Goal: Complete application form

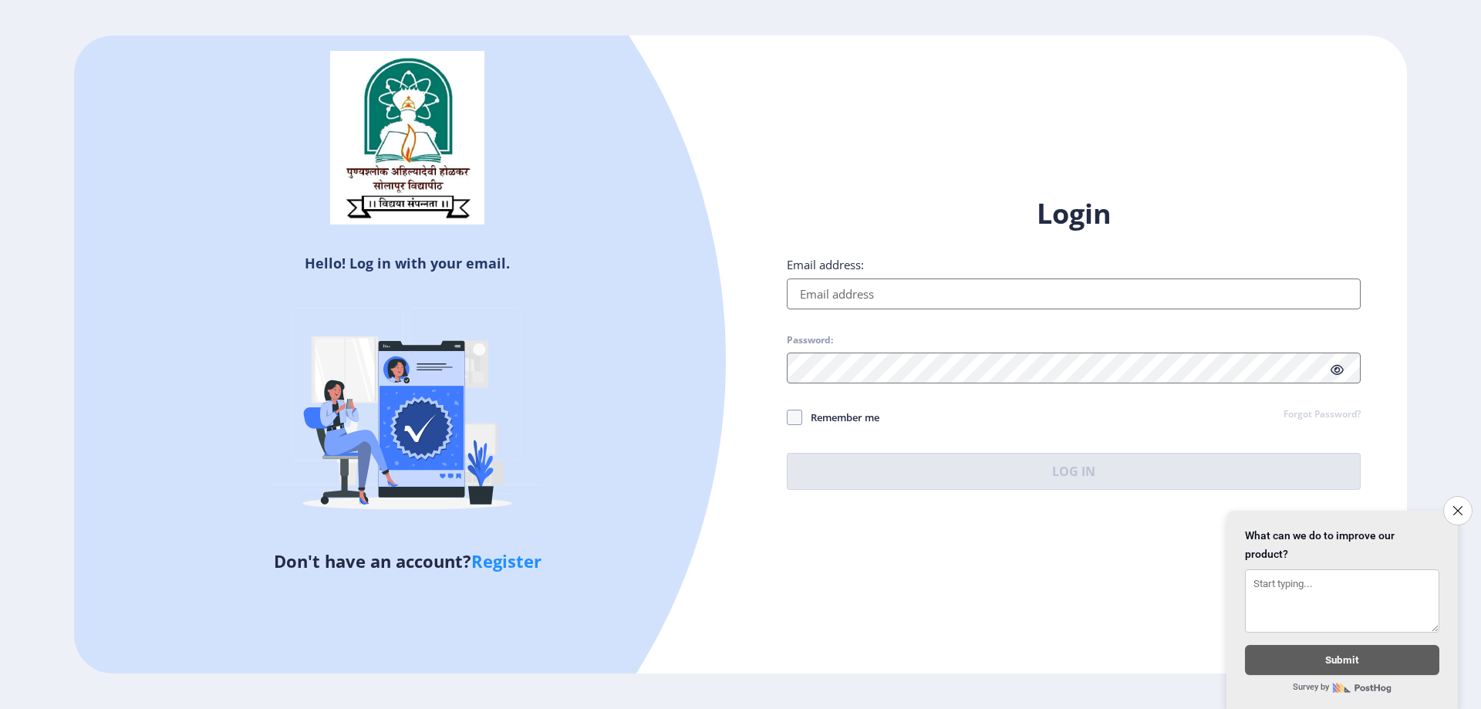
click at [851, 292] on input "Email address:" at bounding box center [1074, 293] width 574 height 31
type input "K"
type input "[EMAIL_ADDRESS][DOMAIN_NAME]"
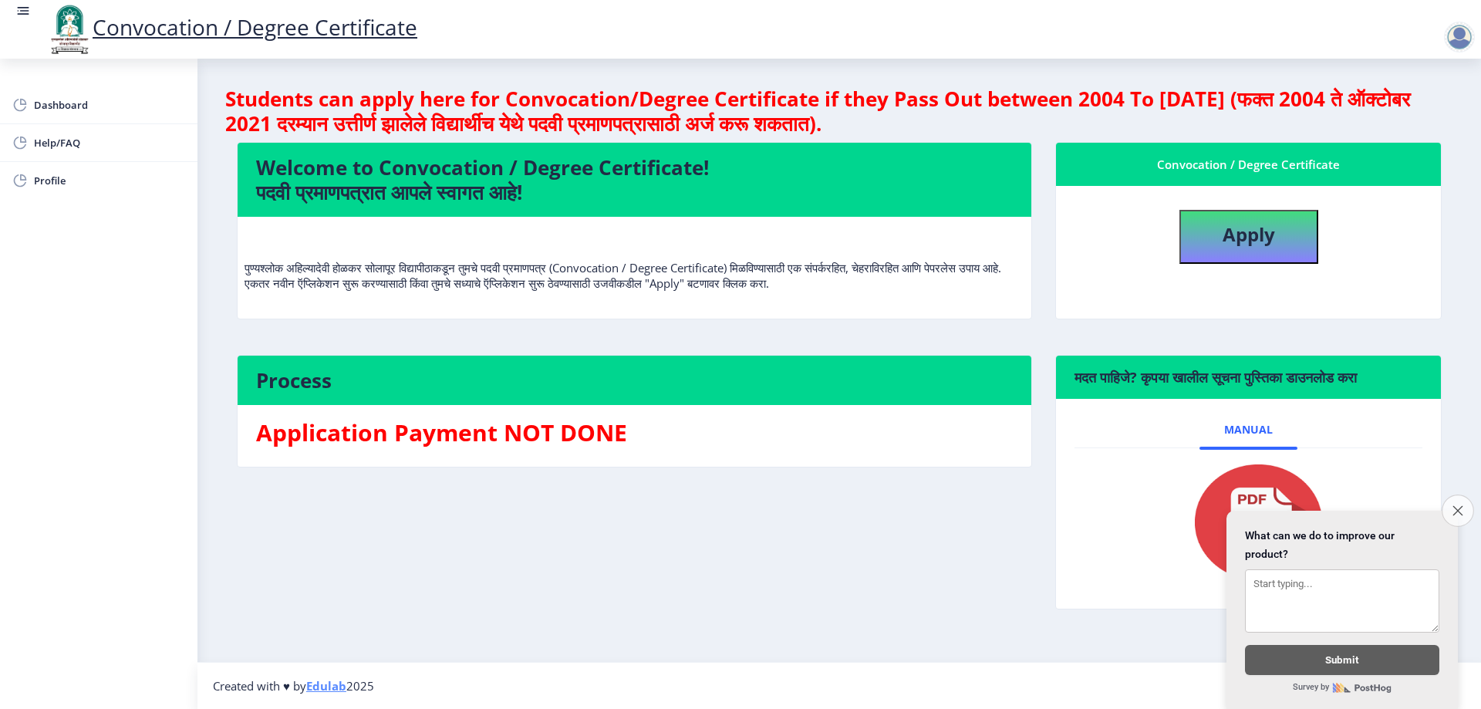
click at [1459, 505] on icon "Close survey" at bounding box center [1457, 510] width 10 height 10
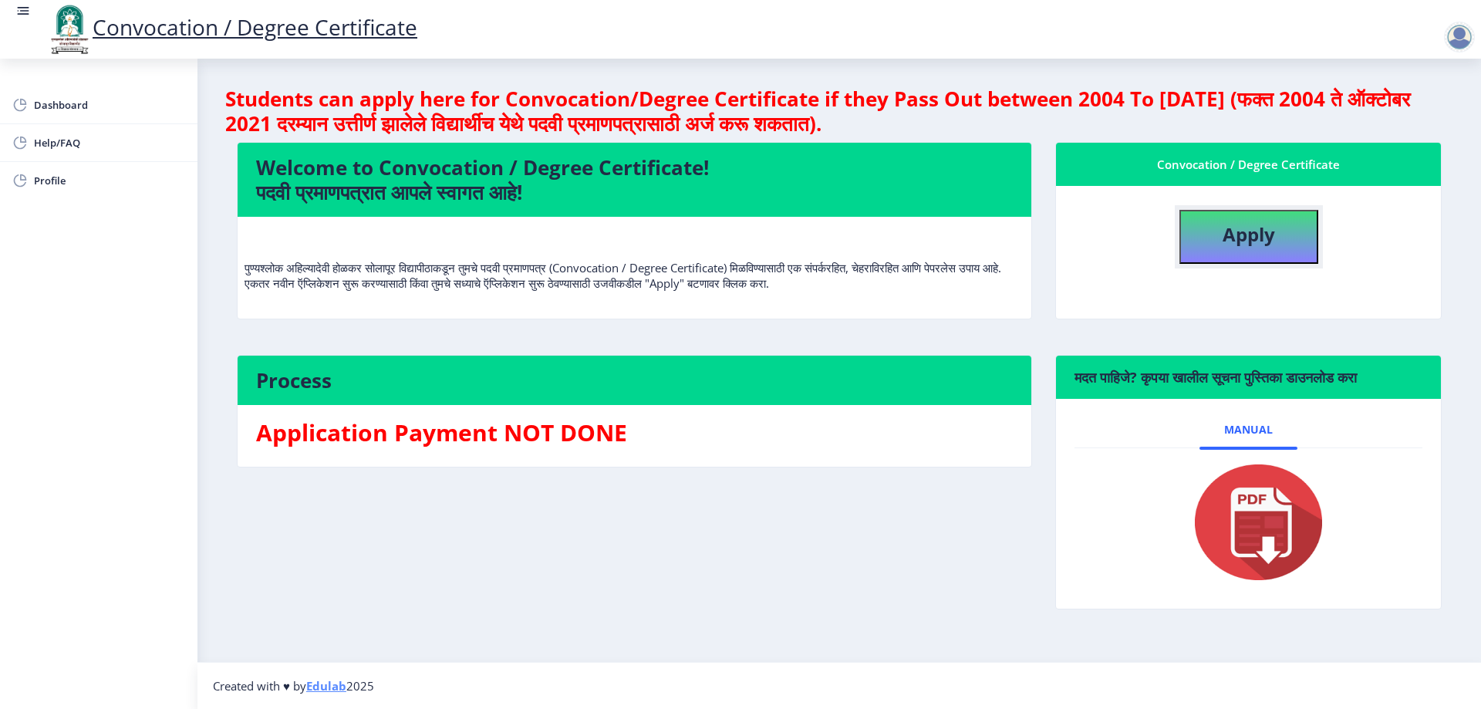
click at [1266, 225] on b "Apply" at bounding box center [1249, 233] width 52 height 25
select select
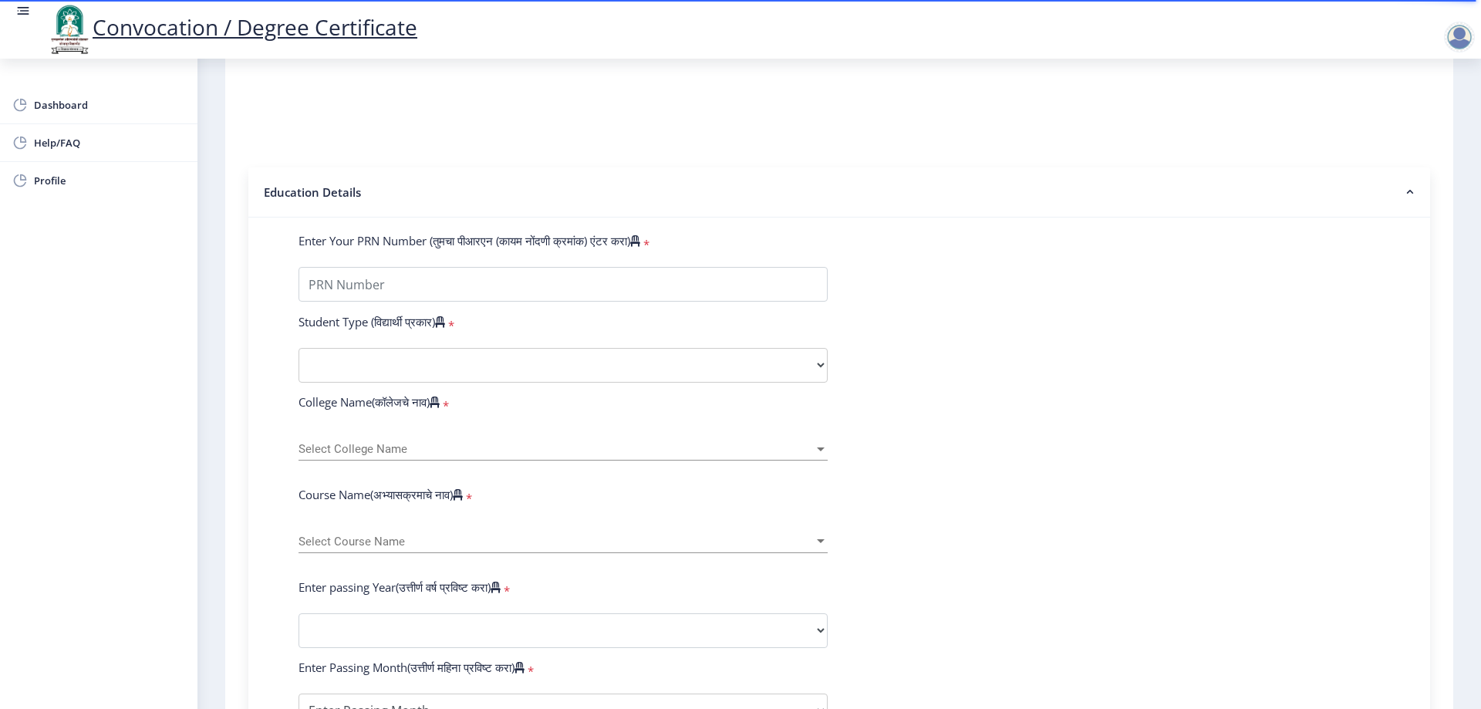
scroll to position [231, 0]
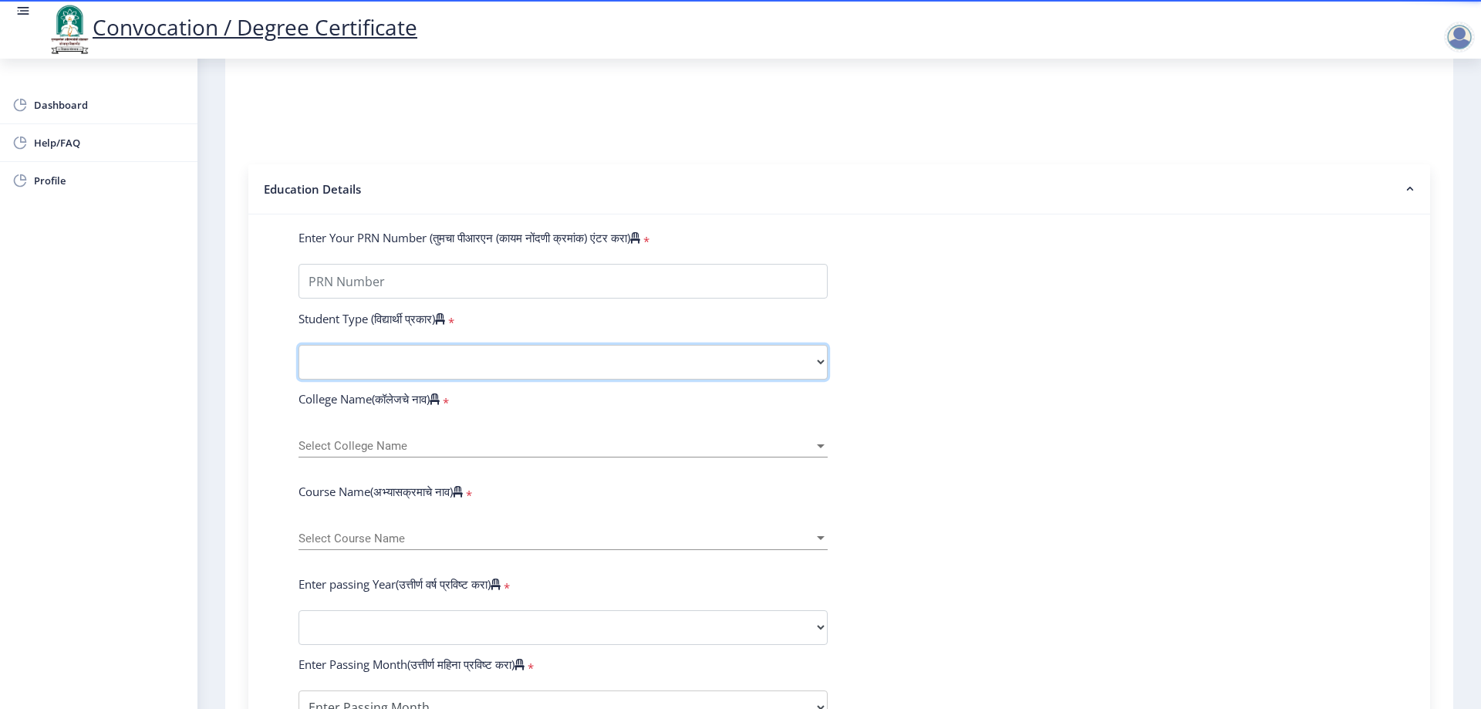
click at [812, 379] on select "Select Student Type Regular External" at bounding box center [562, 362] width 529 height 35
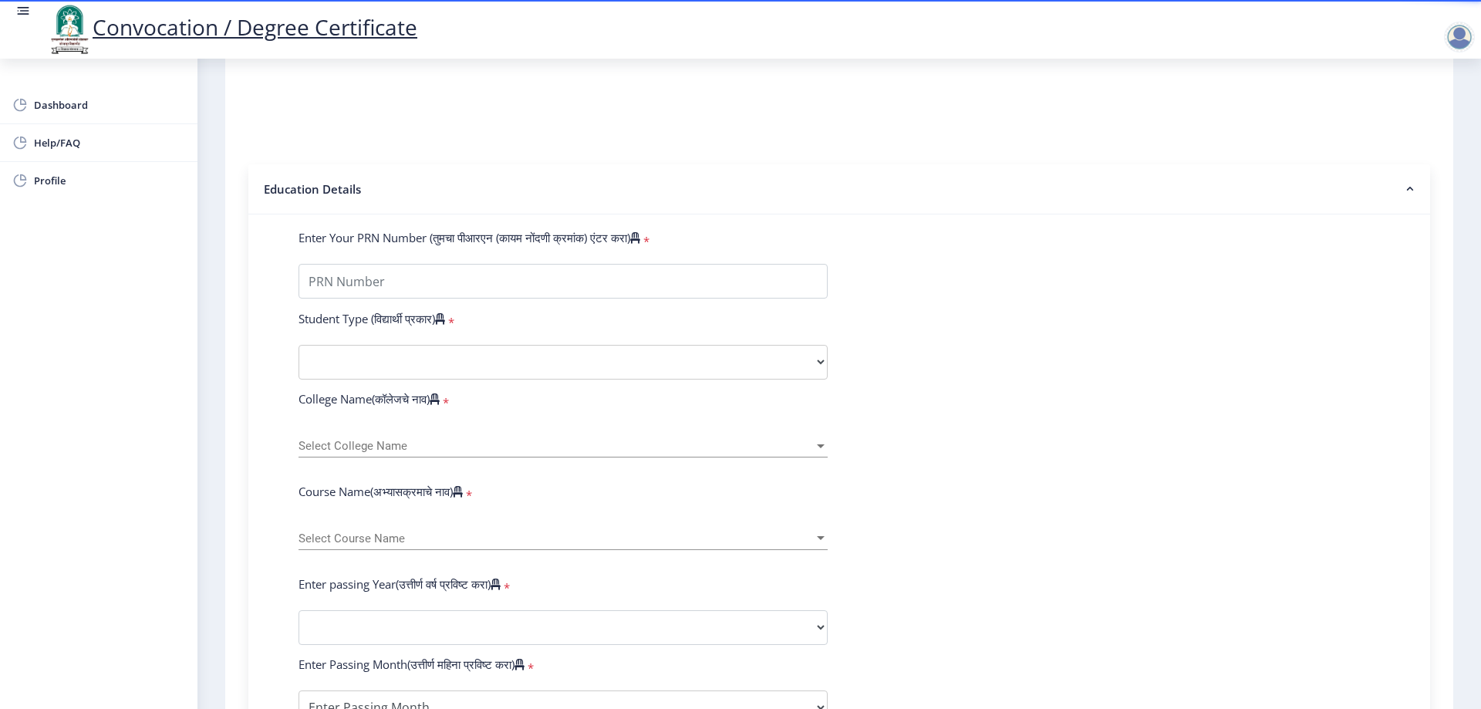
click at [809, 457] on div "Select College Name Select College Name" at bounding box center [562, 441] width 529 height 32
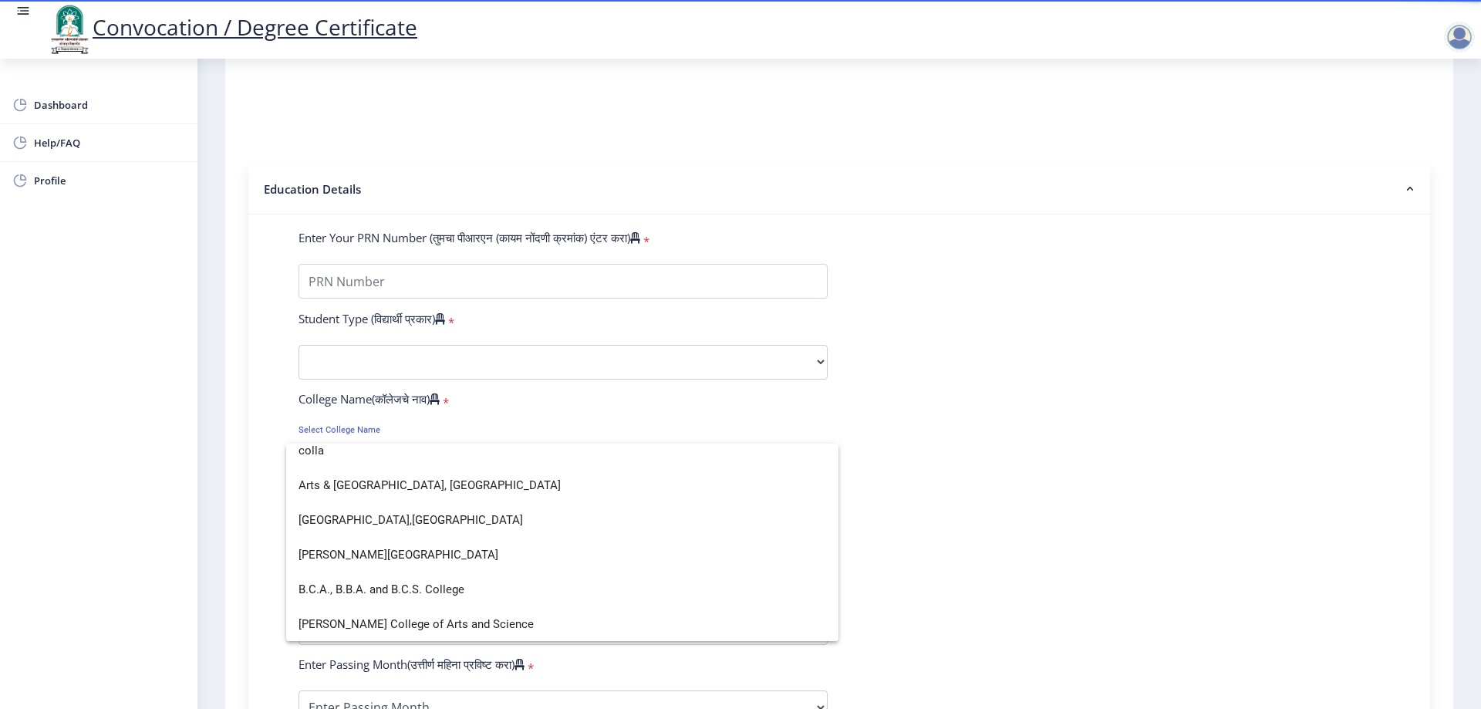
scroll to position [0, 0]
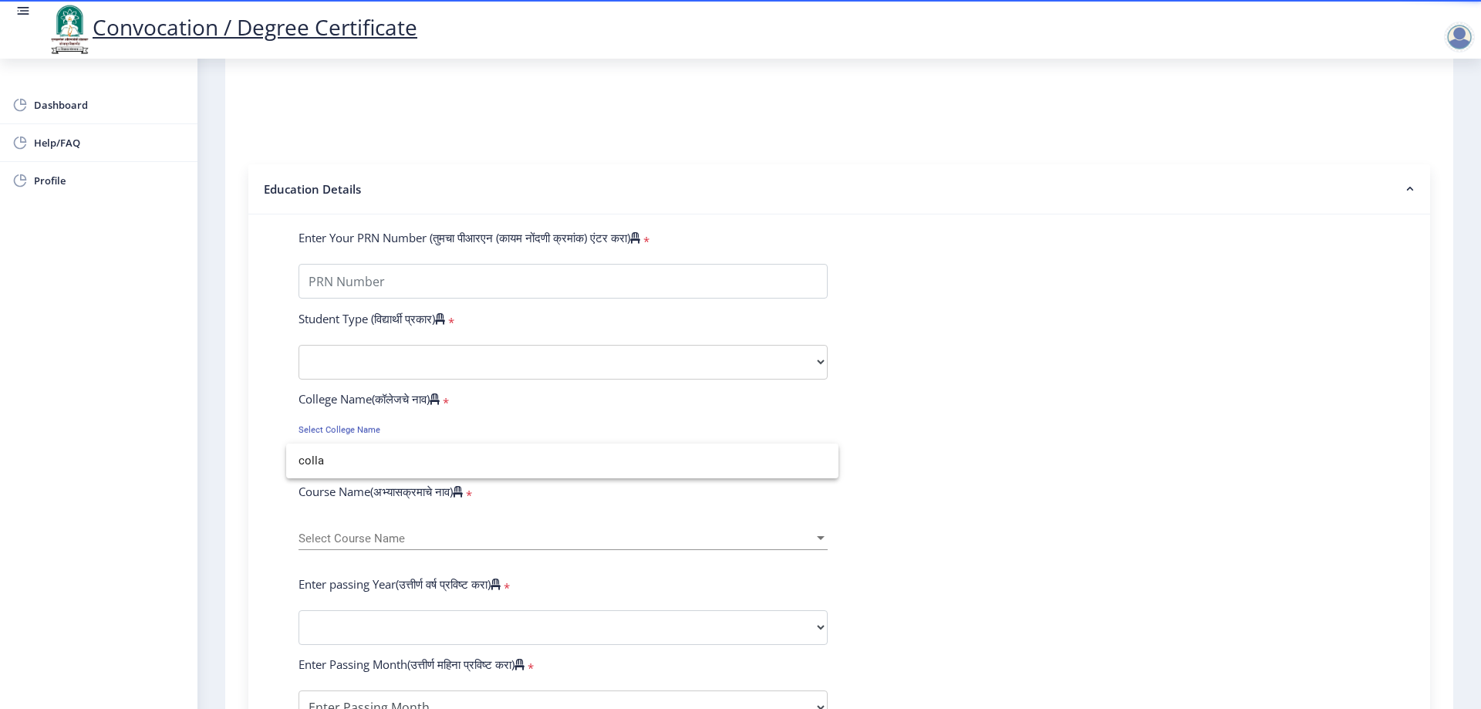
type input "colla"
click at [709, 430] on div at bounding box center [740, 354] width 1481 height 709
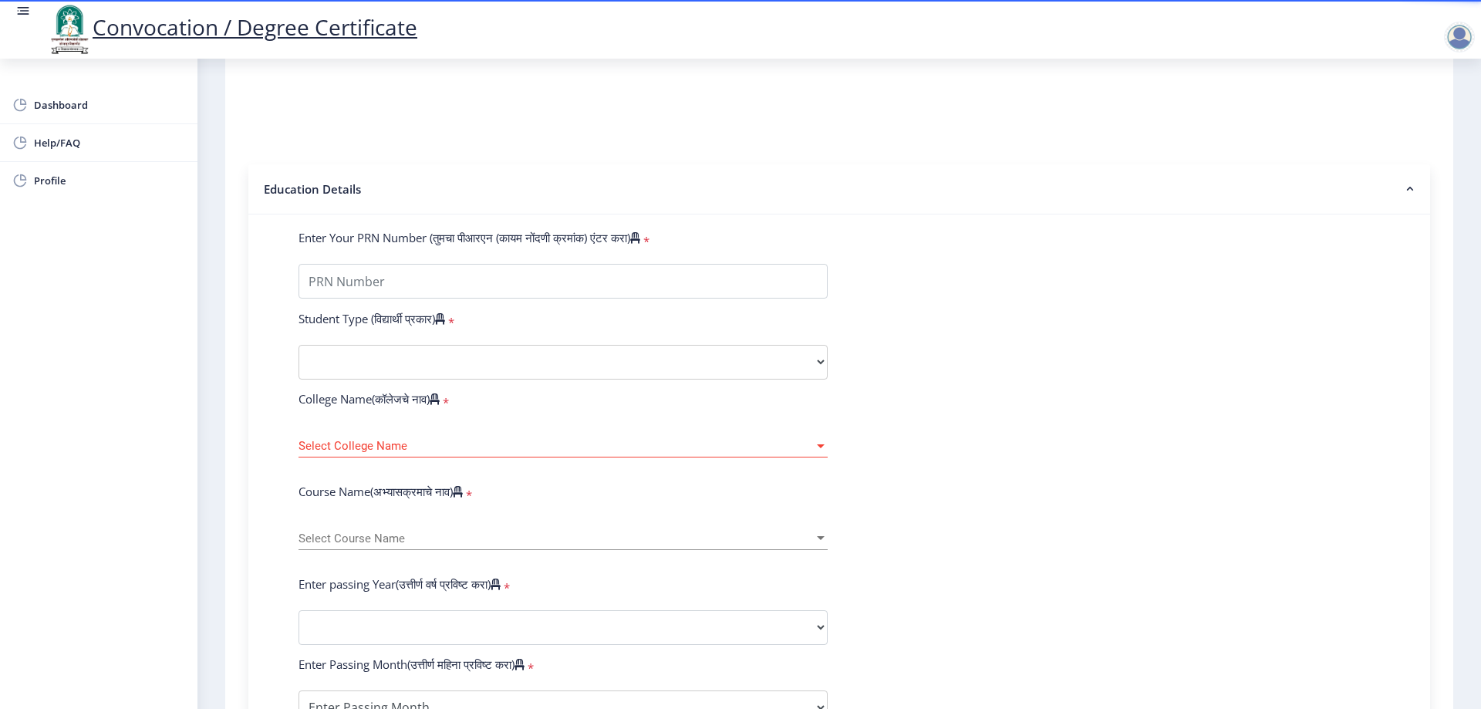
click at [443, 453] on div "Select College Name Select College Name" at bounding box center [562, 441] width 529 height 32
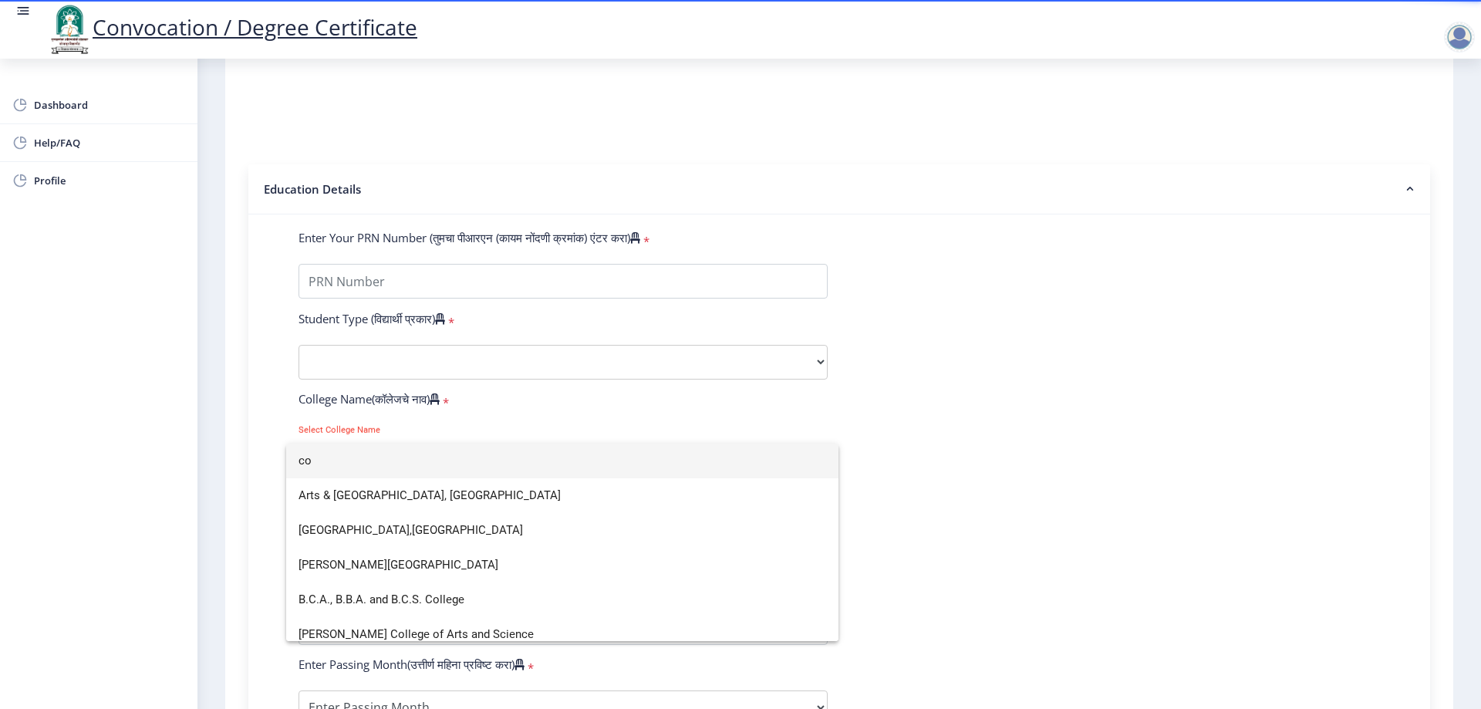
type input "c"
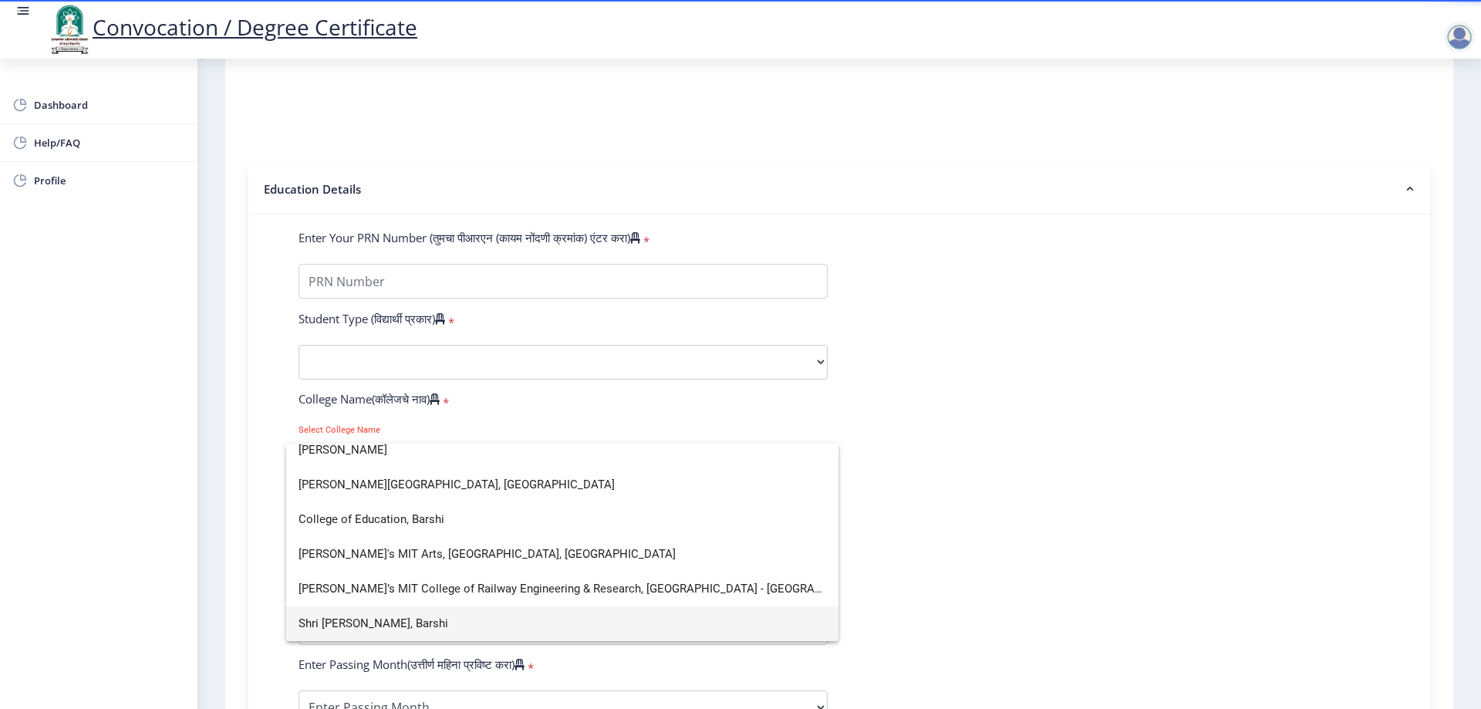
scroll to position [10, 0]
type input "barshi"
click at [407, 518] on span "College of Education, Barshi" at bounding box center [562, 520] width 528 height 35
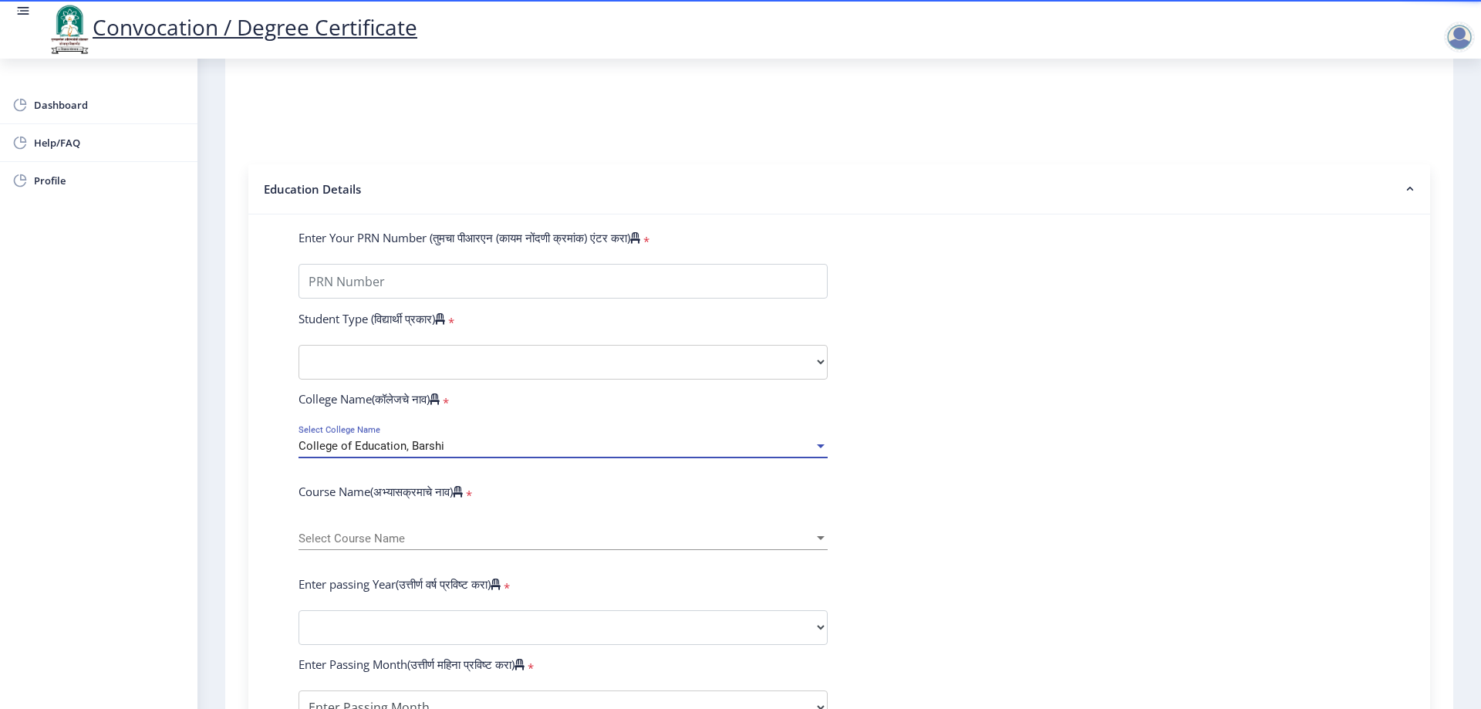
click at [437, 545] on div "Select Course Name Select Course Name" at bounding box center [562, 534] width 529 height 32
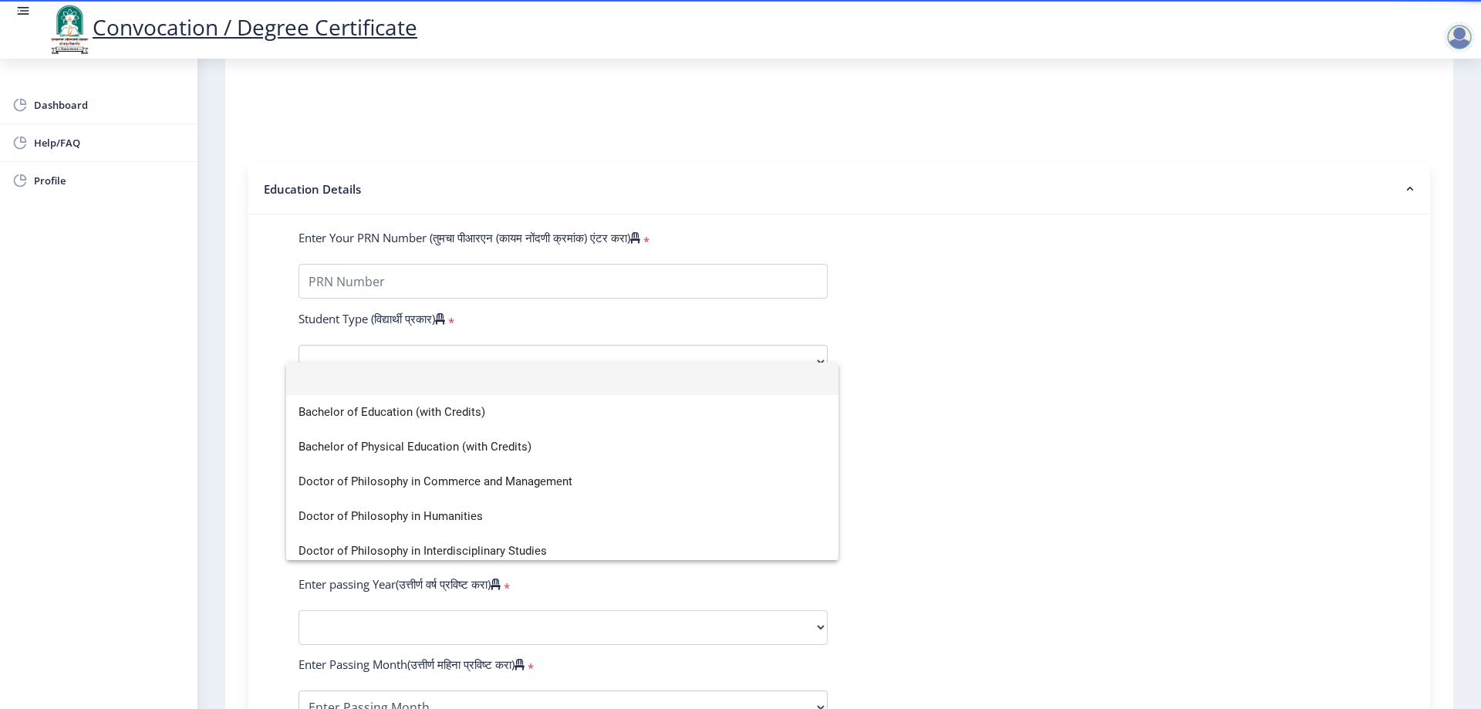
scroll to position [0, 0]
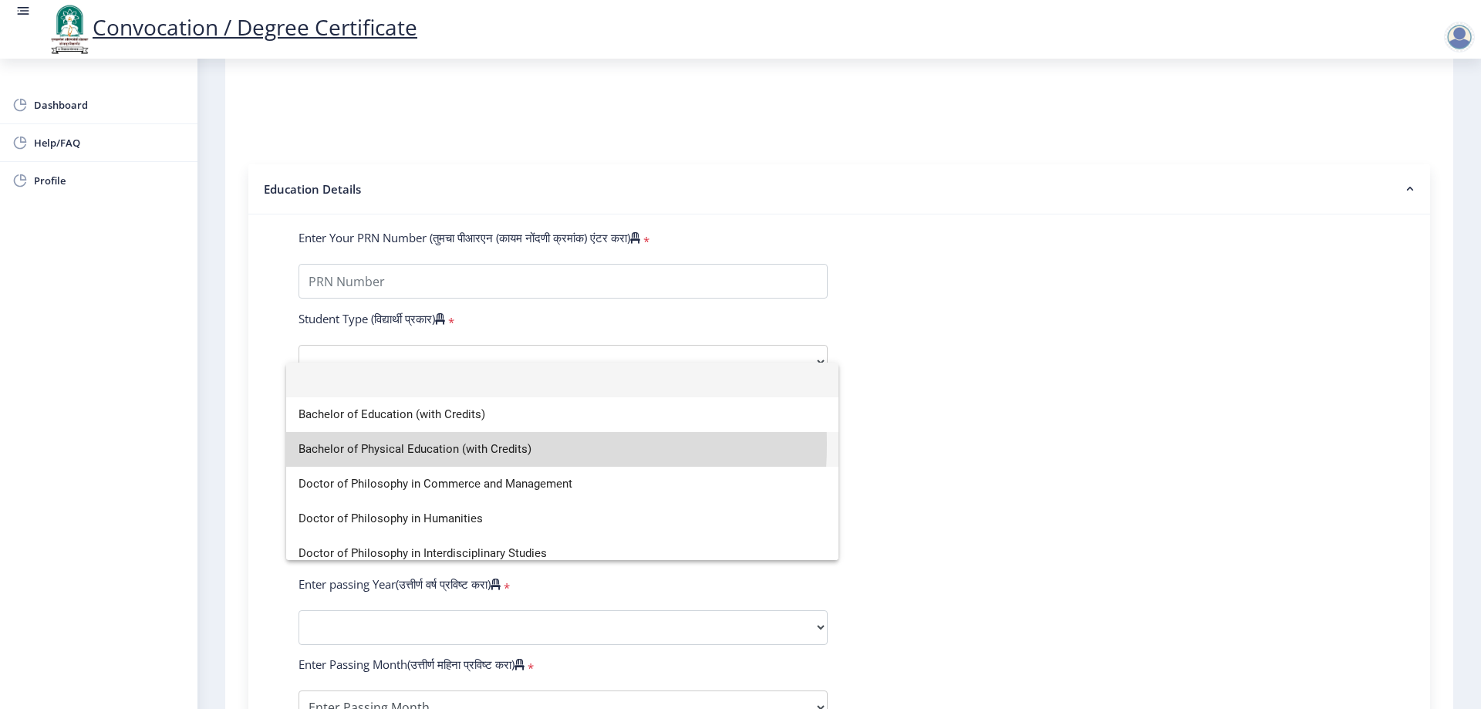
click at [453, 444] on span "Bachelor of Physical Education (with Credits)" at bounding box center [562, 449] width 528 height 35
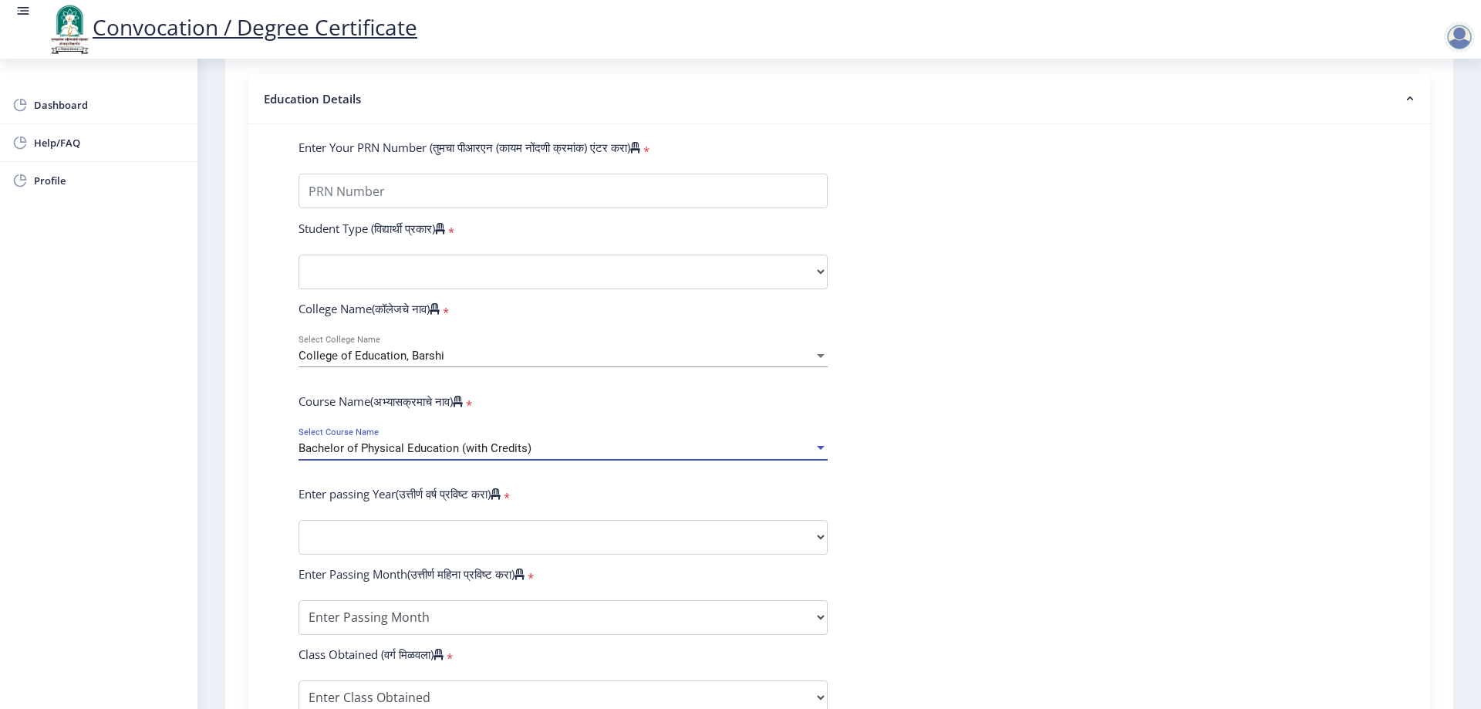
scroll to position [320, 0]
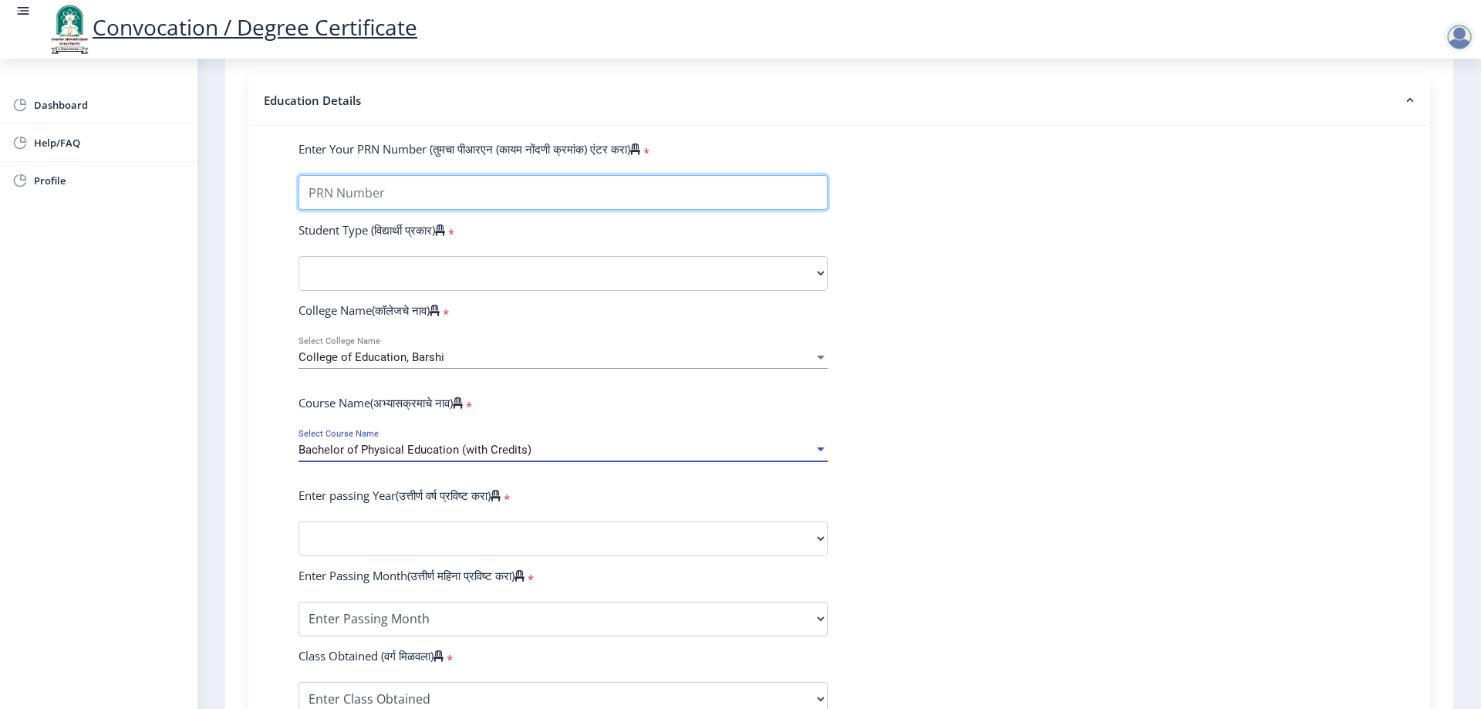
click at [381, 210] on input "Enter Your PRN Number (तुमचा पीआरएन (कायम नोंदणी क्रमांक) एंटर करा)" at bounding box center [562, 192] width 529 height 35
type input "2015032500312407"
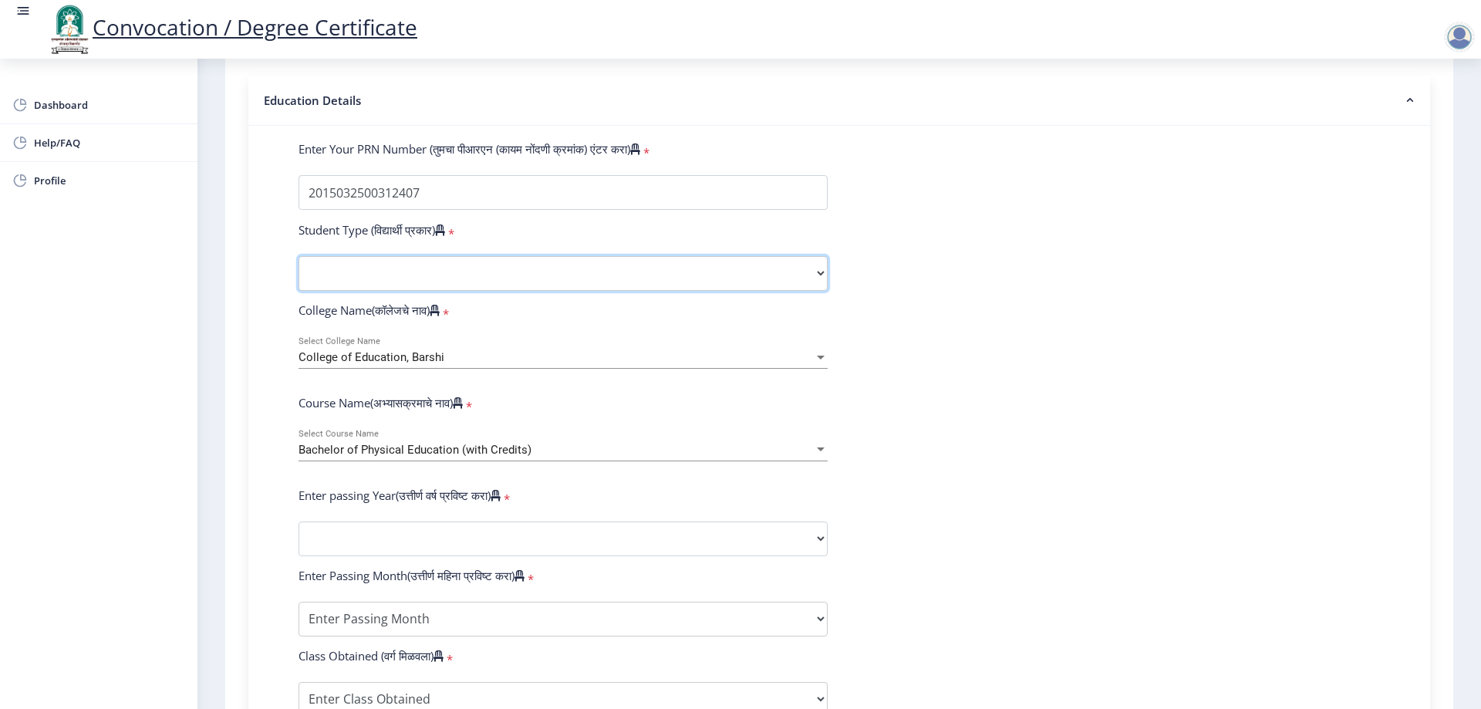
click at [351, 280] on select "Select Student Type Regular External" at bounding box center [562, 273] width 529 height 35
select select "Regular"
click at [298, 271] on select "Select Student Type Regular External" at bounding box center [562, 273] width 529 height 35
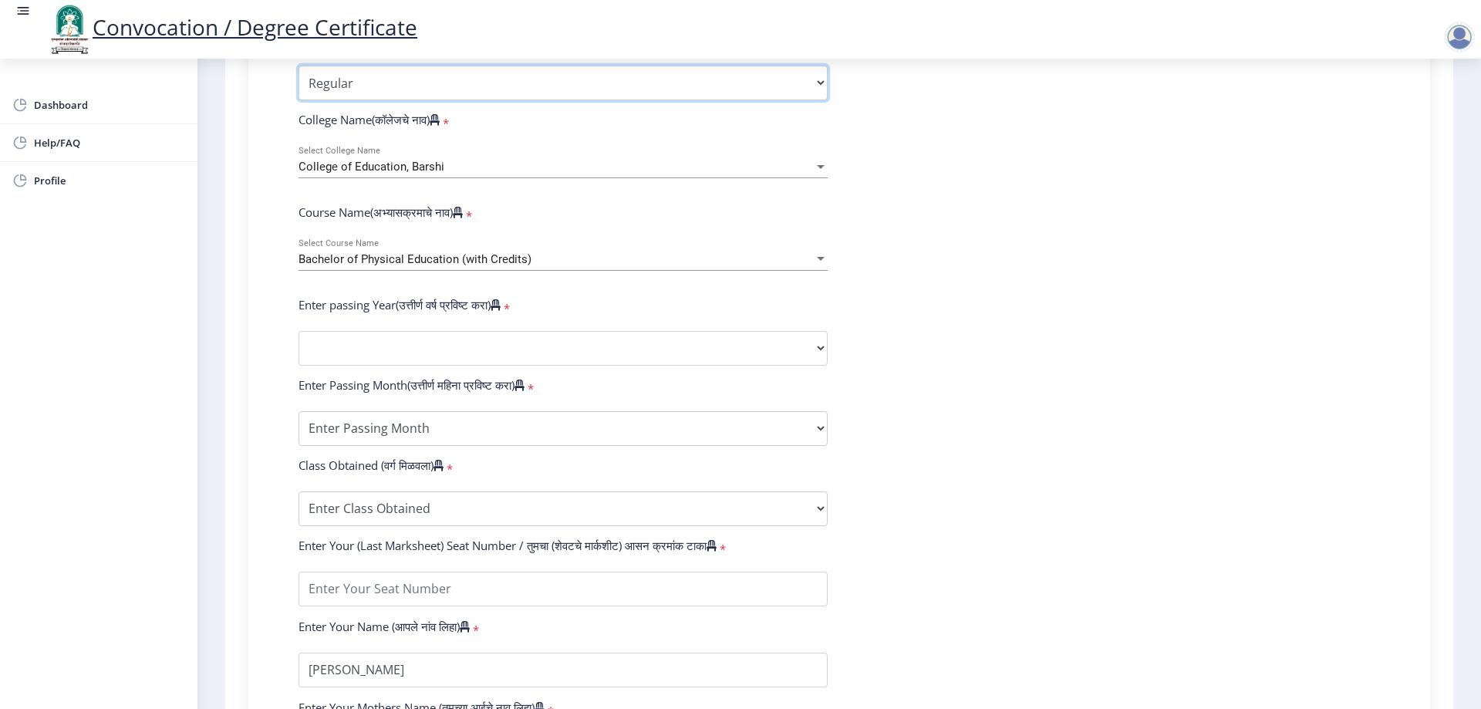
scroll to position [551, 0]
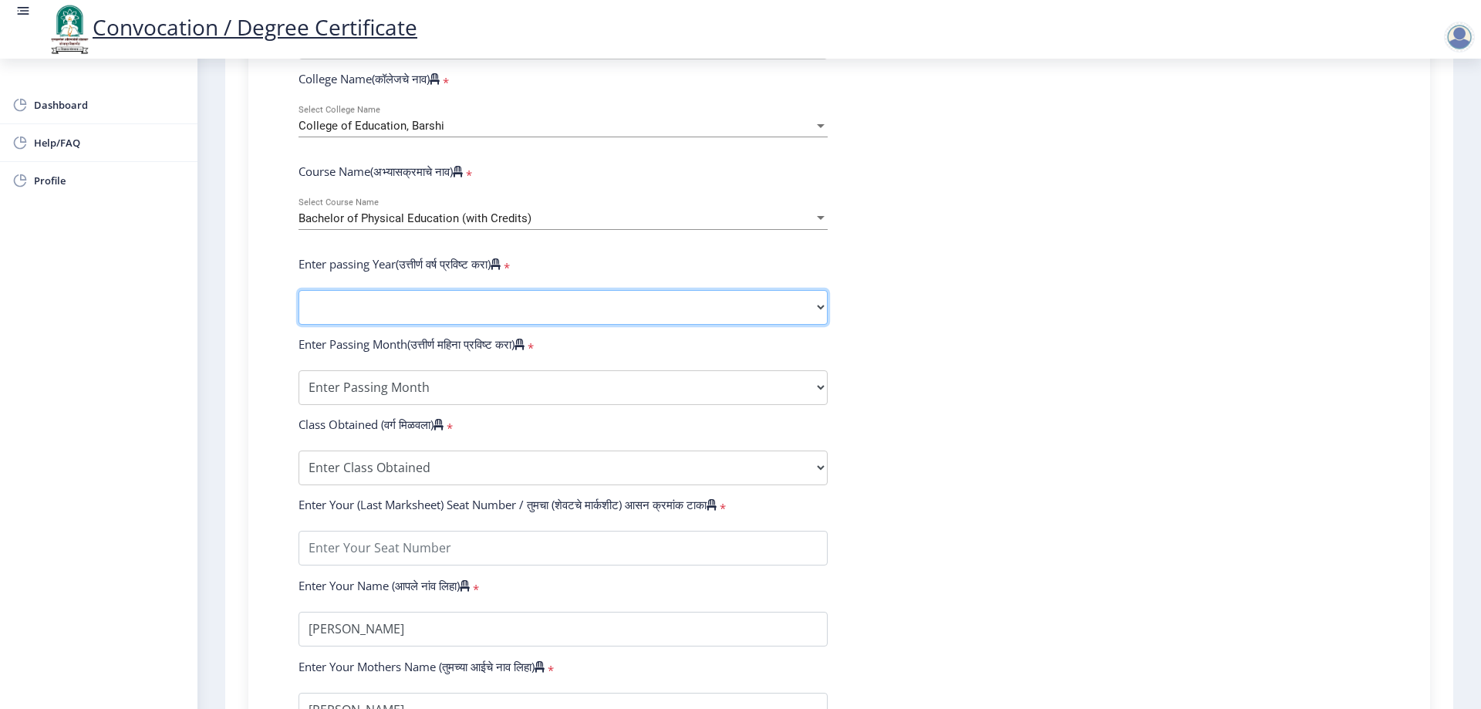
click at [441, 319] on select "2025 2024 2023 2022 2021 2020 2019 2018 2017 2016 2015 2014 2013 2012 2011 2010…" at bounding box center [562, 307] width 529 height 35
select select "2017"
click at [298, 305] on select "2025 2024 2023 2022 2021 2020 2019 2018 2017 2016 2015 2014 2013 2012 2011 2010…" at bounding box center [562, 307] width 529 height 35
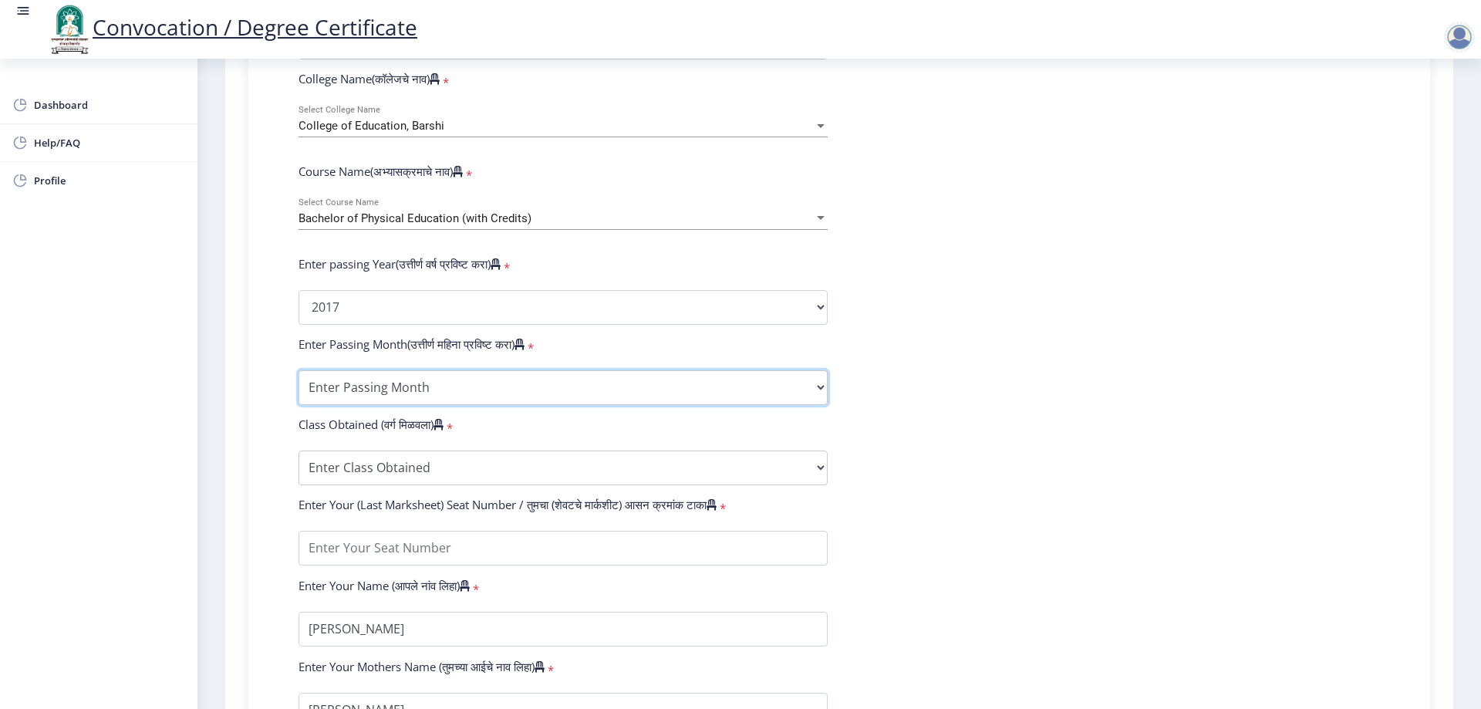
click at [376, 405] on select "Enter Passing Month March April May October November December" at bounding box center [562, 387] width 529 height 35
select select "March"
click at [298, 385] on select "Enter Passing Month March April May October November December" at bounding box center [562, 387] width 529 height 35
click at [358, 477] on select "Enter Class Obtained FIRST CLASS WITH DISTINCTION FIRST CLASS HIGHER SECOND CLA…" at bounding box center [562, 467] width 529 height 35
select select "Grade A"
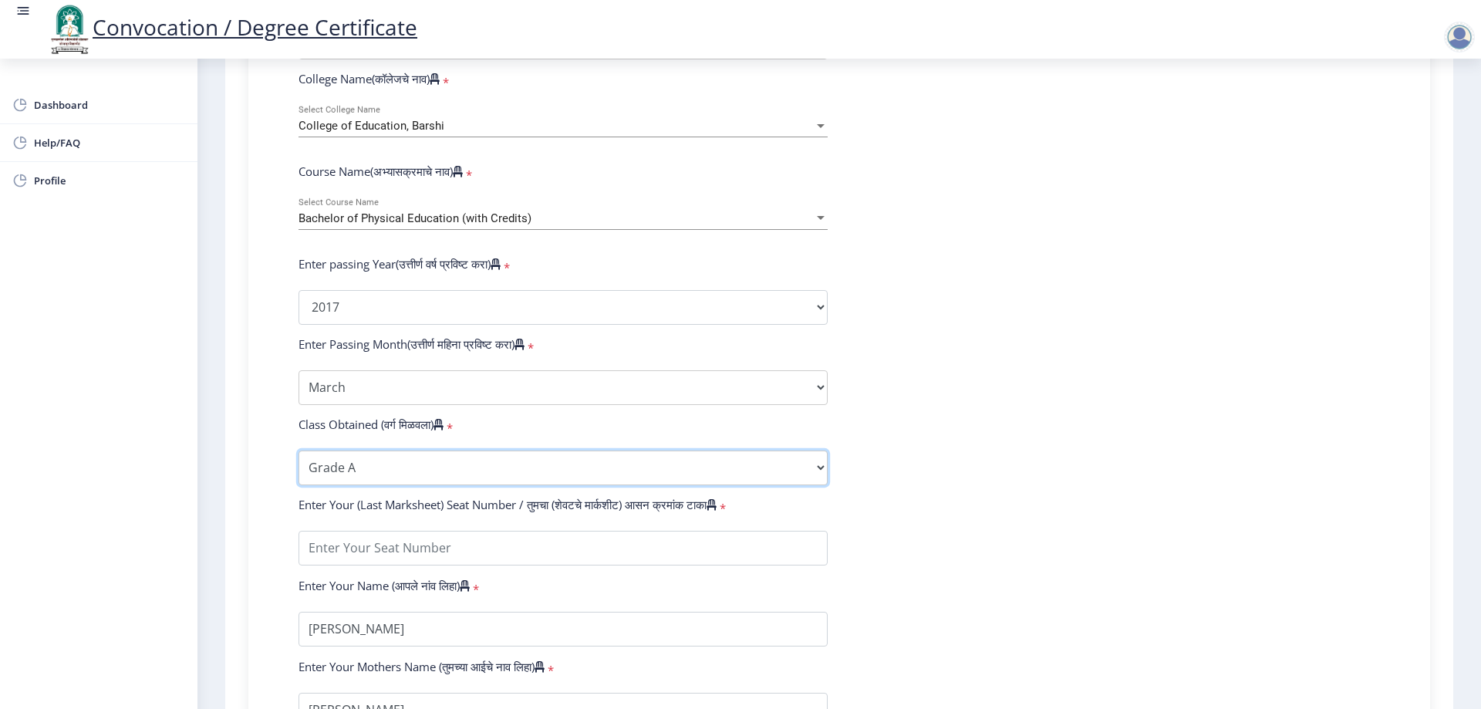
click at [298, 465] on select "Enter Class Obtained FIRST CLASS WITH DISTINCTION FIRST CLASS HIGHER SECOND CLA…" at bounding box center [562, 467] width 529 height 35
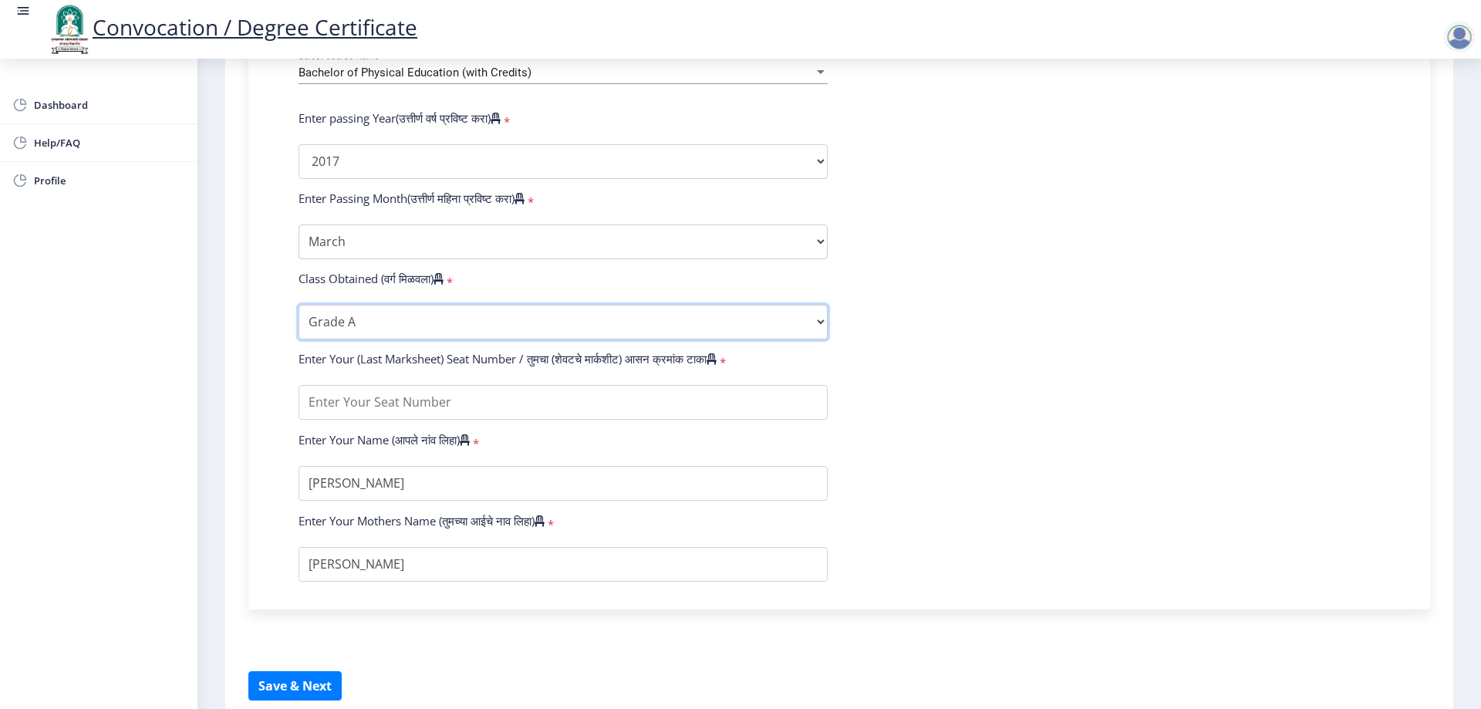
scroll to position [706, 0]
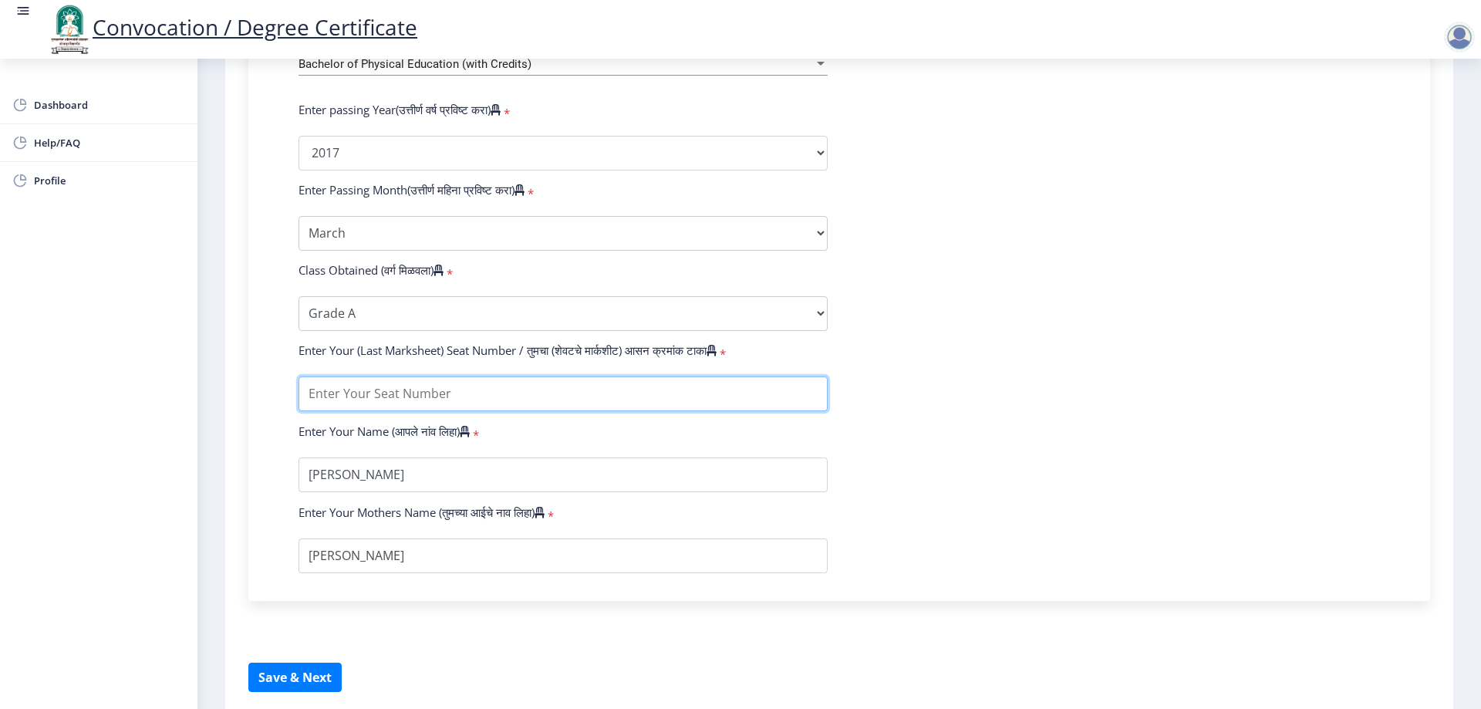
click at [494, 400] on input "textarea" at bounding box center [562, 393] width 529 height 35
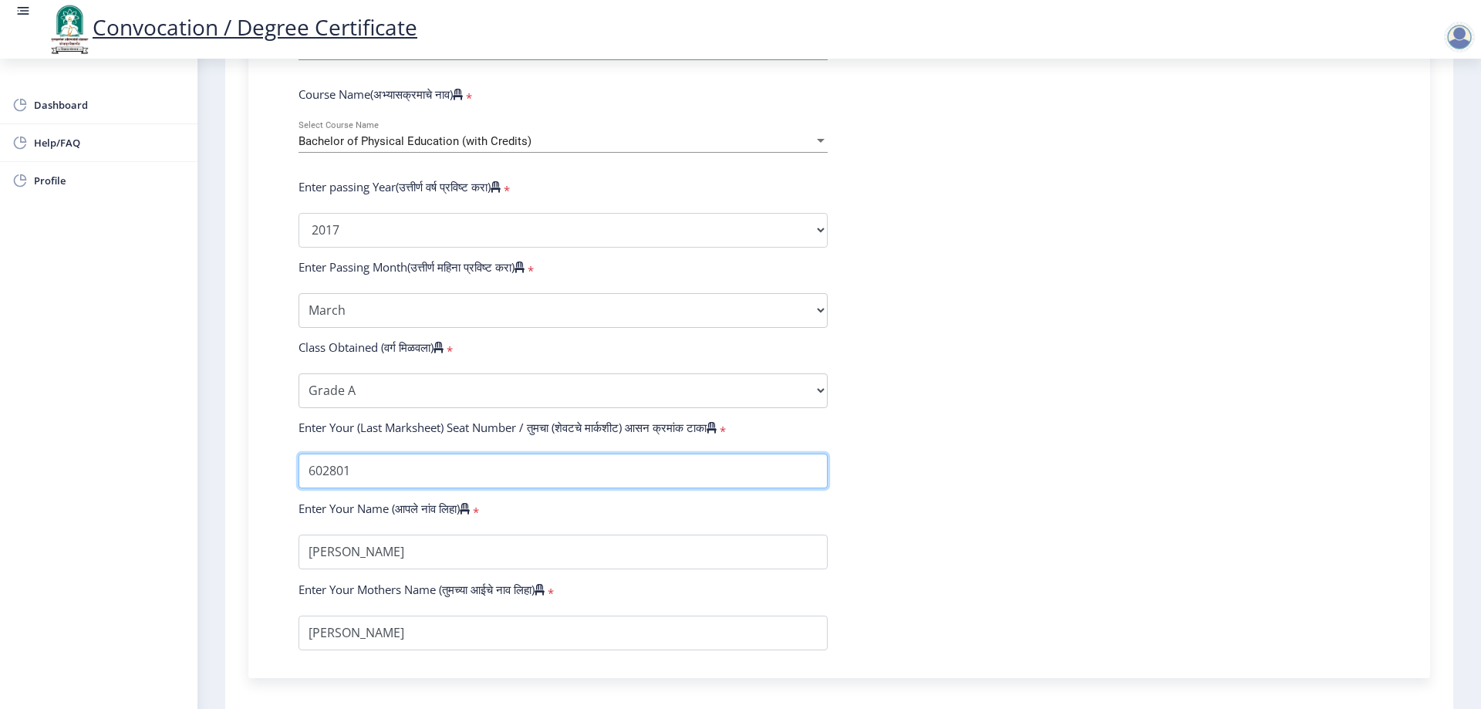
scroll to position [783, 0]
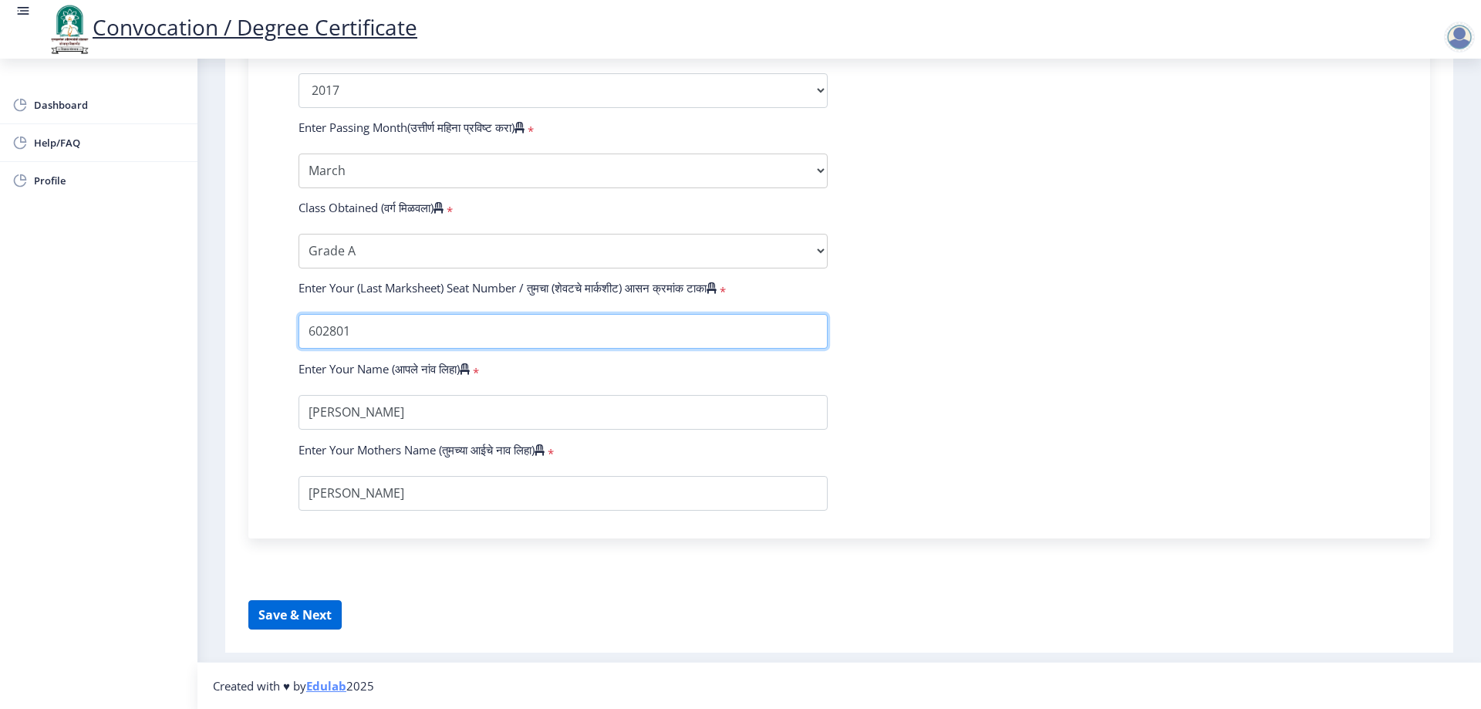
type input "602801"
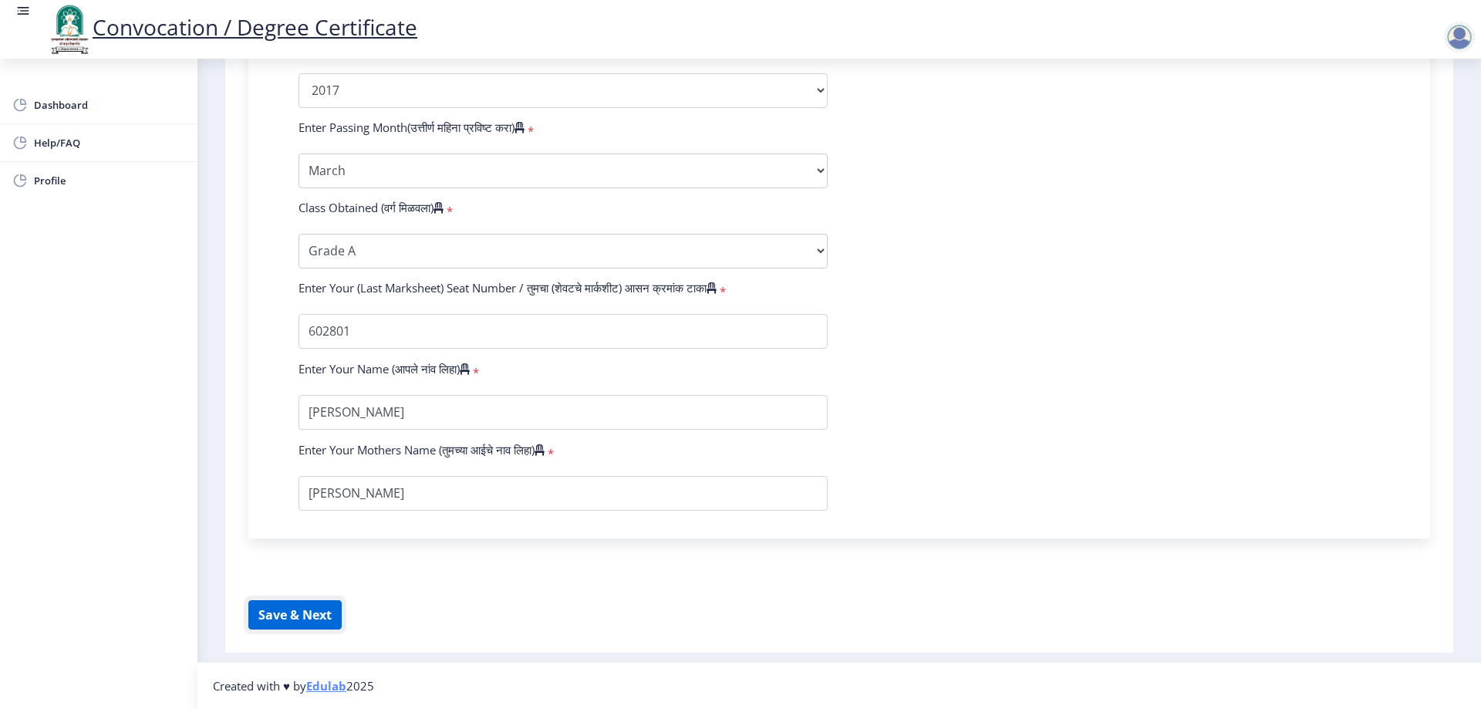
click at [279, 614] on button "Save & Next" at bounding box center [294, 614] width 93 height 29
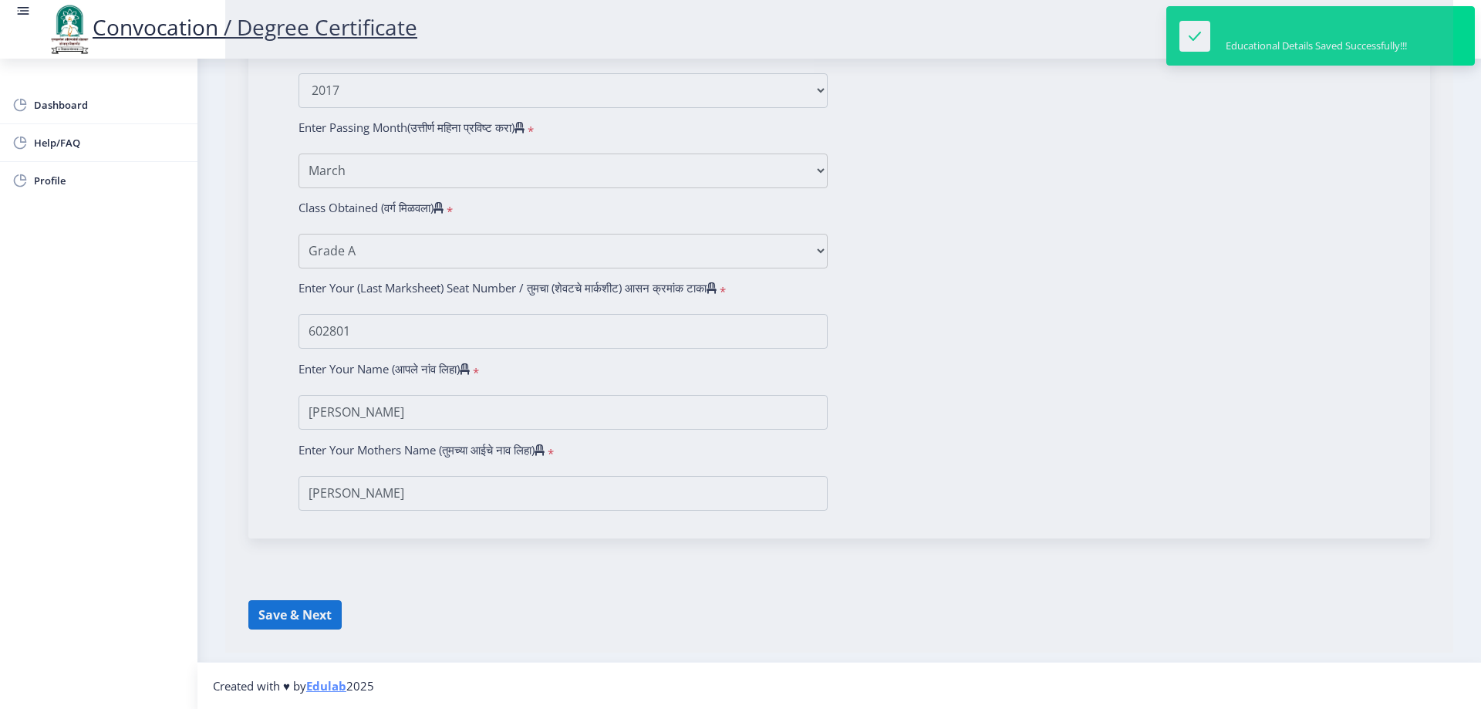
select select
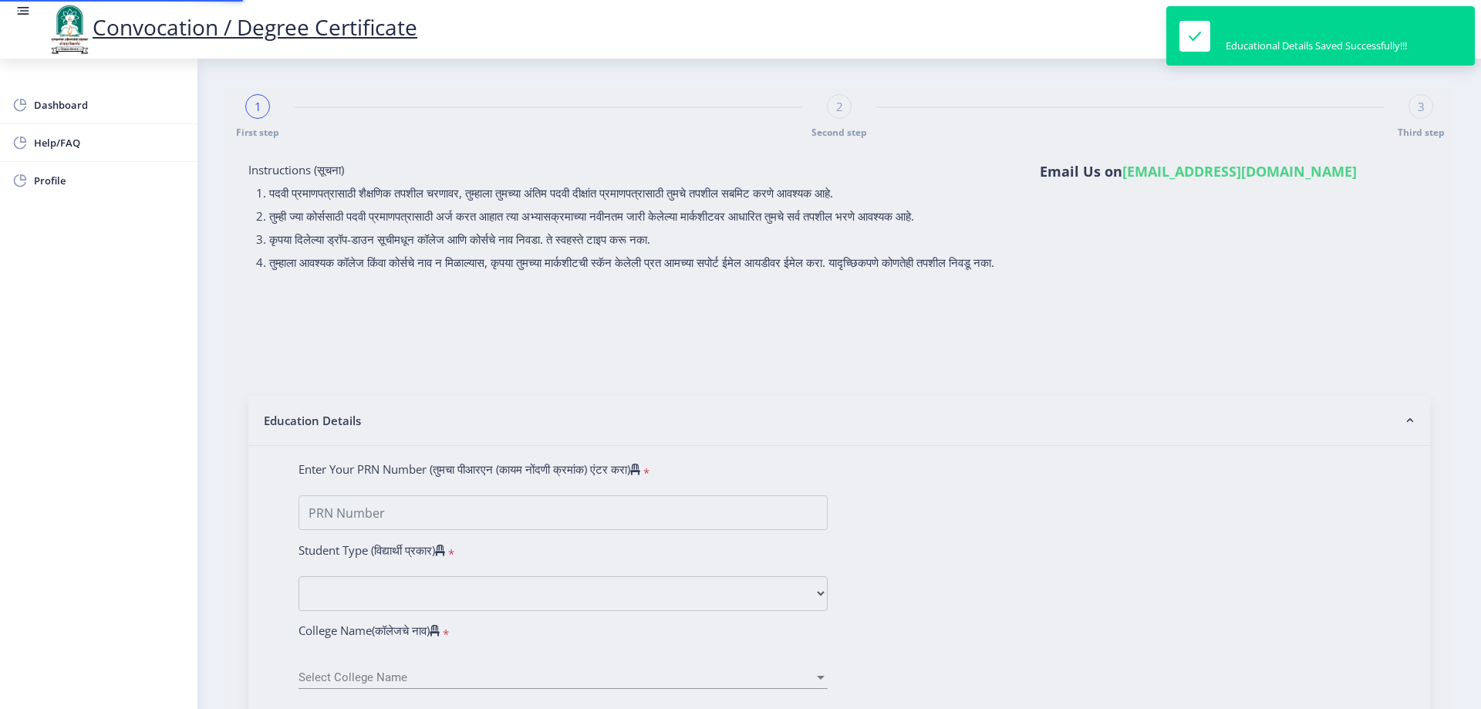
type input "2015032500312407"
select select "Regular"
select select "2017"
select select "March"
select select "Grade A"
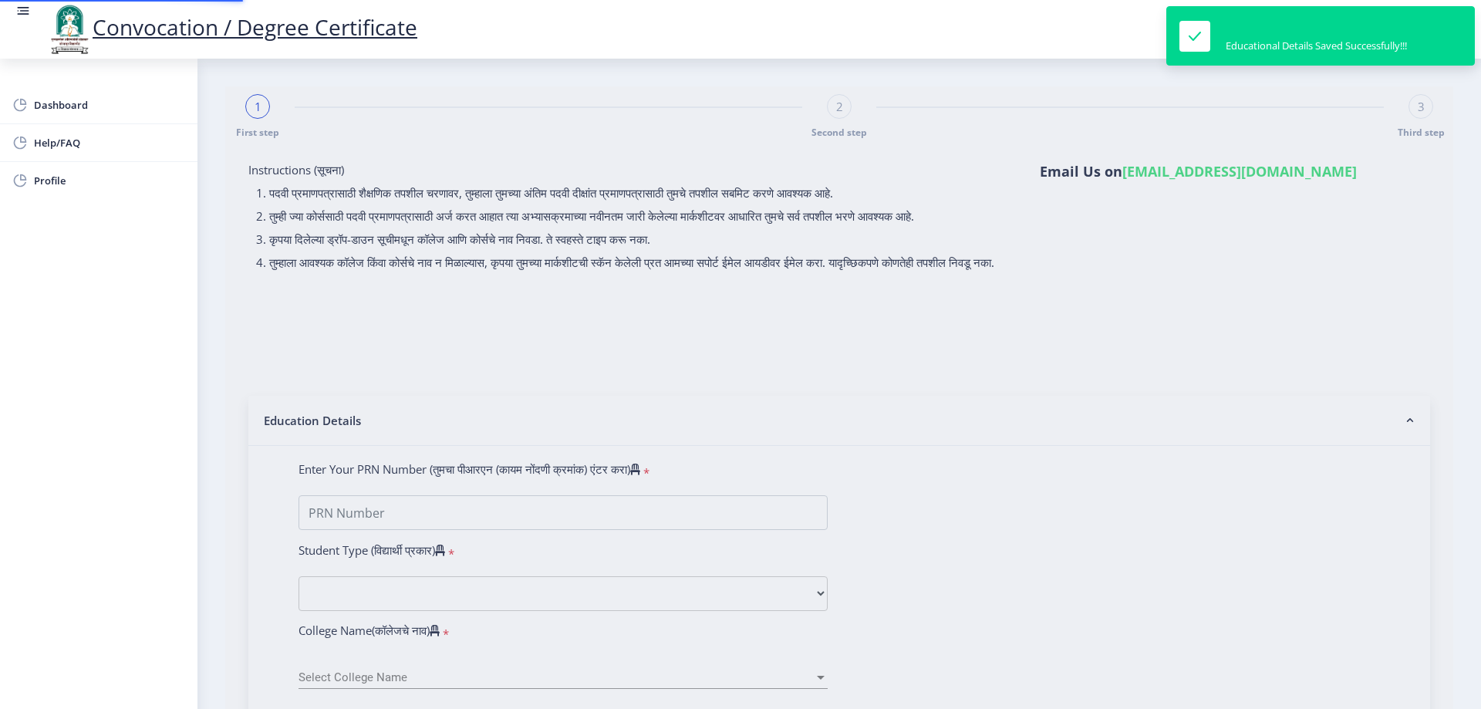
type input "602801"
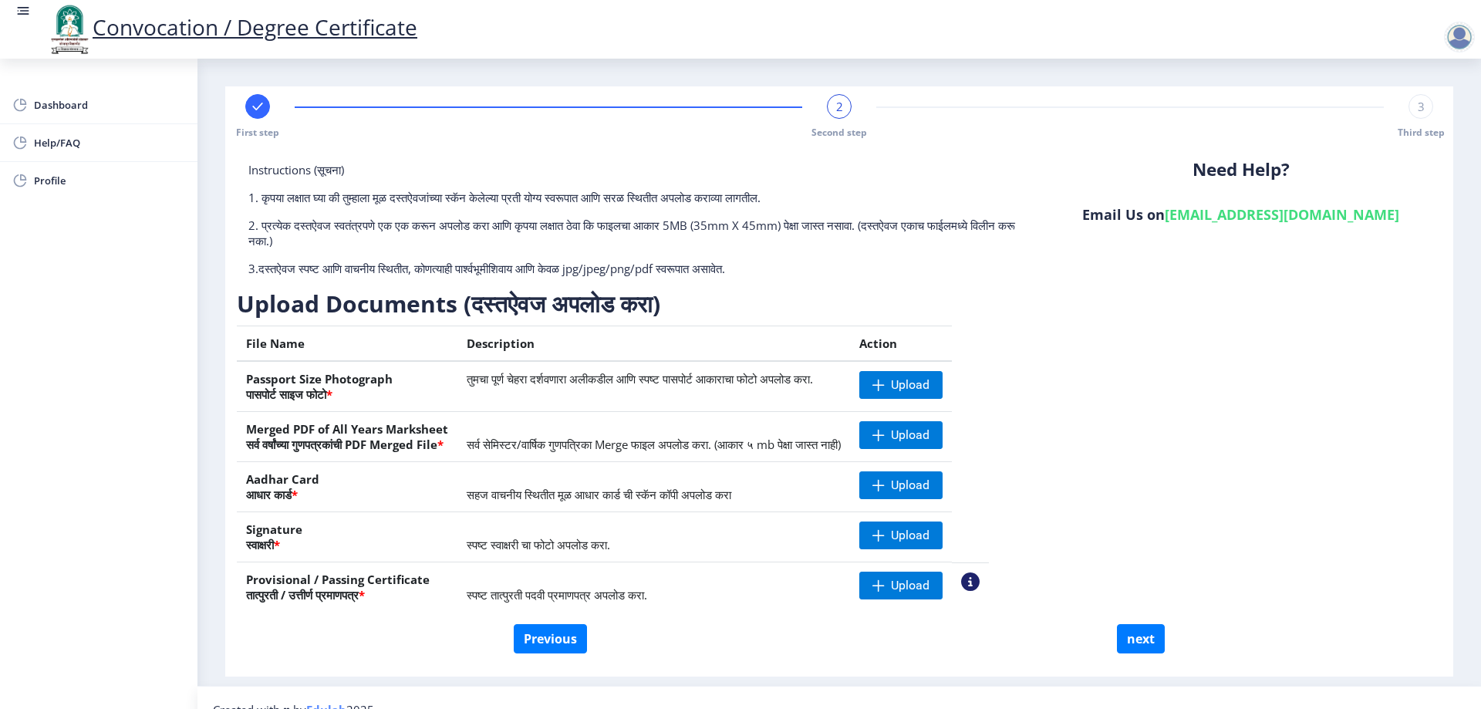
click at [594, 83] on nb-layout-column "First step 2 Second step 3 Third step Instructions (सूचना) 1. कृपया लक्षात घ्या…" at bounding box center [838, 372] width 1283 height 627
click at [943, 375] on span "Upload" at bounding box center [900, 385] width 83 height 28
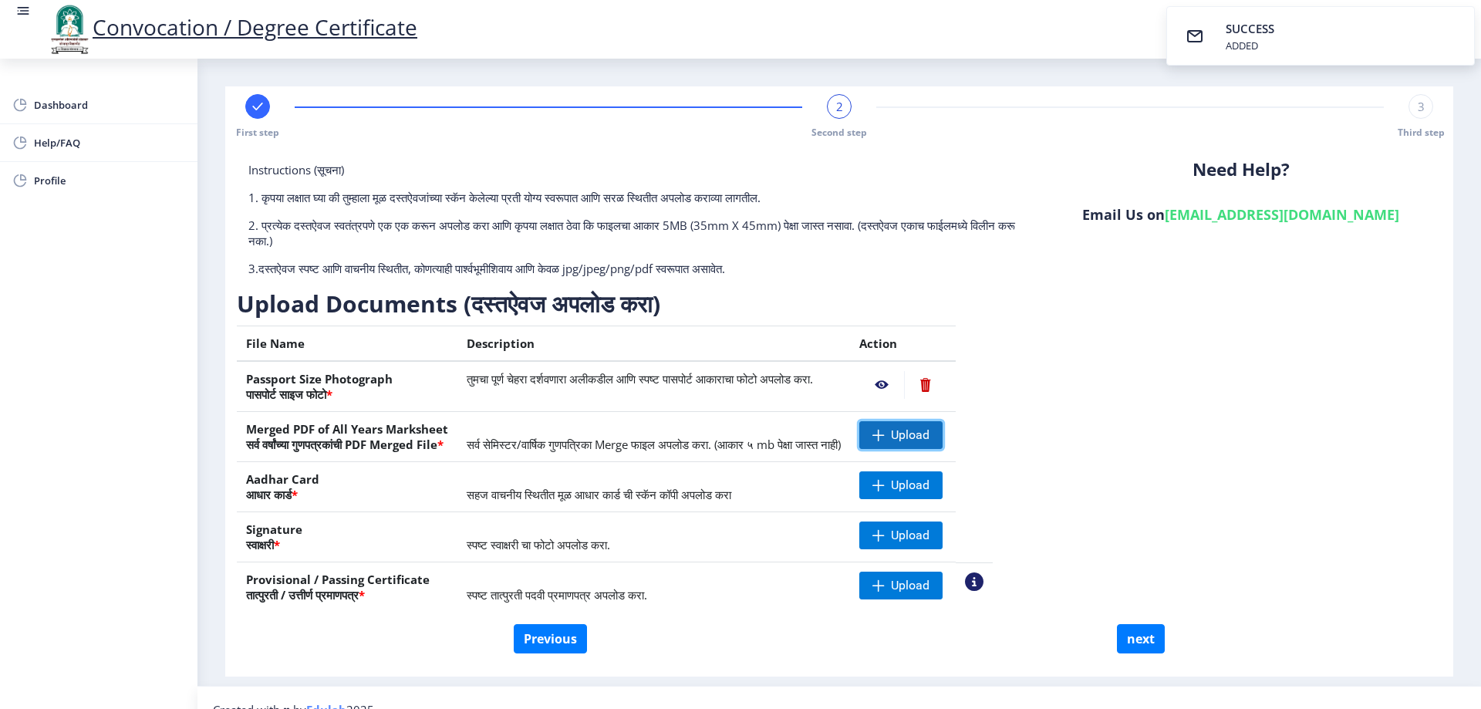
click at [929, 437] on span "Upload" at bounding box center [910, 434] width 39 height 15
click at [929, 487] on span "Upload" at bounding box center [910, 484] width 39 height 15
click at [904, 386] on nb-action at bounding box center [881, 385] width 45 height 28
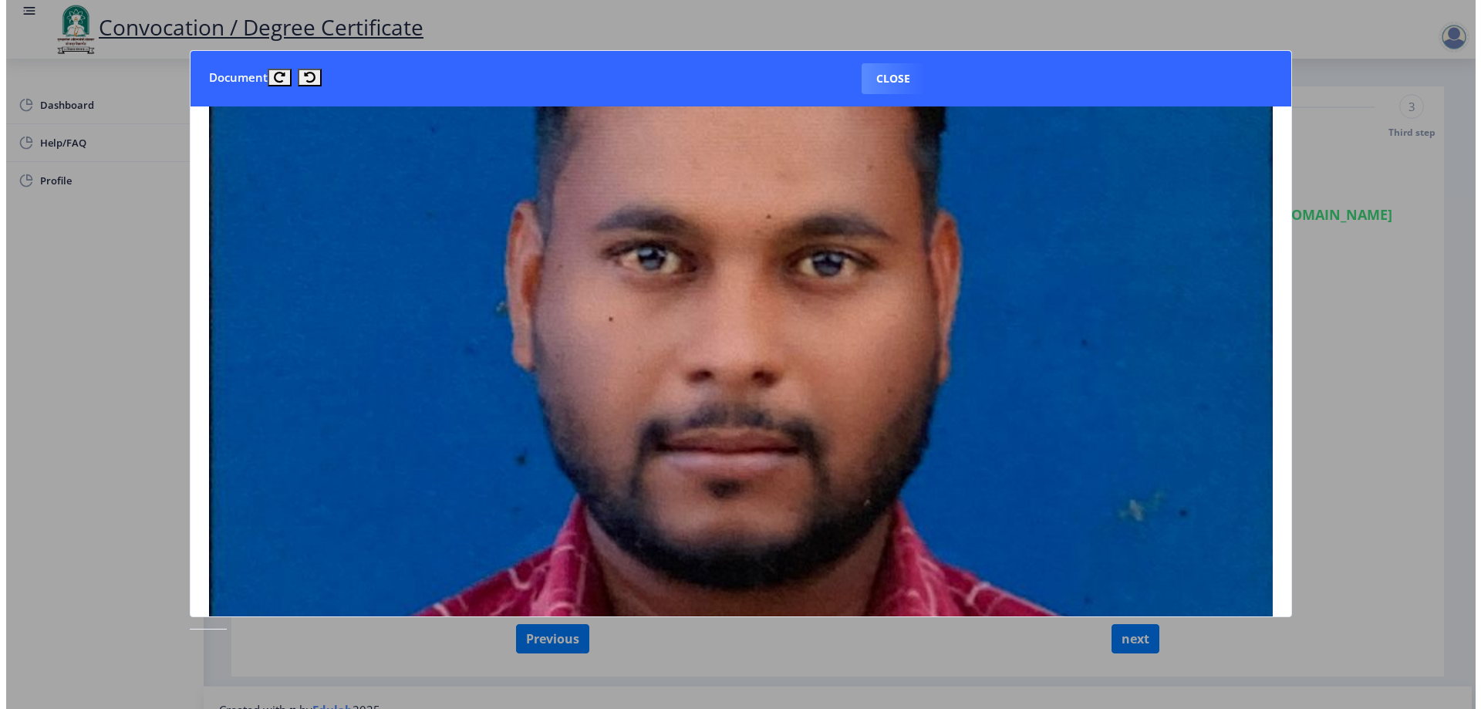
scroll to position [309, 0]
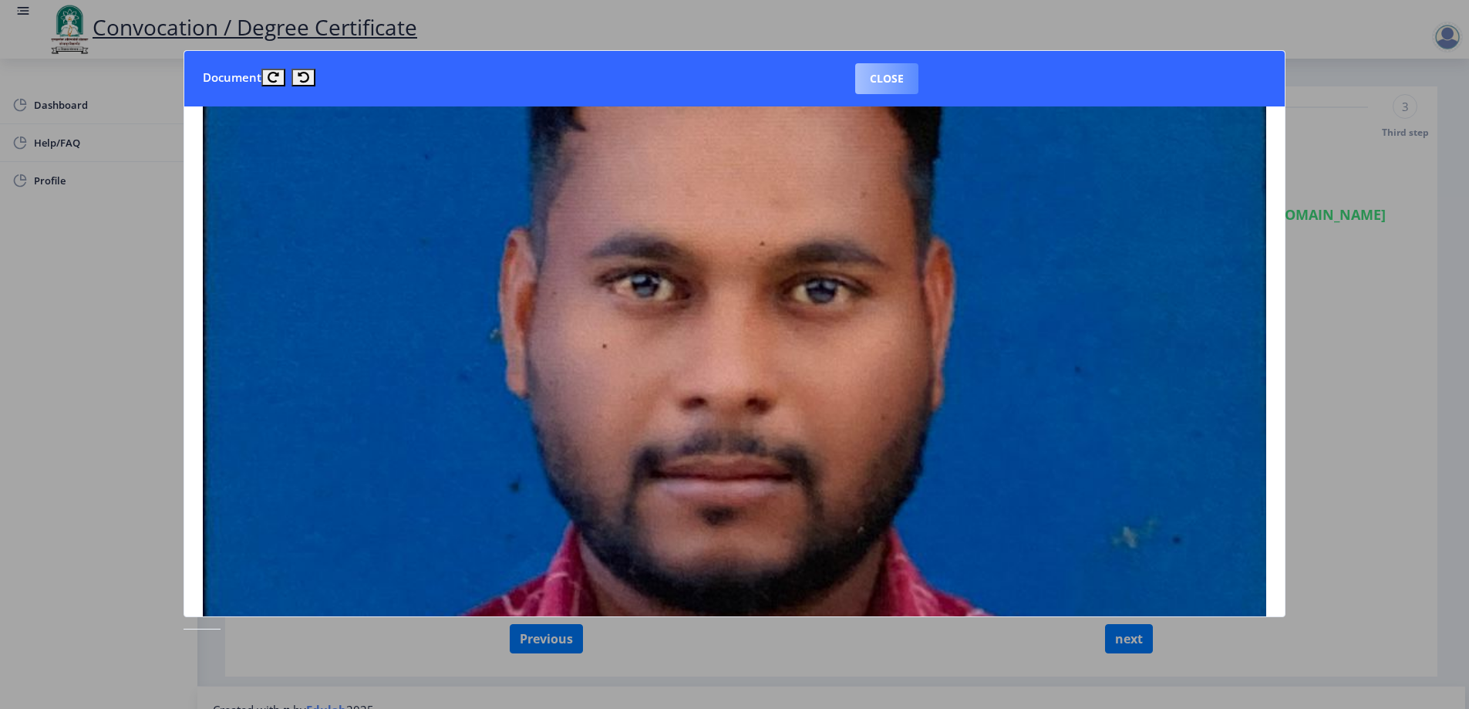
click at [882, 80] on button "Close" at bounding box center [886, 78] width 63 height 31
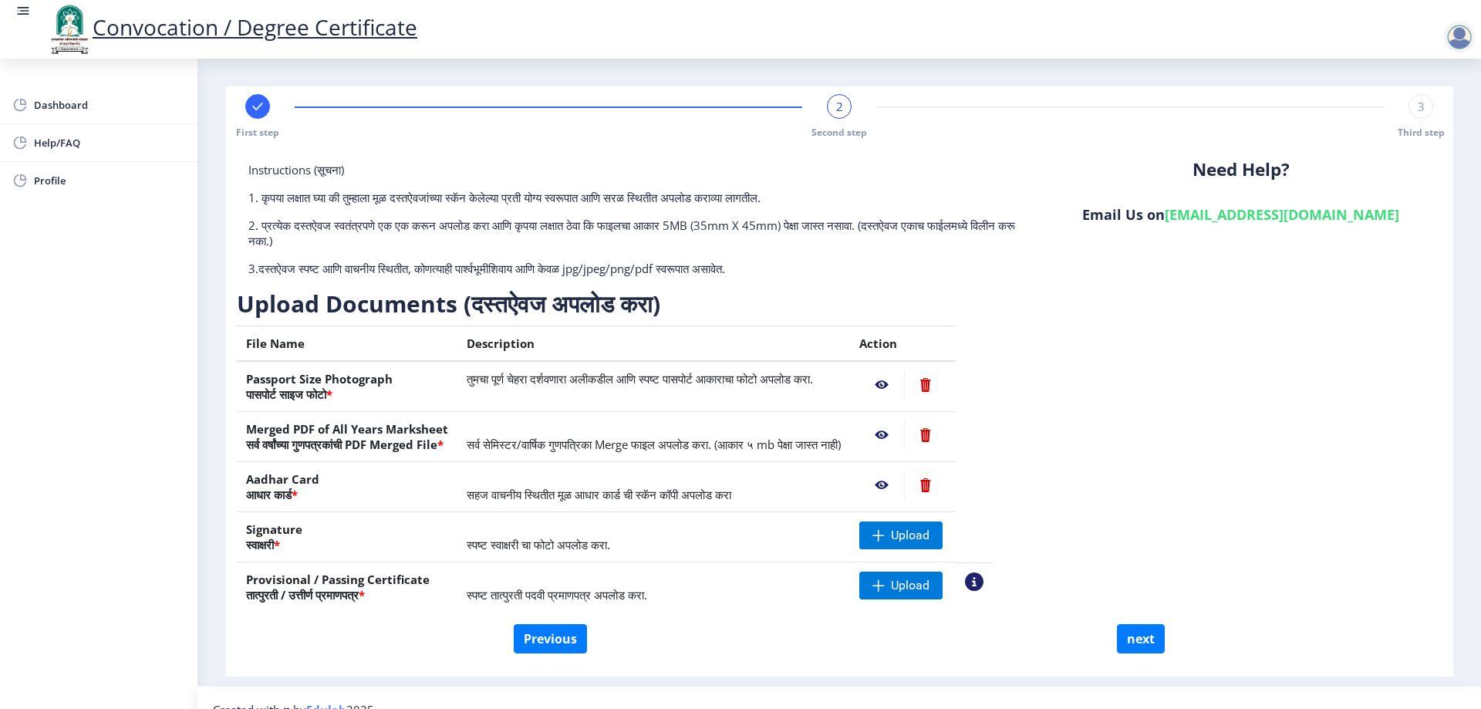
click at [904, 433] on nb-action at bounding box center [881, 435] width 45 height 28
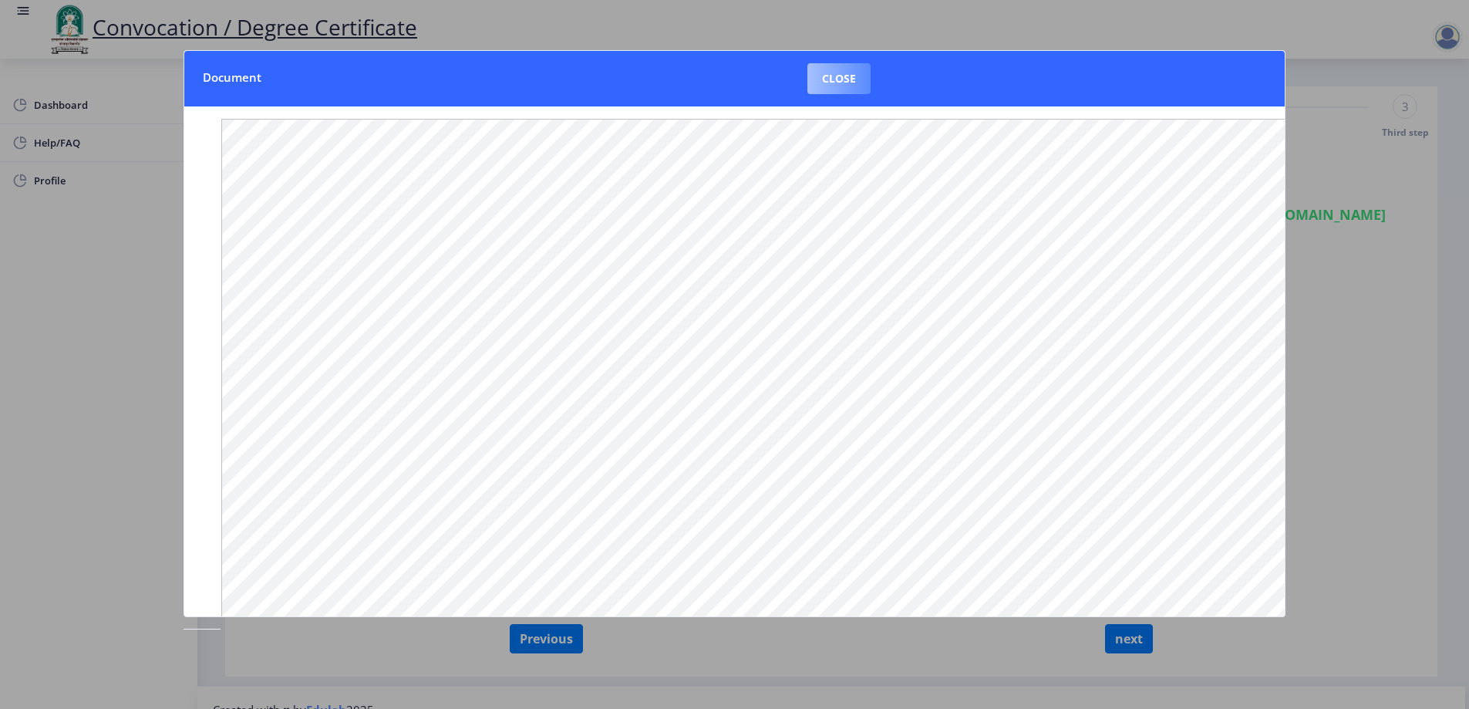
click at [831, 69] on button "Close" at bounding box center [839, 78] width 63 height 31
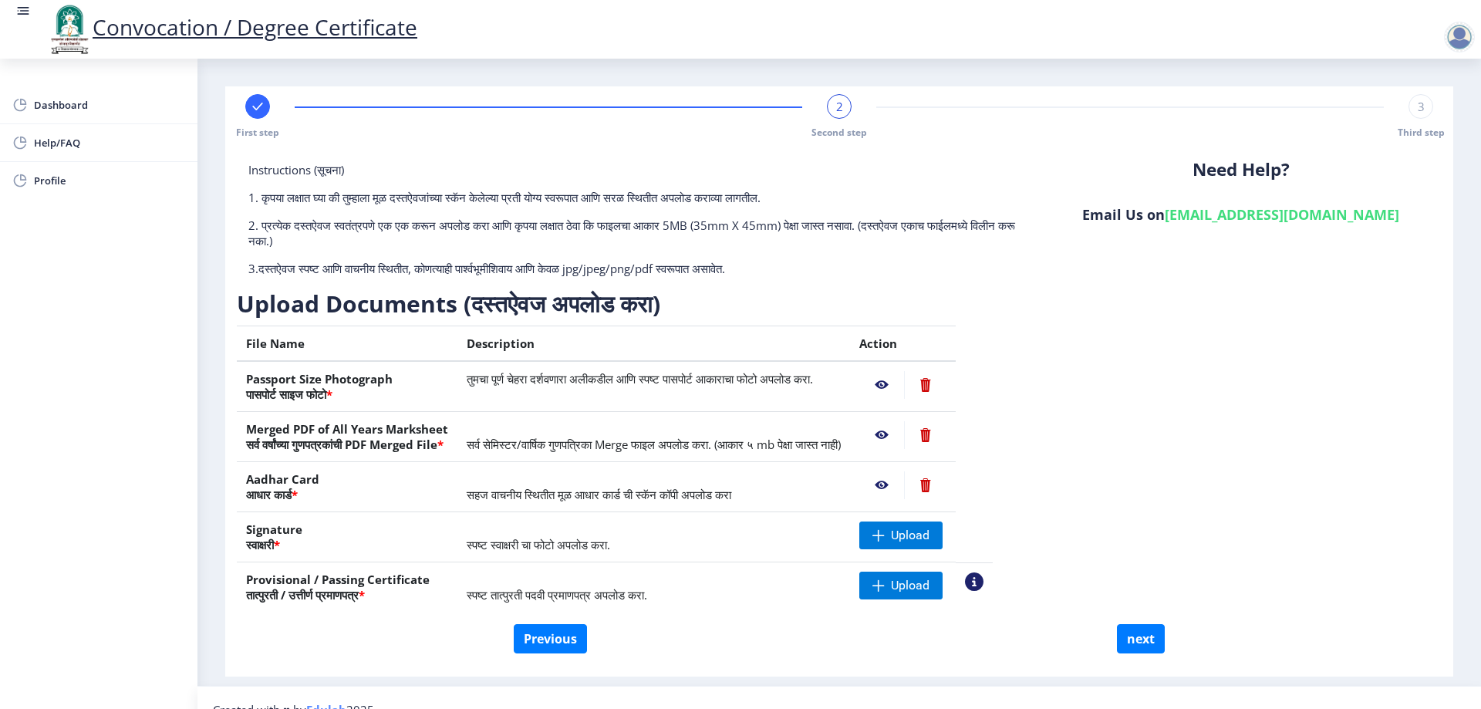
click at [904, 481] on nb-action at bounding box center [881, 485] width 45 height 28
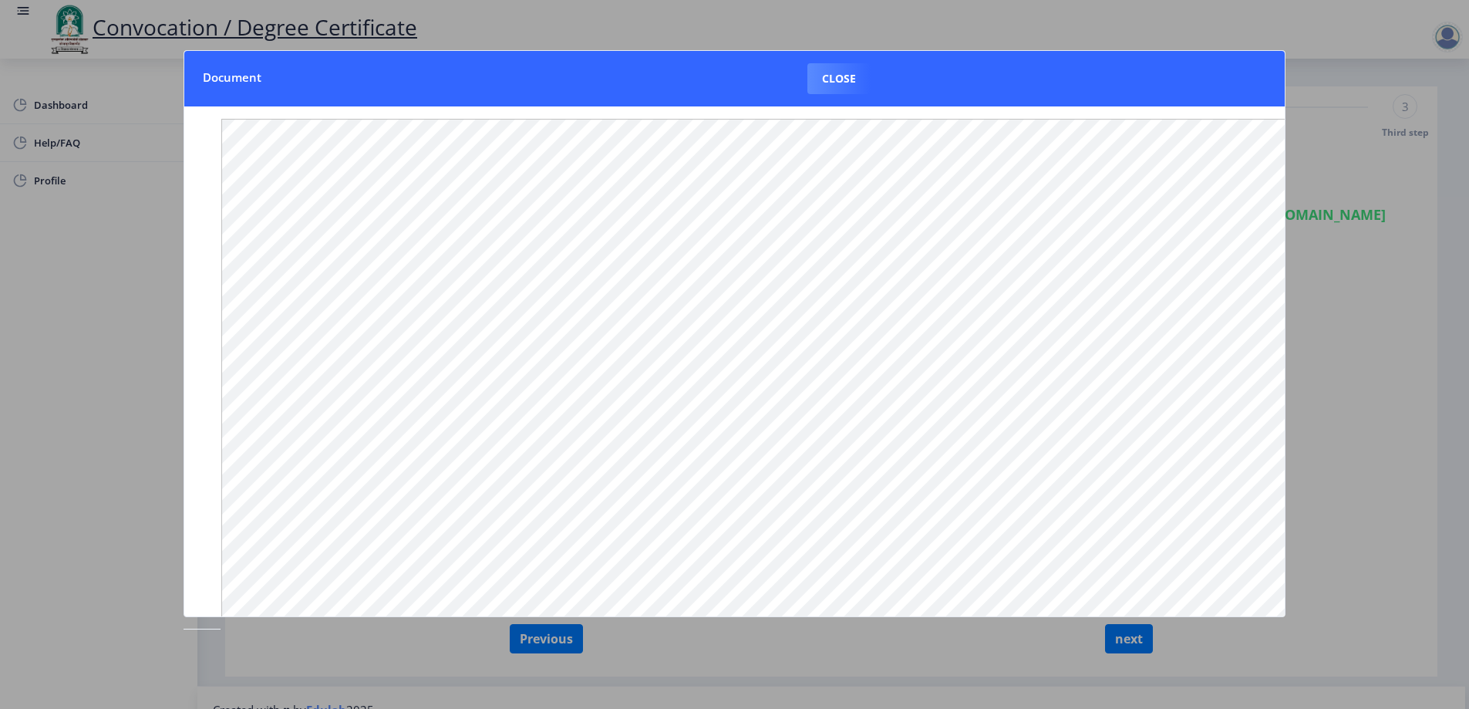
click at [845, 67] on button "Close" at bounding box center [839, 78] width 63 height 31
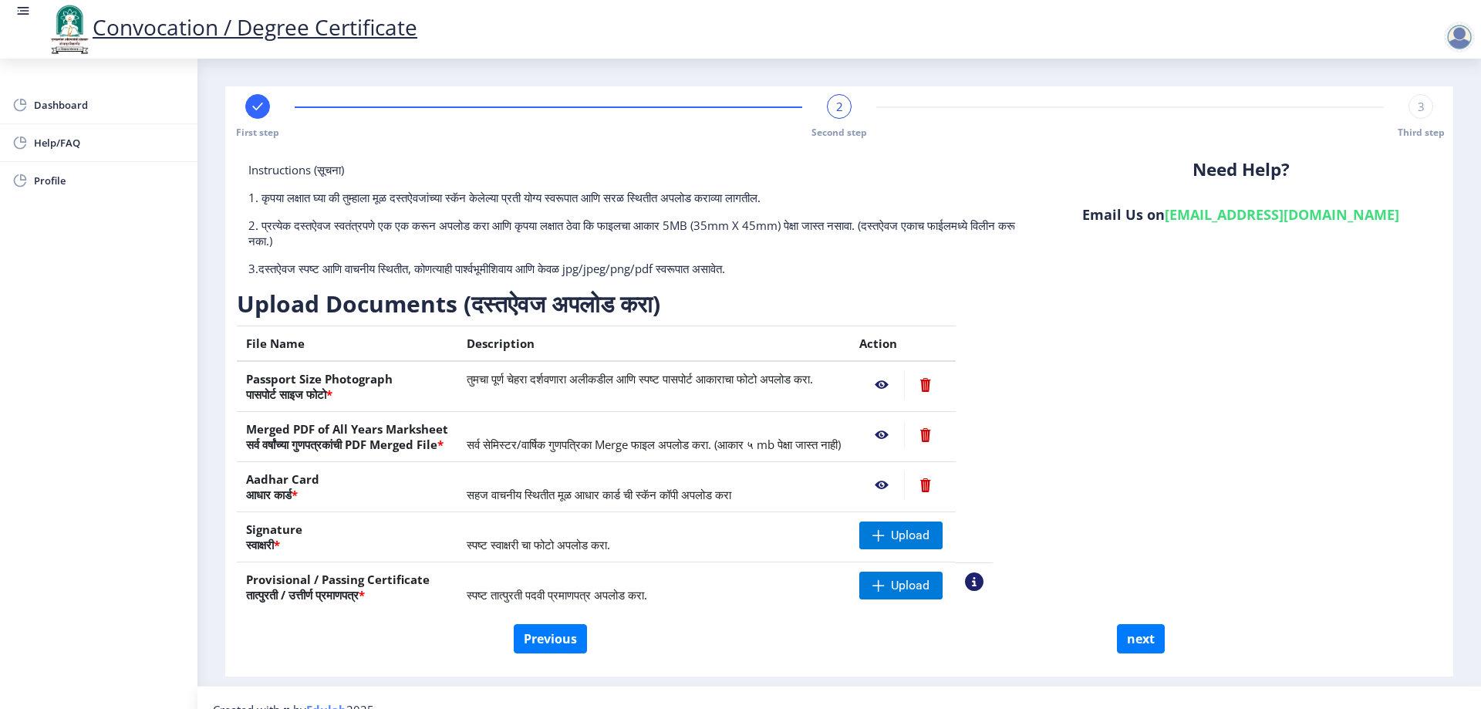
click at [904, 389] on nb-action at bounding box center [881, 385] width 45 height 28
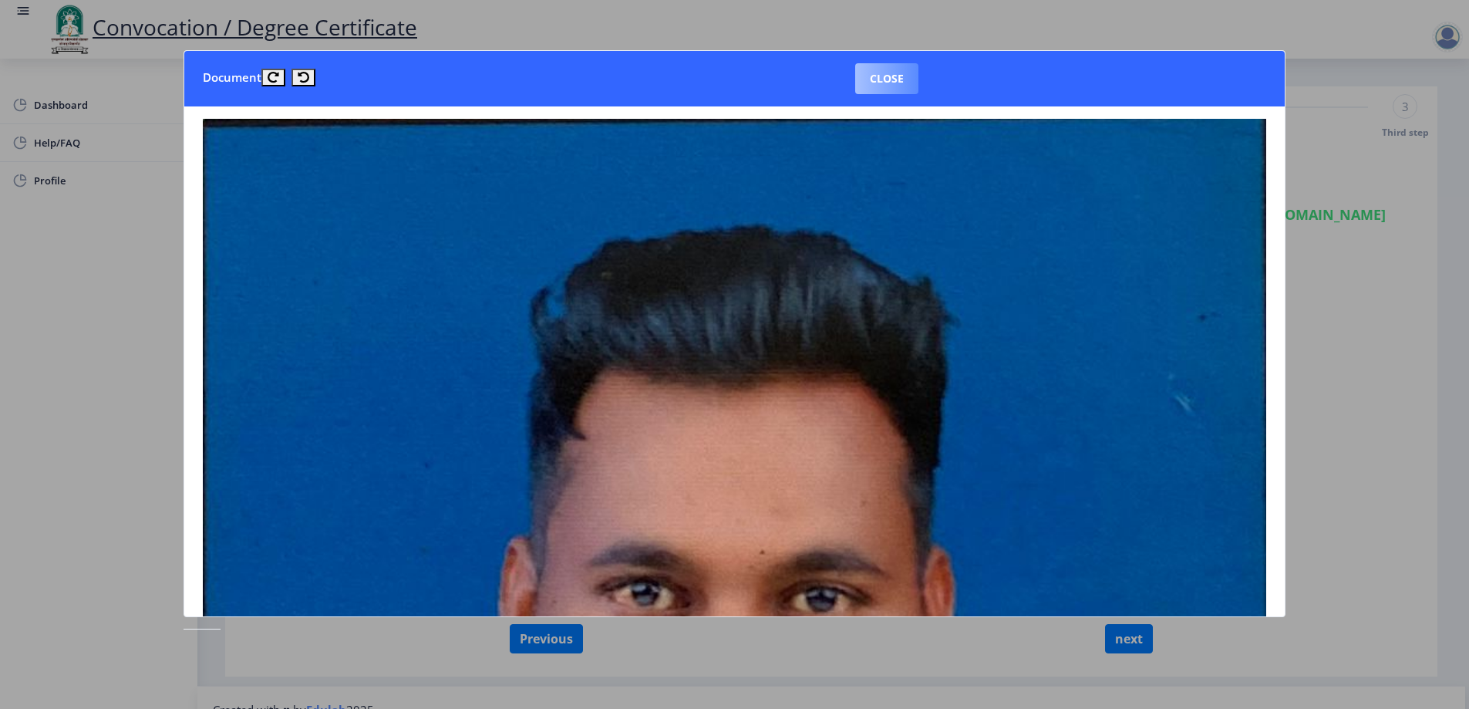
click at [906, 67] on button "Close" at bounding box center [886, 78] width 63 height 31
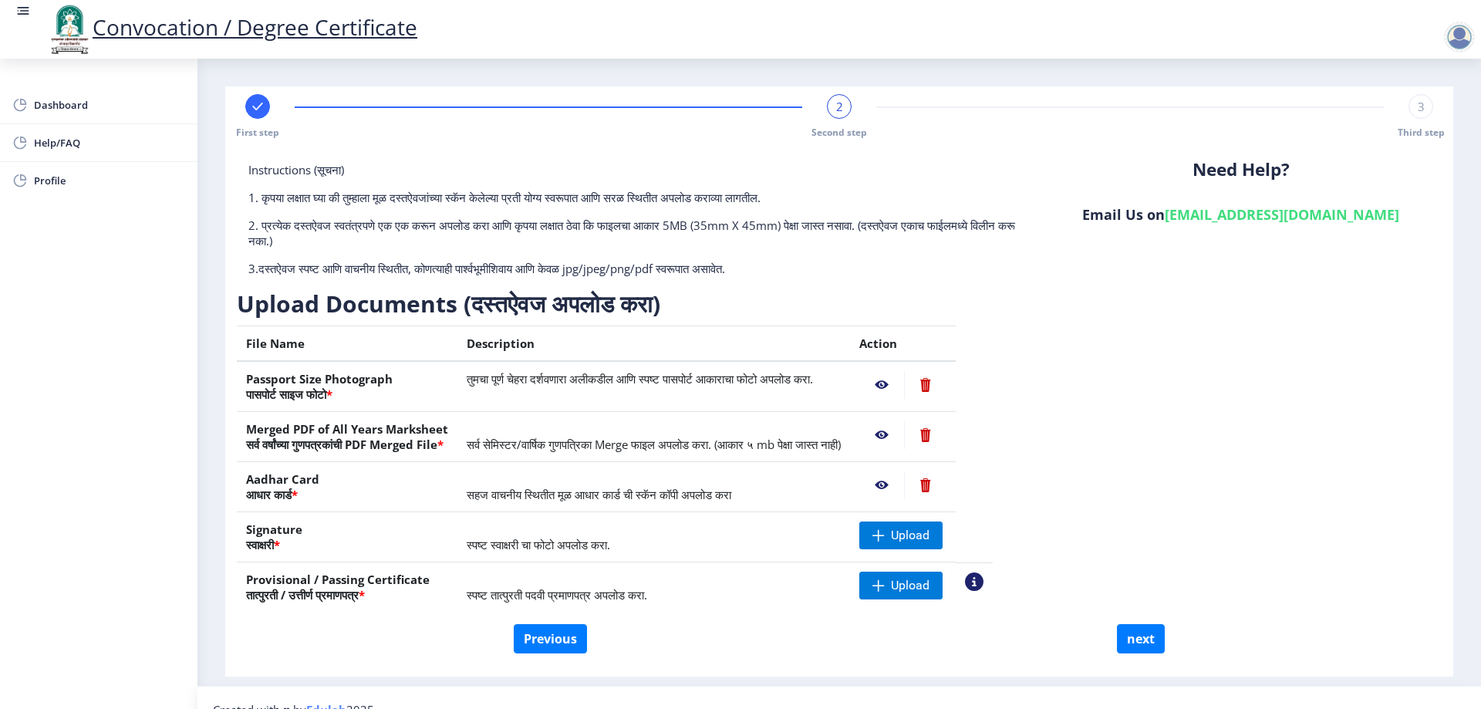
scroll to position [24, 0]
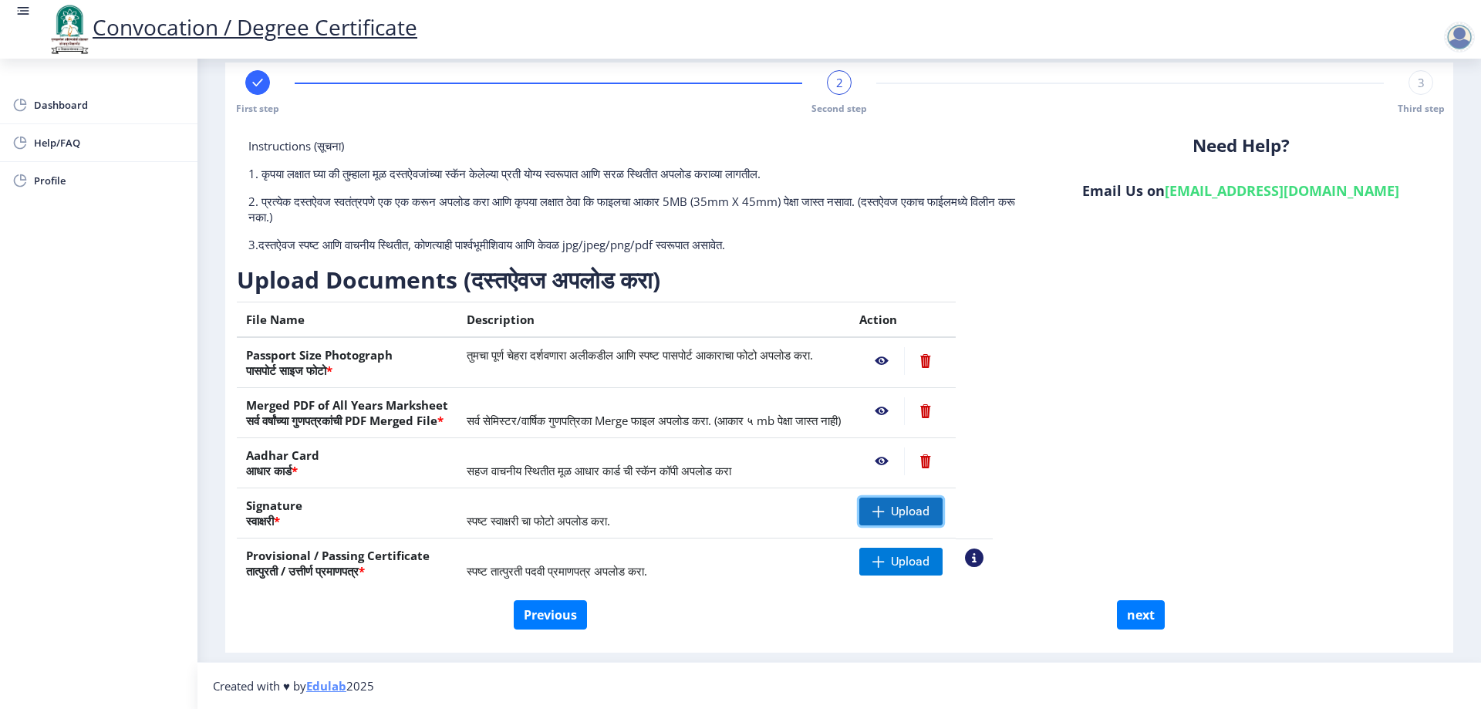
click at [929, 515] on span "Upload" at bounding box center [910, 511] width 39 height 15
click at [904, 514] on nb-action at bounding box center [881, 511] width 45 height 28
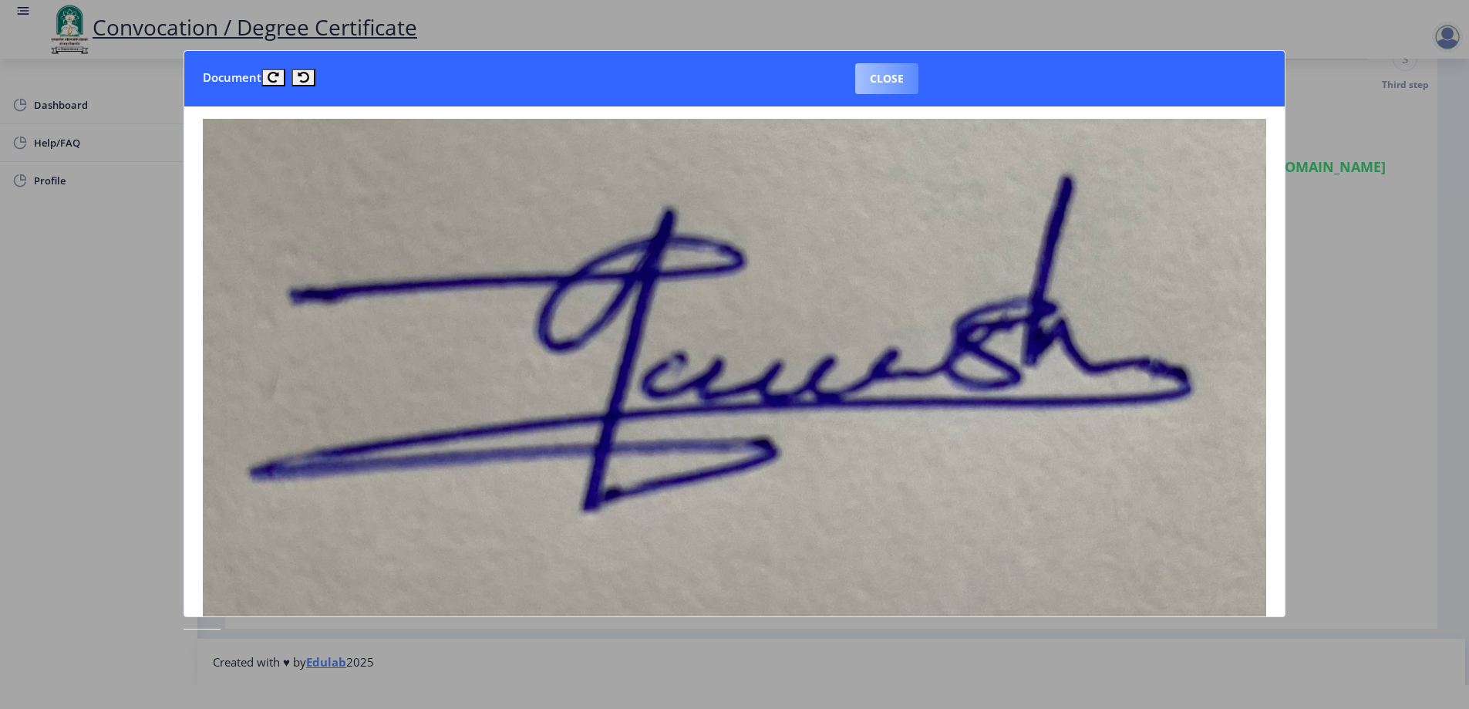
click at [890, 71] on button "Close" at bounding box center [886, 78] width 63 height 31
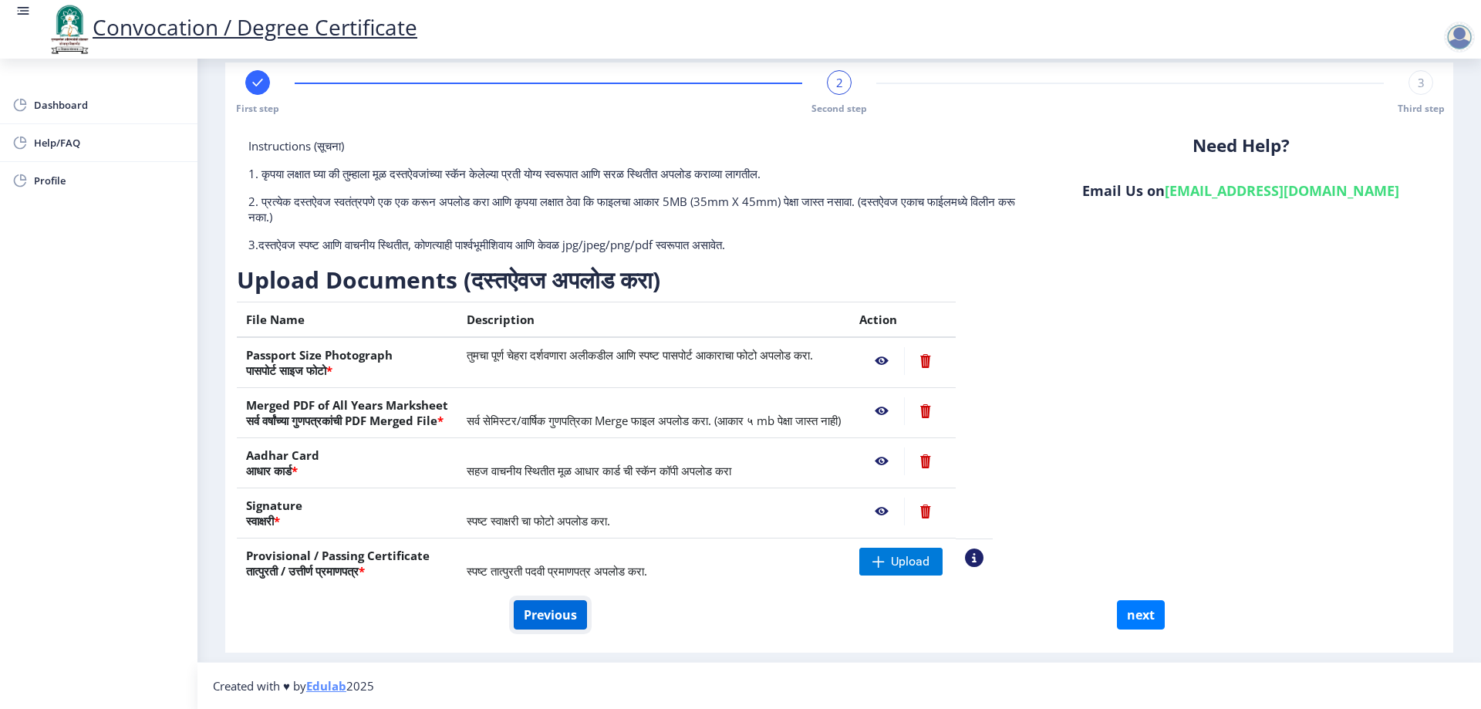
click at [551, 613] on button "Previous" at bounding box center [550, 614] width 73 height 29
select select "Regular"
select select "2017"
select select "March"
select select "Grade A"
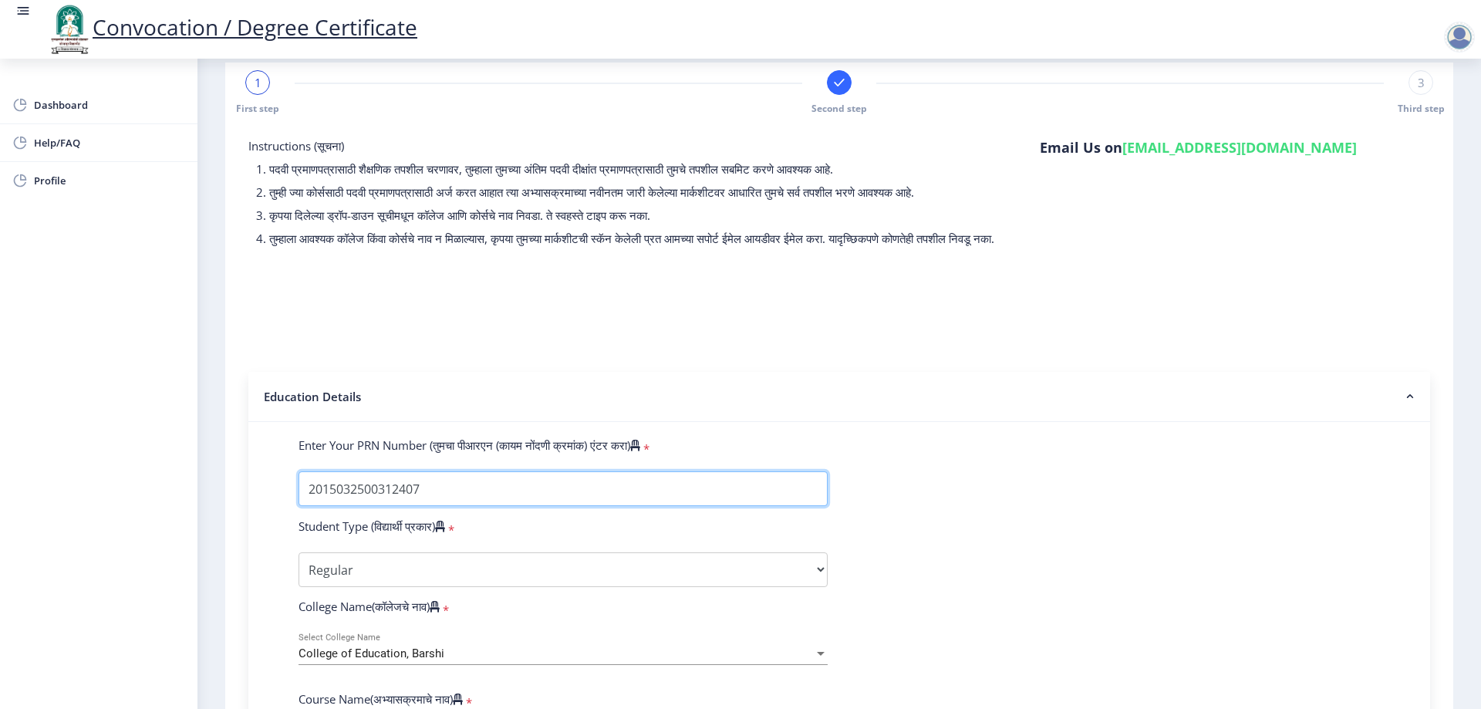
drag, startPoint x: 441, startPoint y: 509, endPoint x: 251, endPoint y: 488, distance: 190.9
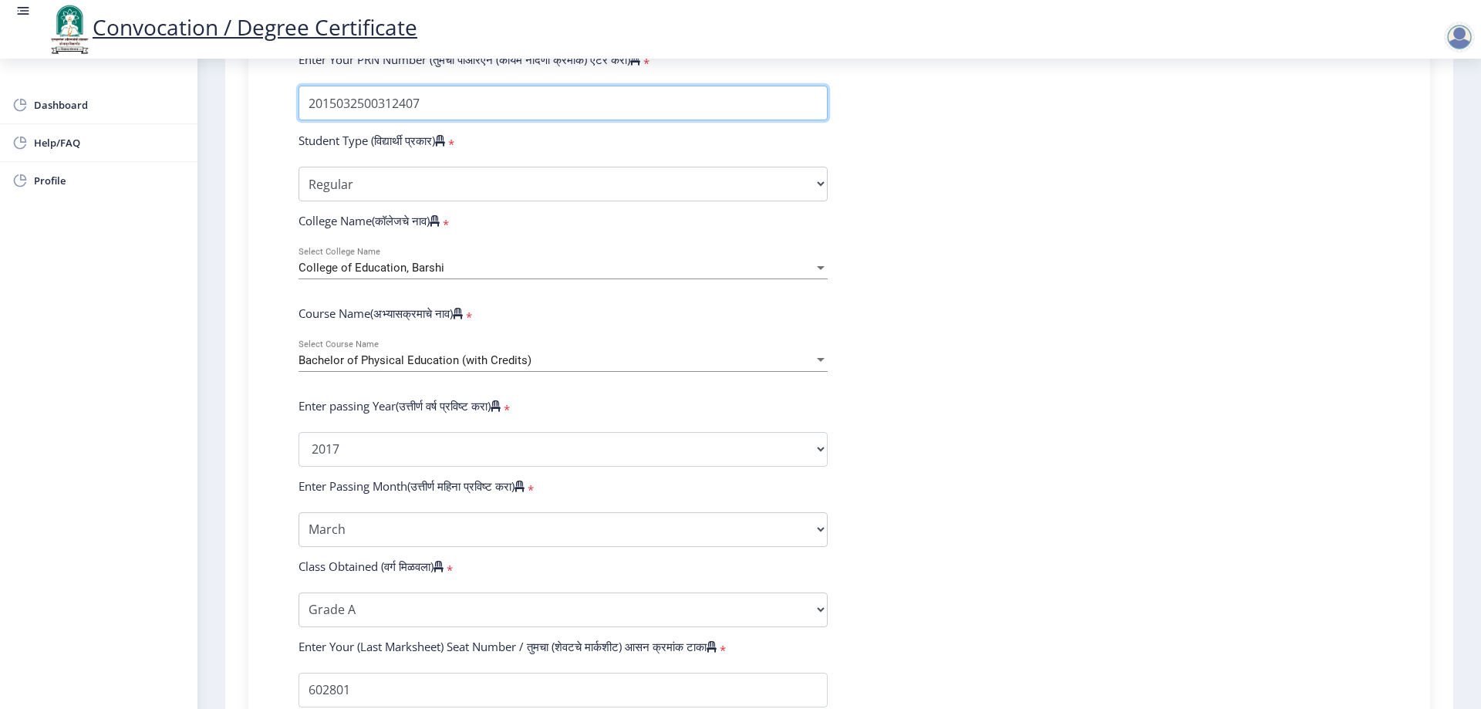
scroll to position [783, 0]
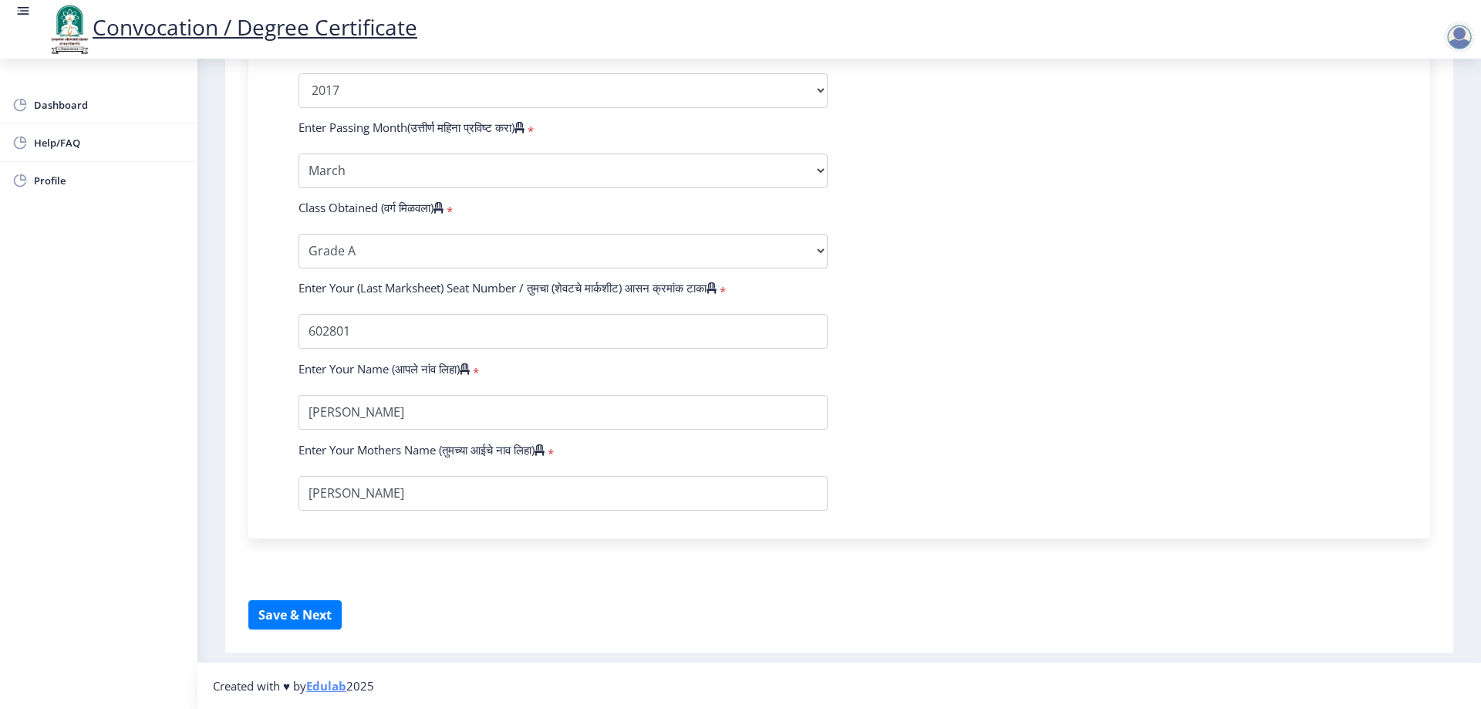
click at [288, 595] on form "Instructions (सूचना) 1. पदवी प्रमाणपत्रासाठी शैक्षणिक तपशील चरणावर, तुम्हाला तु…" at bounding box center [839, 12] width 1182 height 1236
click at [286, 616] on button "Save & Next" at bounding box center [294, 614] width 93 height 29
select select
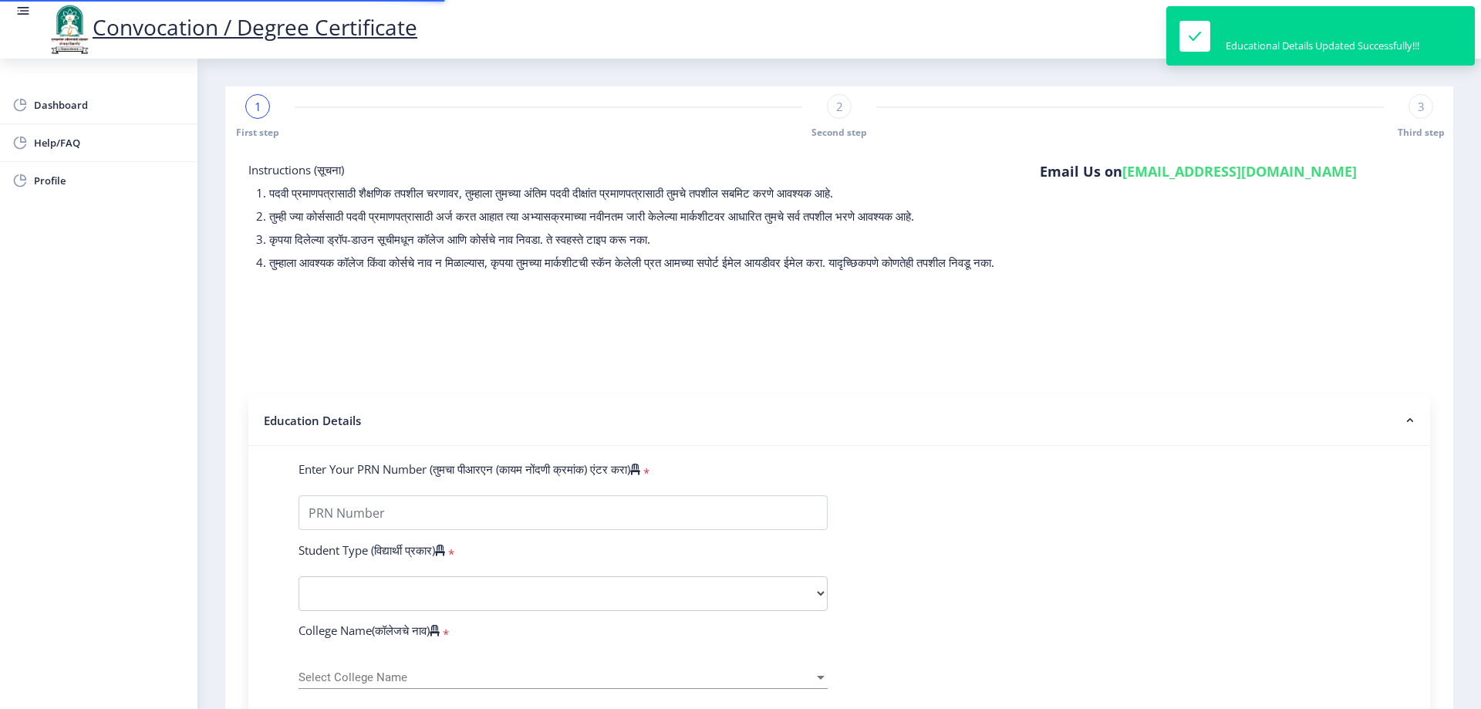
type input "2015032500312407"
select select "Regular"
select select "2017"
select select "March"
select select "Grade A"
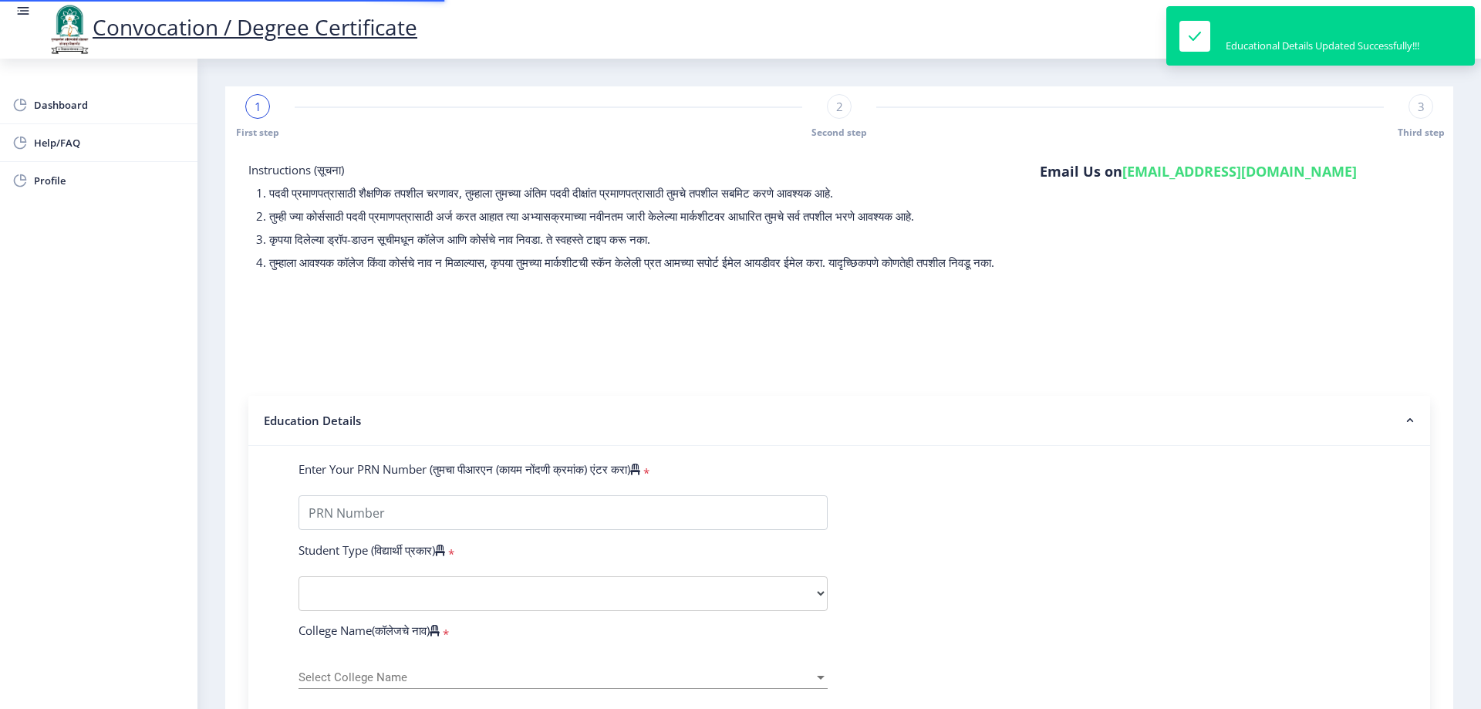
type input "602801"
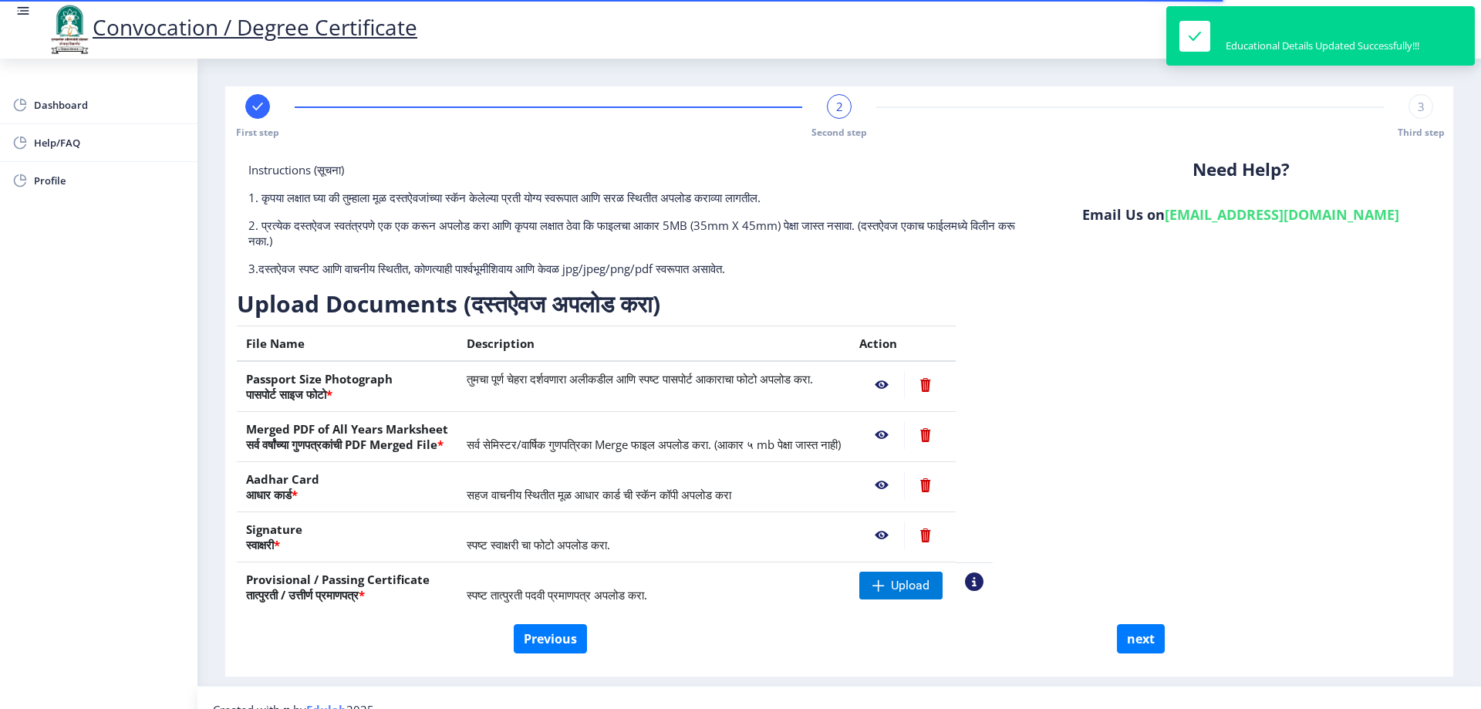
scroll to position [24, 0]
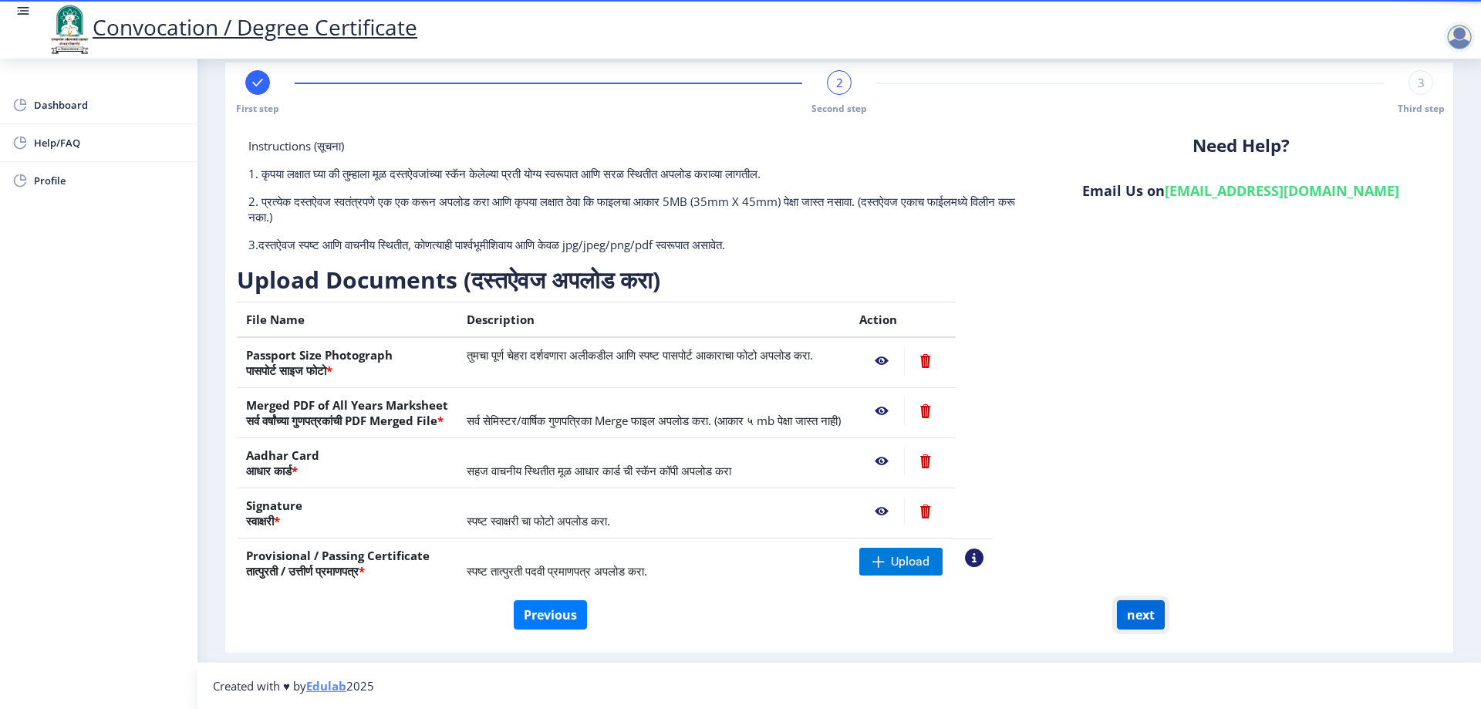
click at [1131, 615] on button "next" at bounding box center [1141, 614] width 48 height 29
select select
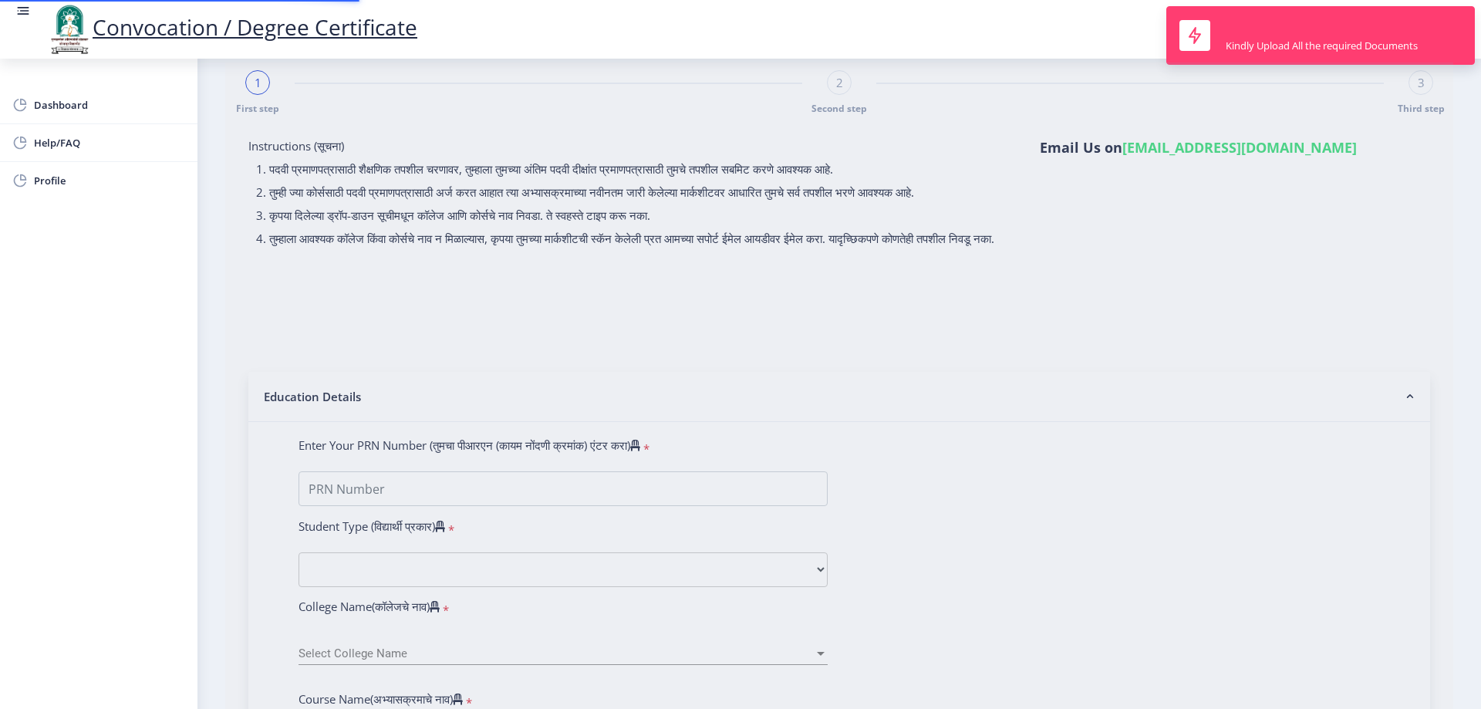
scroll to position [0, 0]
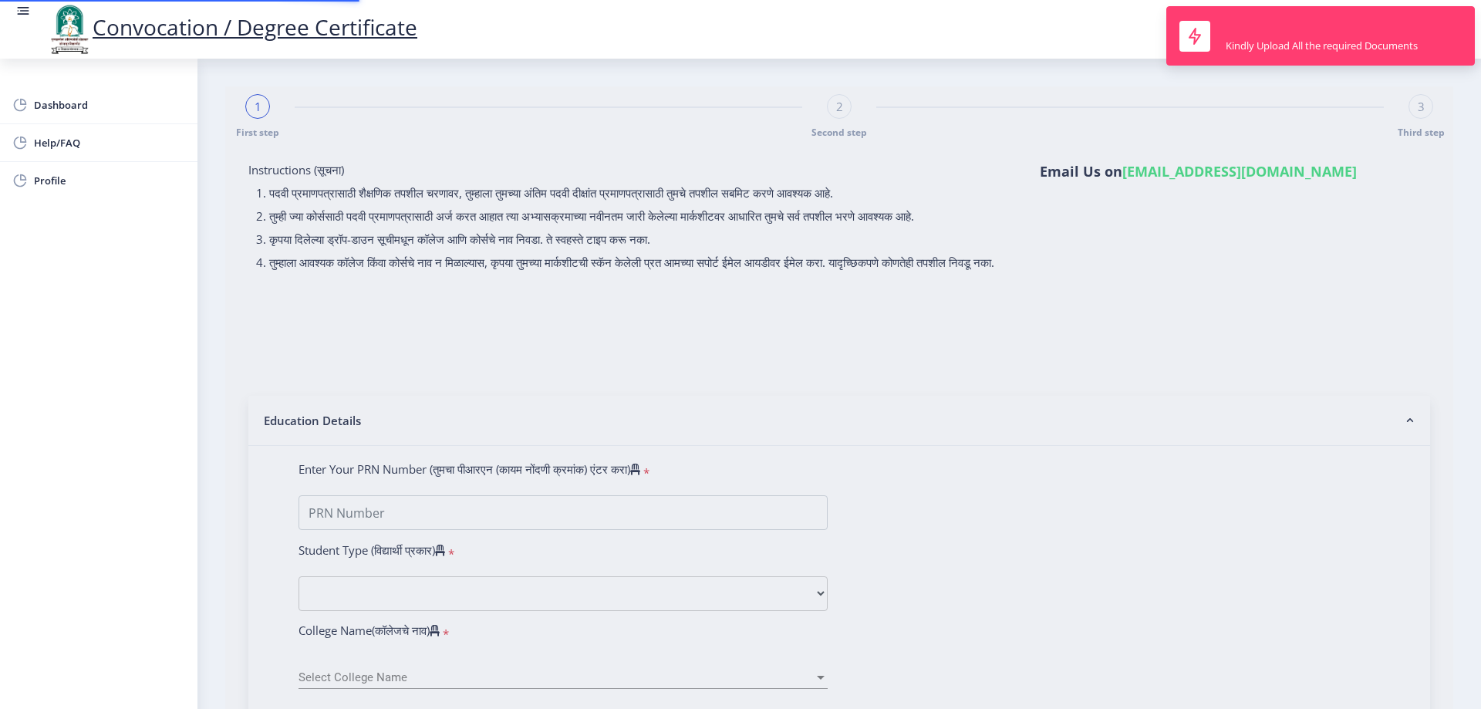
type input "2015032500312407"
select select "Regular"
select select "2017"
select select "March"
select select "Grade A"
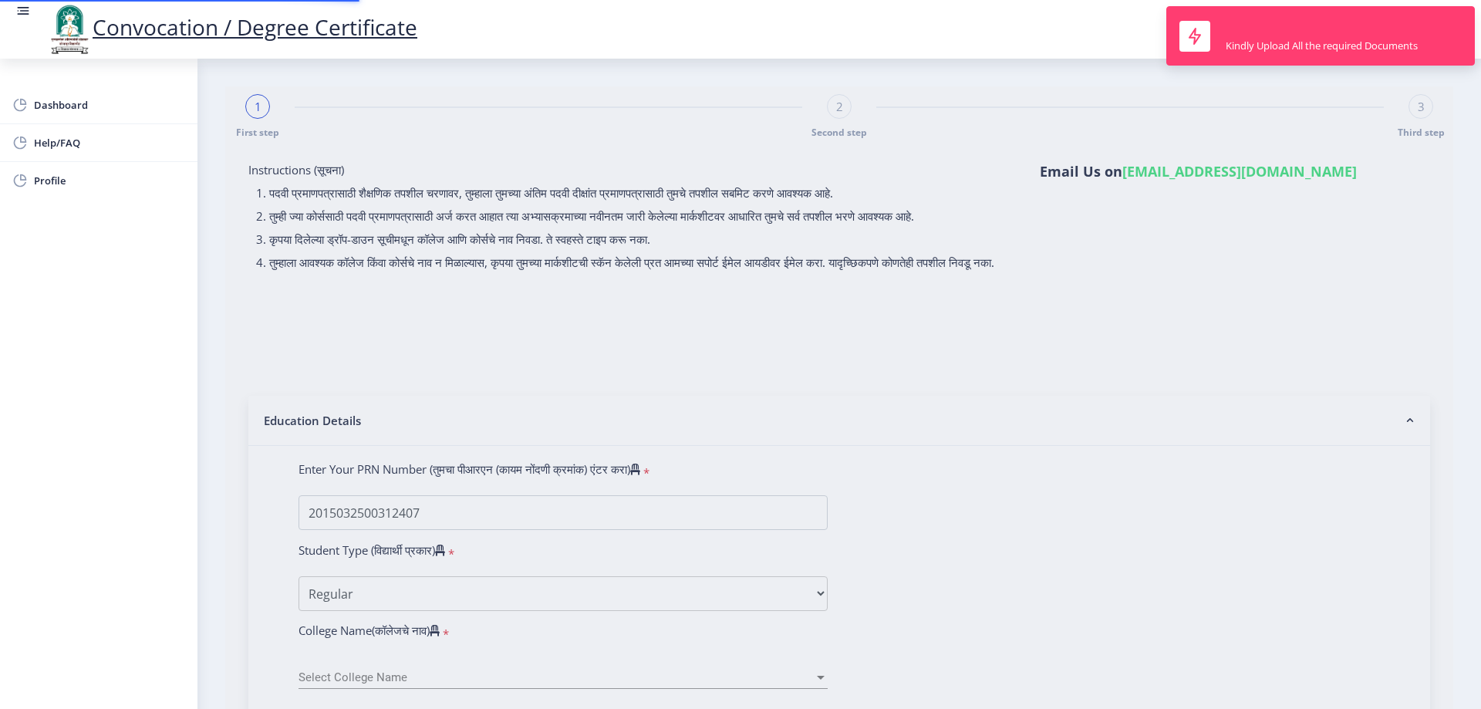
type input "602801"
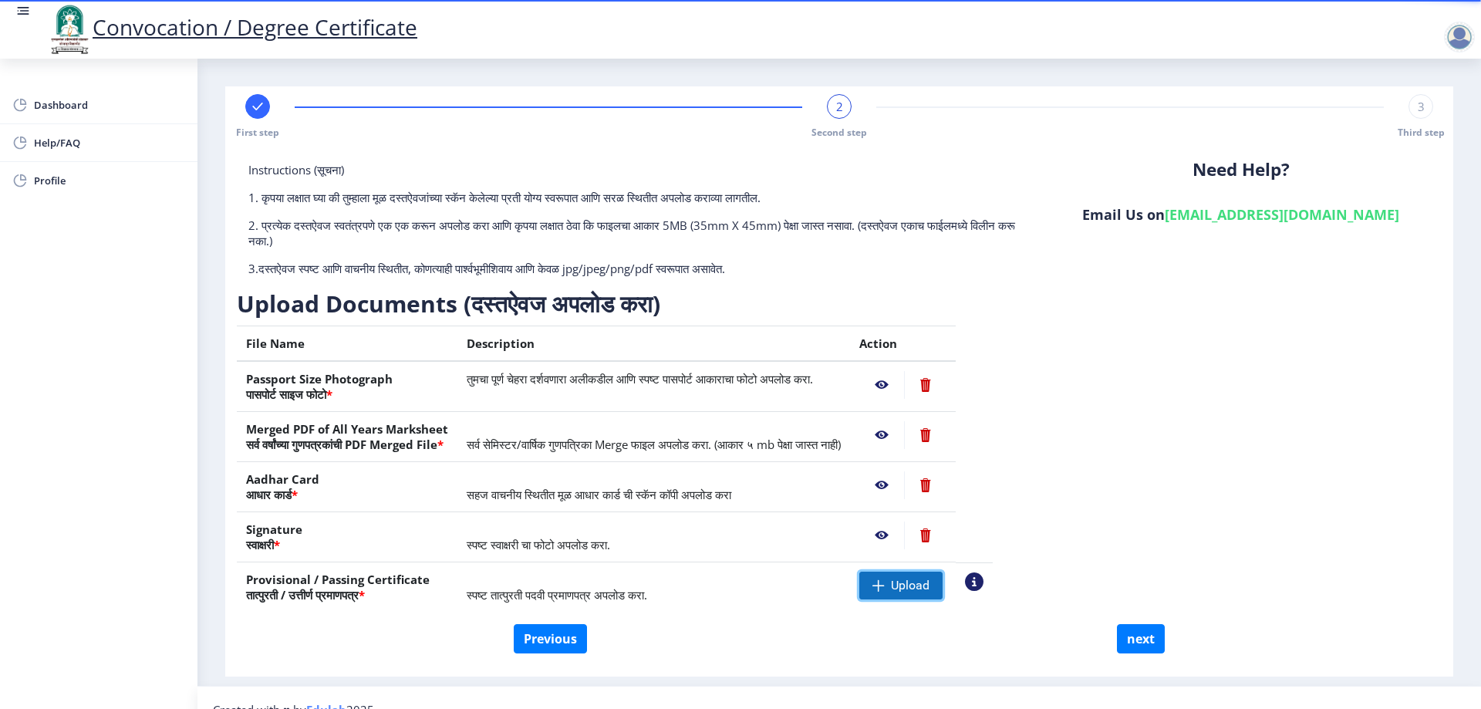
click at [929, 591] on span "Upload" at bounding box center [910, 585] width 39 height 15
click at [1131, 632] on button "next" at bounding box center [1141, 638] width 48 height 29
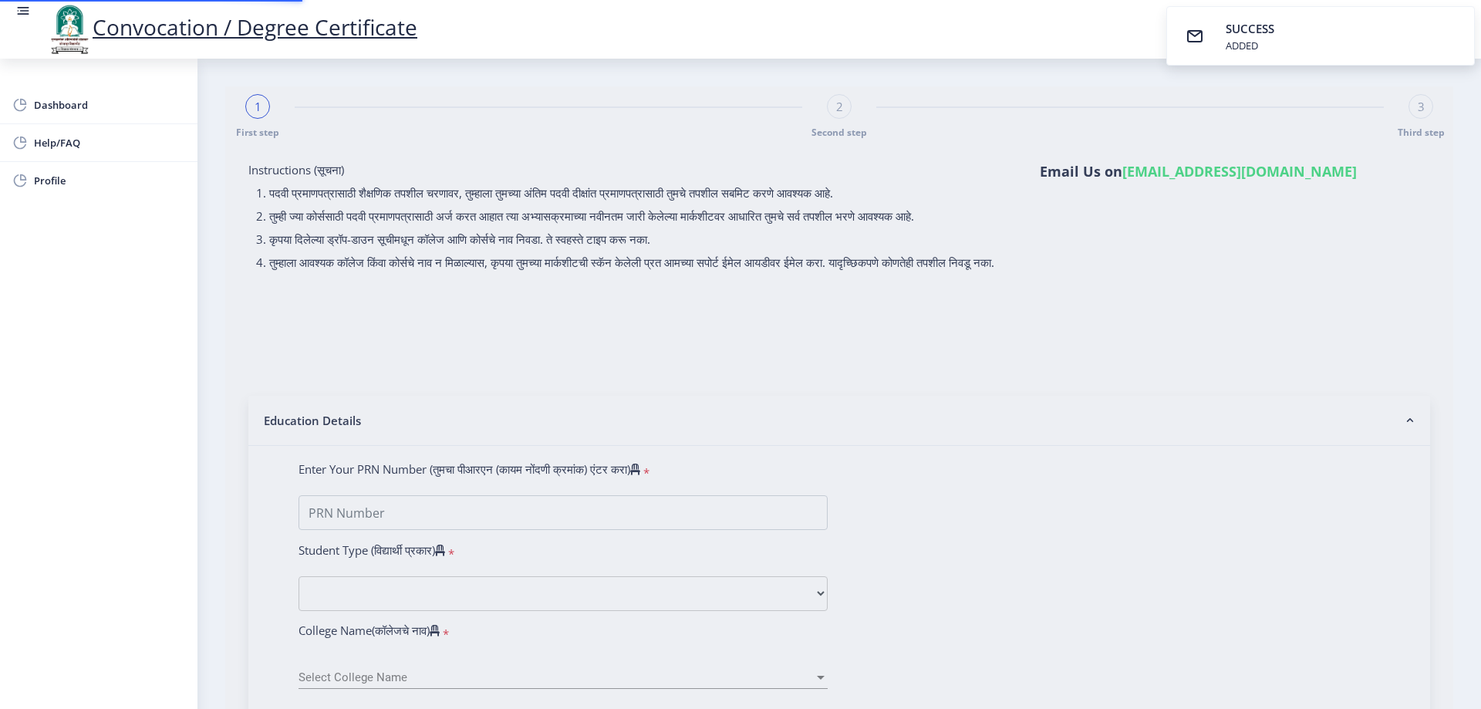
select select
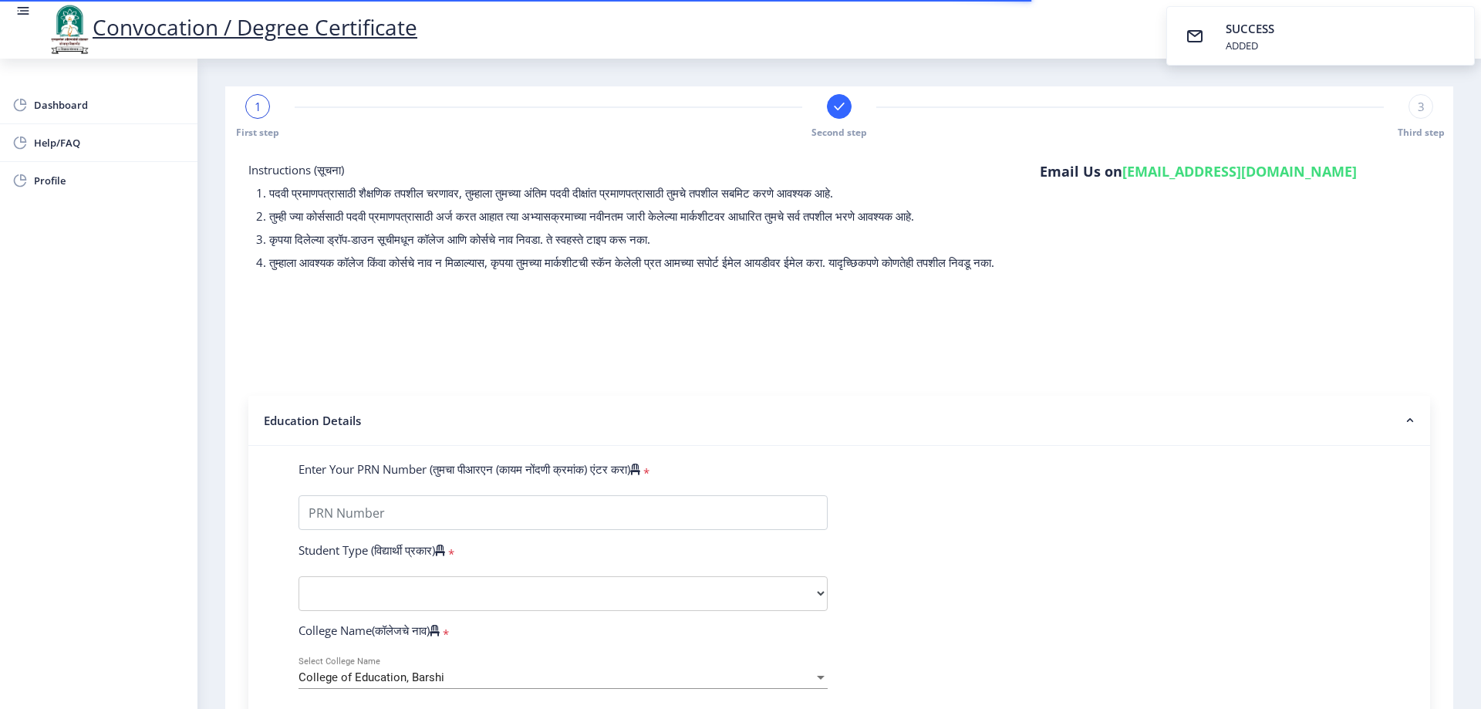
type input "2015032500312407"
select select "Regular"
select select "2017"
select select "March"
select select "Grade A"
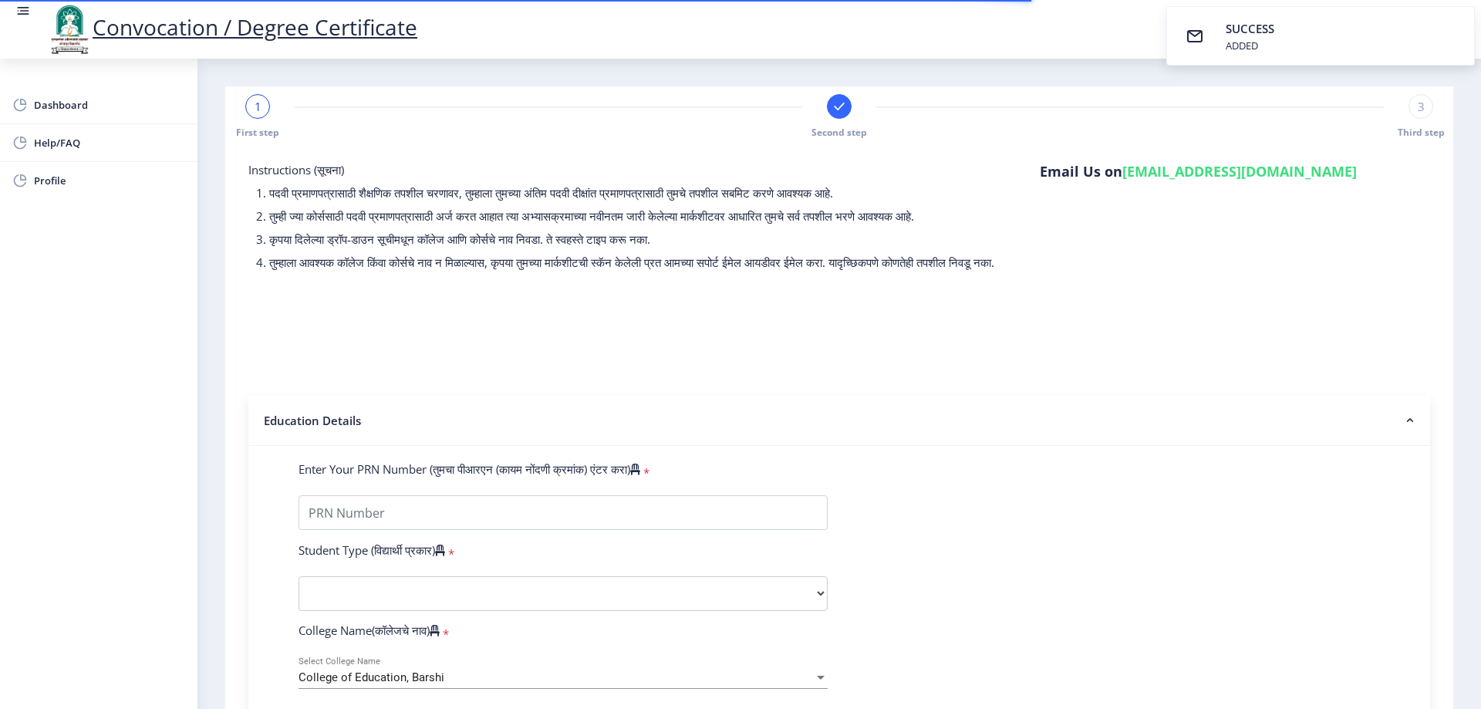
type input "602801"
select select
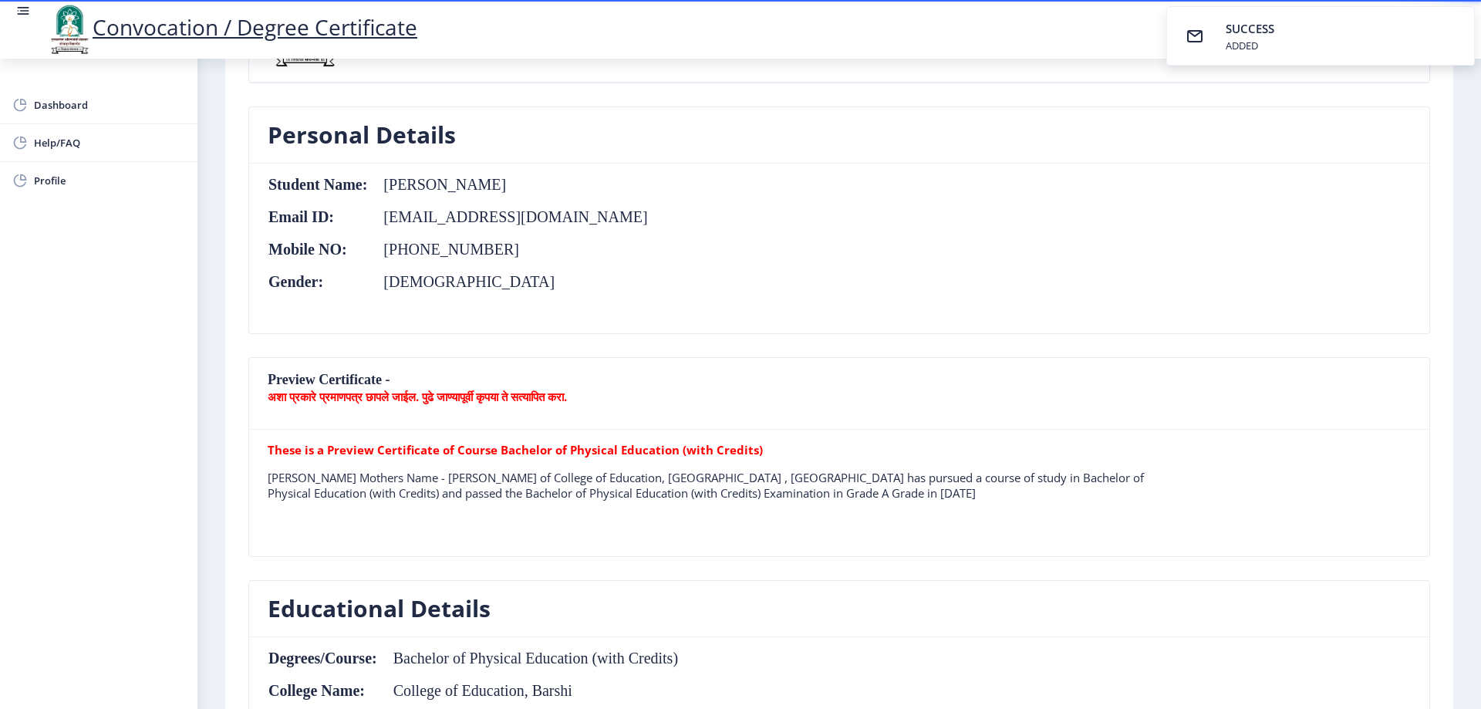
scroll to position [231, 0]
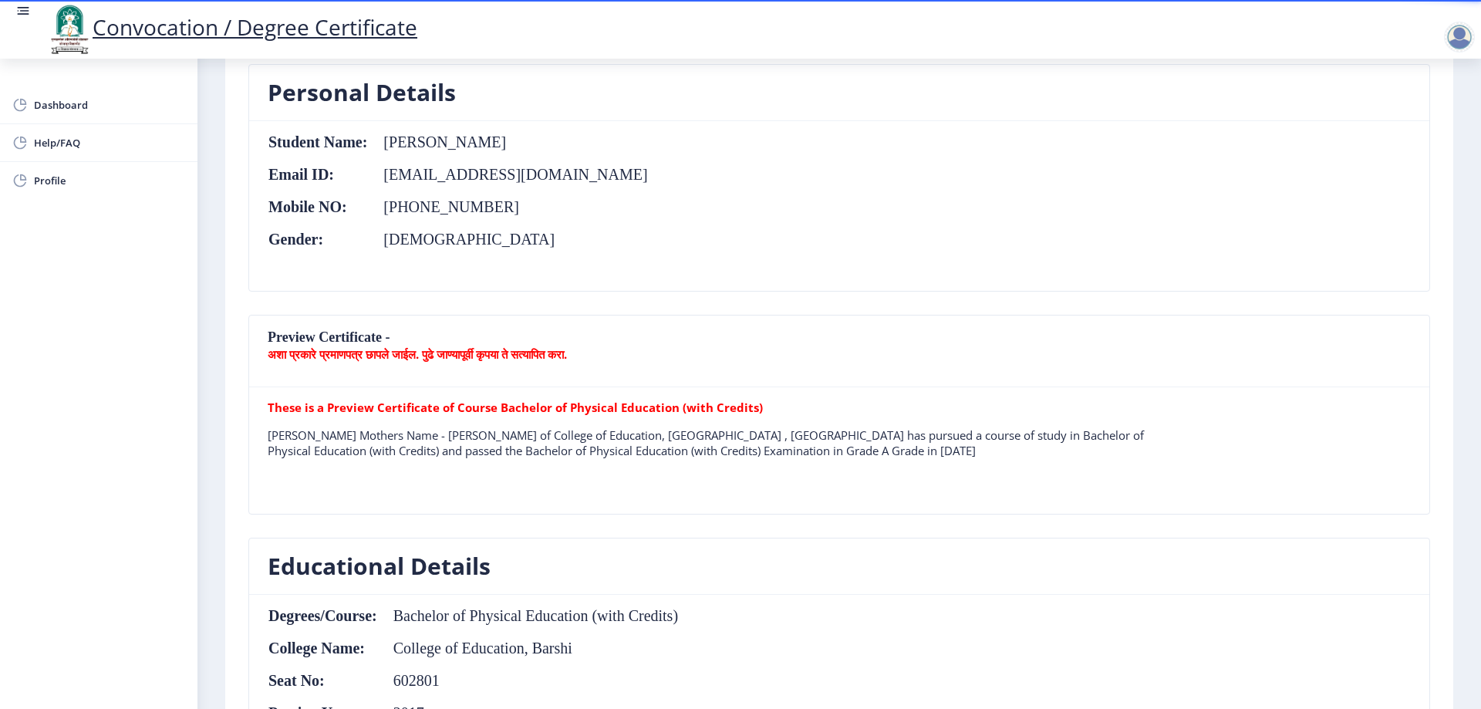
click at [514, 408] on b "These is a Preview Certificate of Course Bachelor of Physical Education (with C…" at bounding box center [515, 407] width 495 height 15
click at [528, 348] on b "अशा प्रकारे प्रमाणपत्र छापले जाईल. पुढे जाण्यापूर्वी कृपया ते सत्यापित करा." at bounding box center [417, 353] width 299 height 15
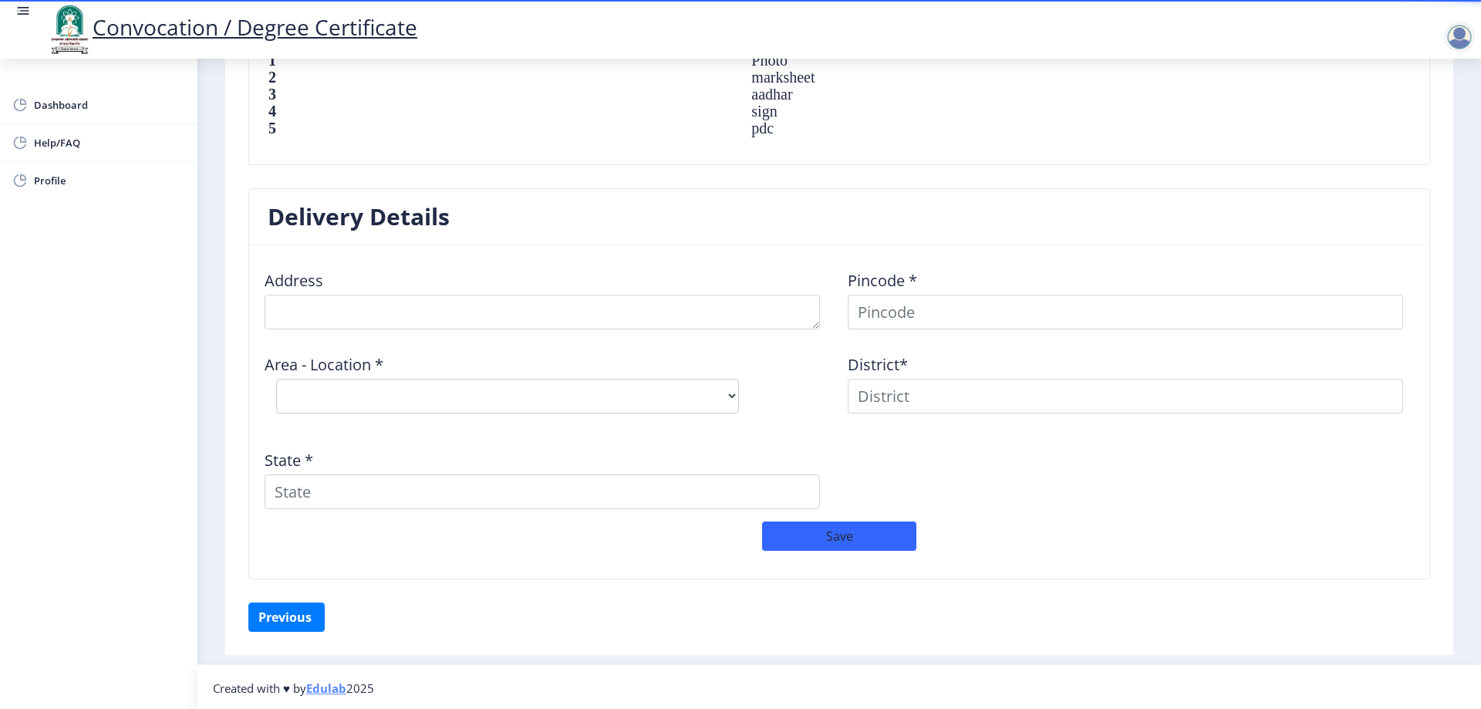
scroll to position [1121, 0]
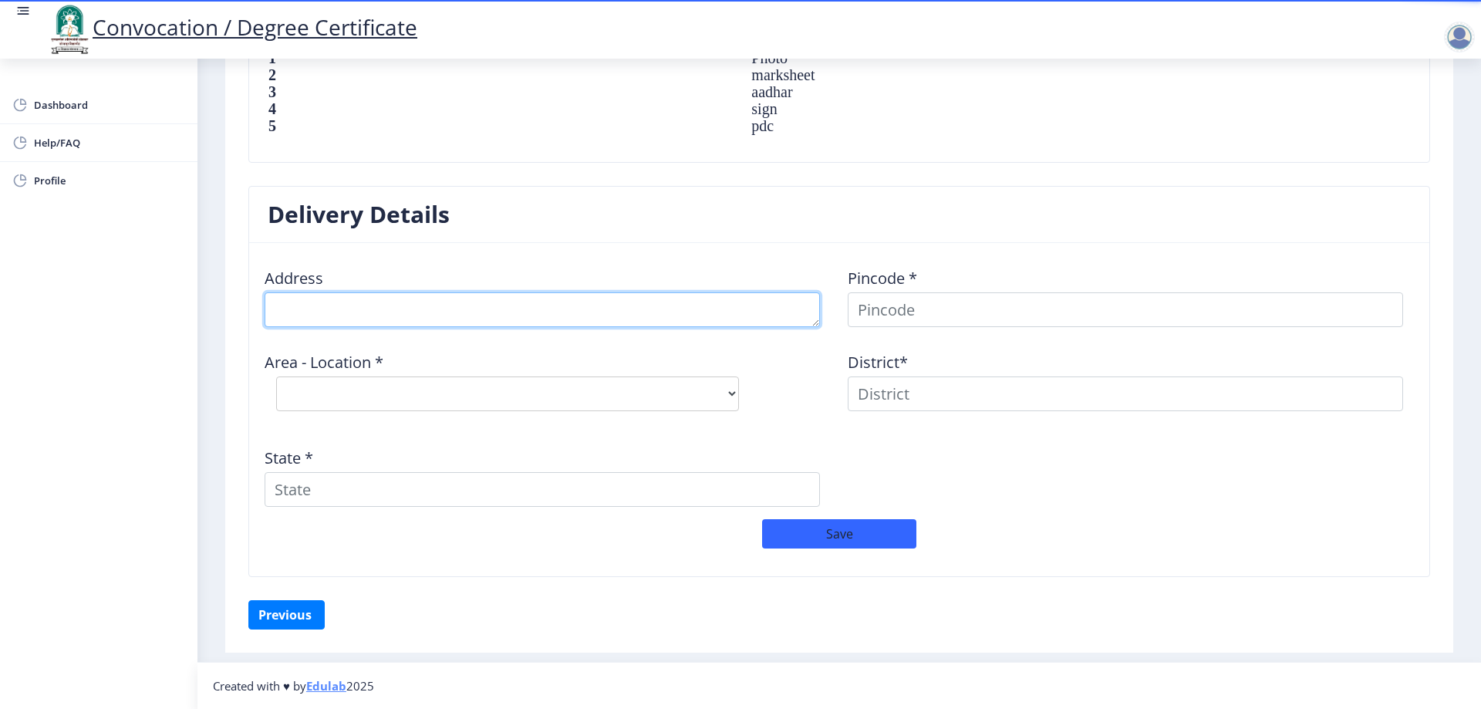
click at [568, 308] on textarea at bounding box center [542, 309] width 555 height 35
type textarea "K"
type textarea "i"
type textarea "Indira Nagar, Karkamb Tal- Pandharpur Dist- Solapur"
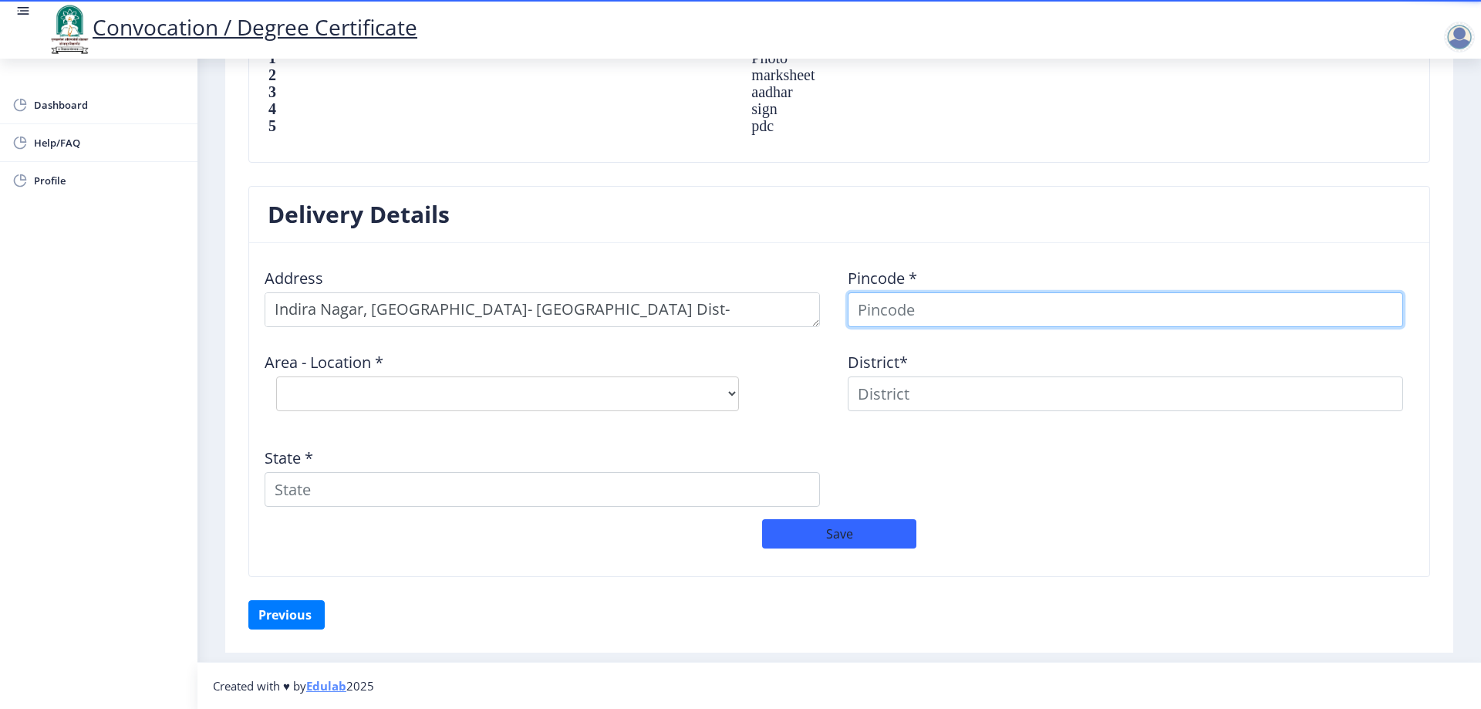
click at [884, 315] on input at bounding box center [1125, 309] width 555 height 35
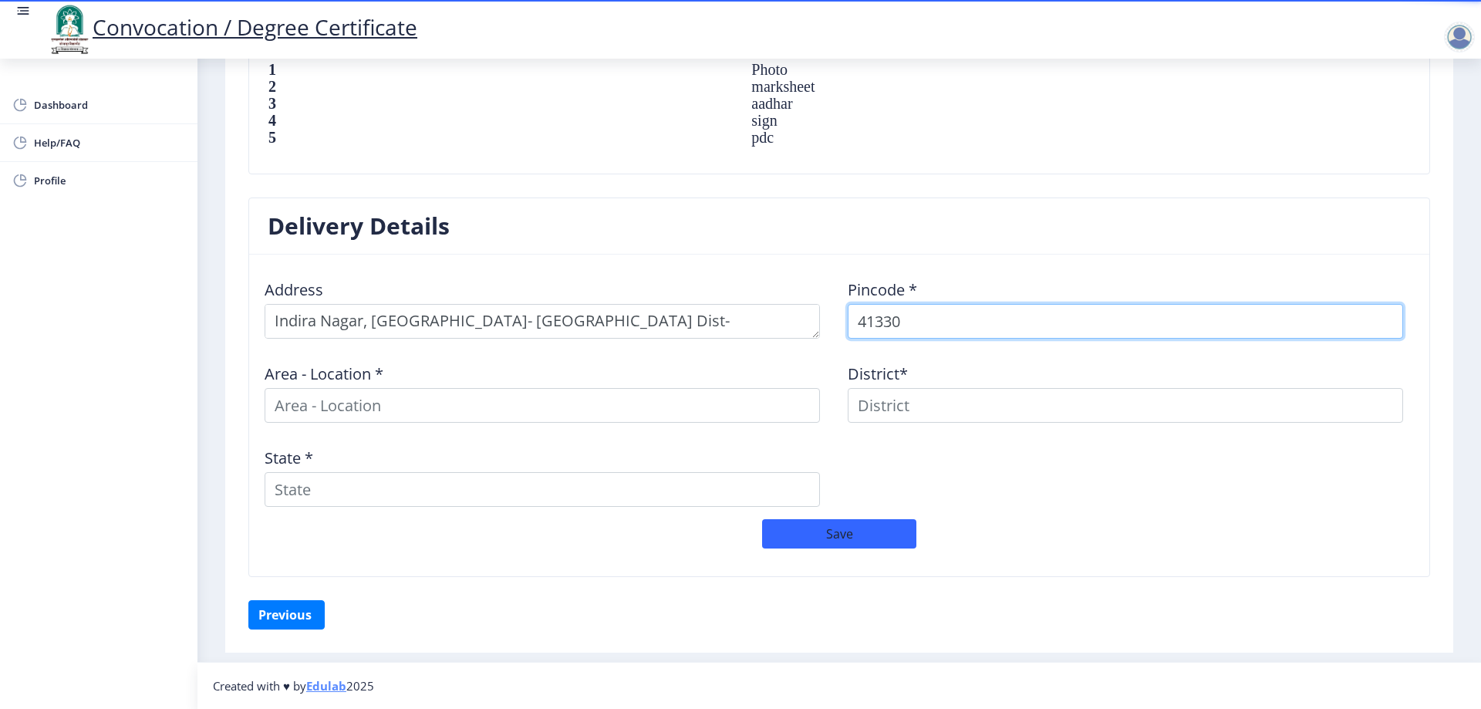
type input "413302"
select select
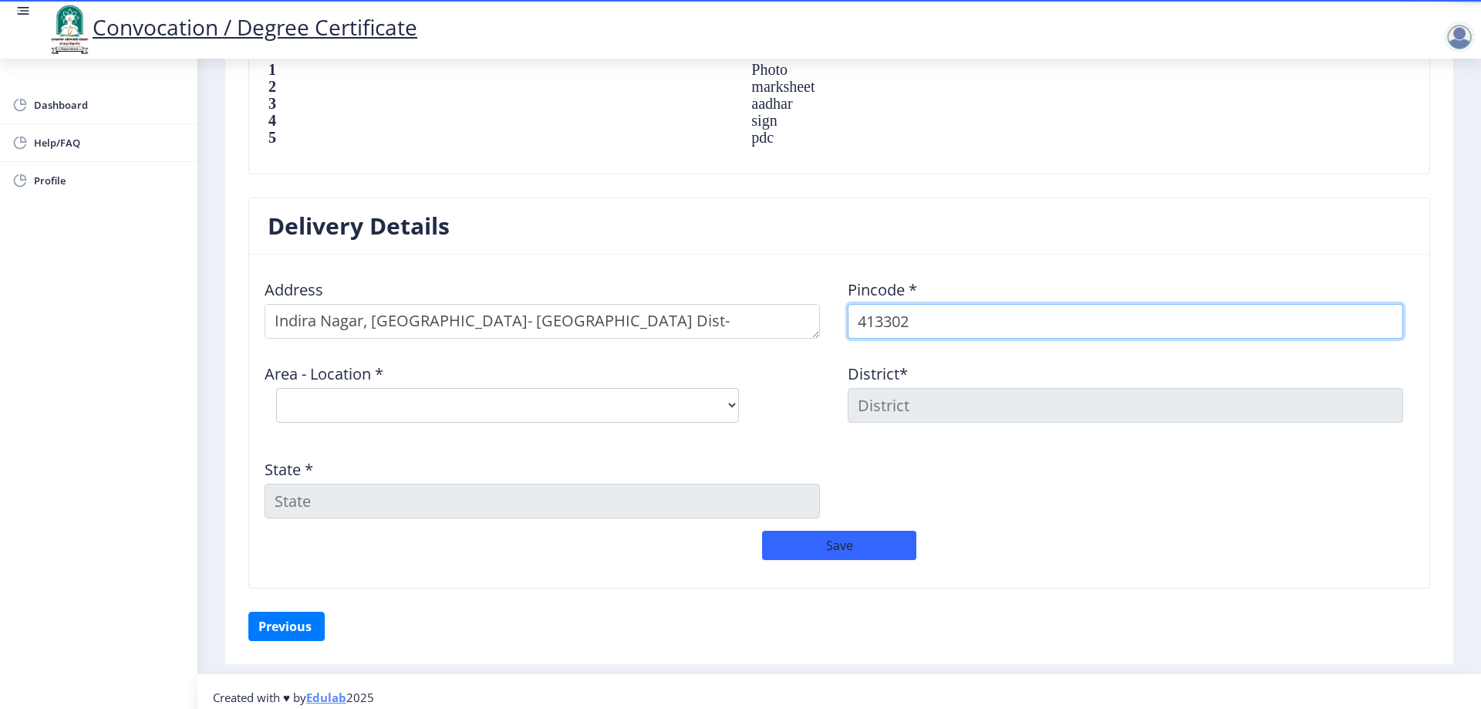
scroll to position [1121, 0]
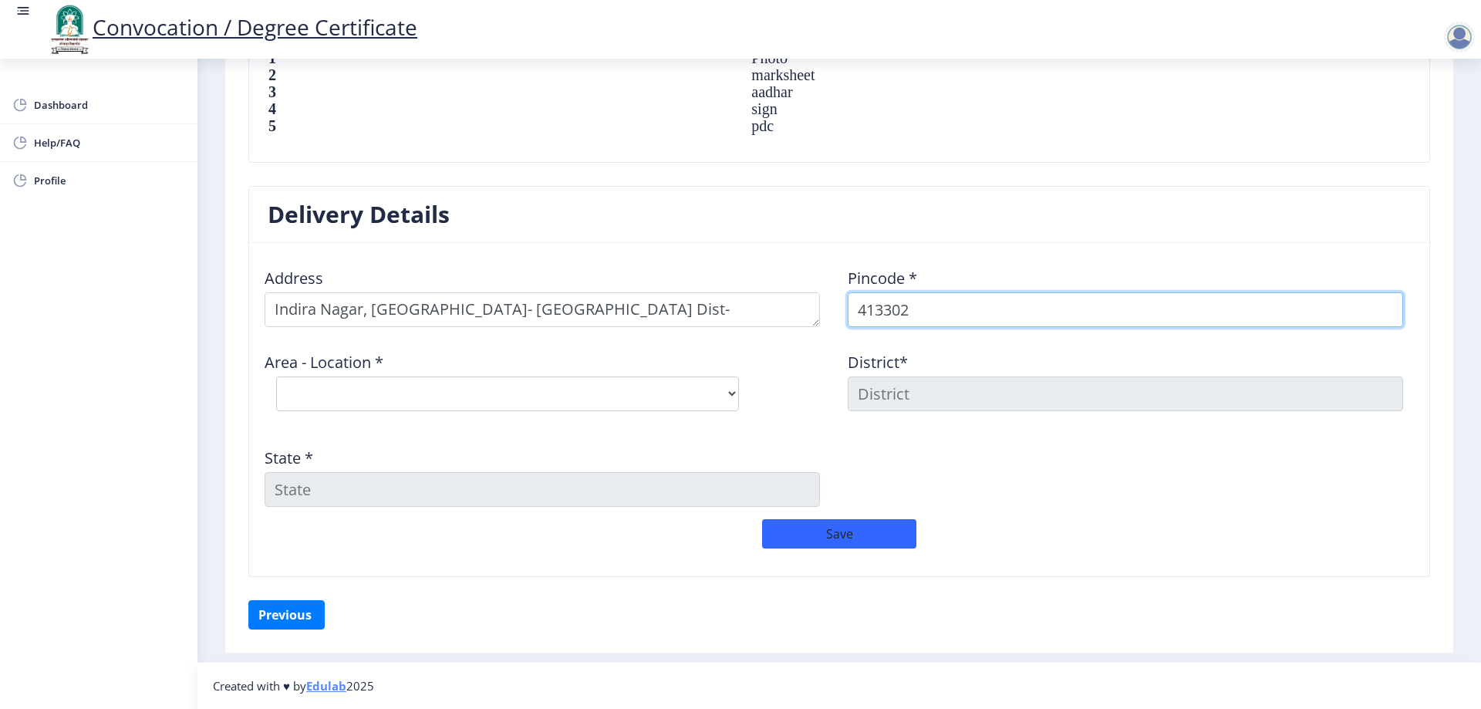
type input "413302"
click at [551, 379] on select "Select Area Location Bardi B.O Karkam S.O Tulshi B.O Umbare (Karkam ) B.O" at bounding box center [507, 393] width 463 height 35
select select "2: Object"
click at [276, 376] on select "Select Area Location Bardi B.O Karkam S.O Tulshi B.O Umbare (Karkam ) B.O" at bounding box center [507, 393] width 463 height 35
type input "SOLAPUR"
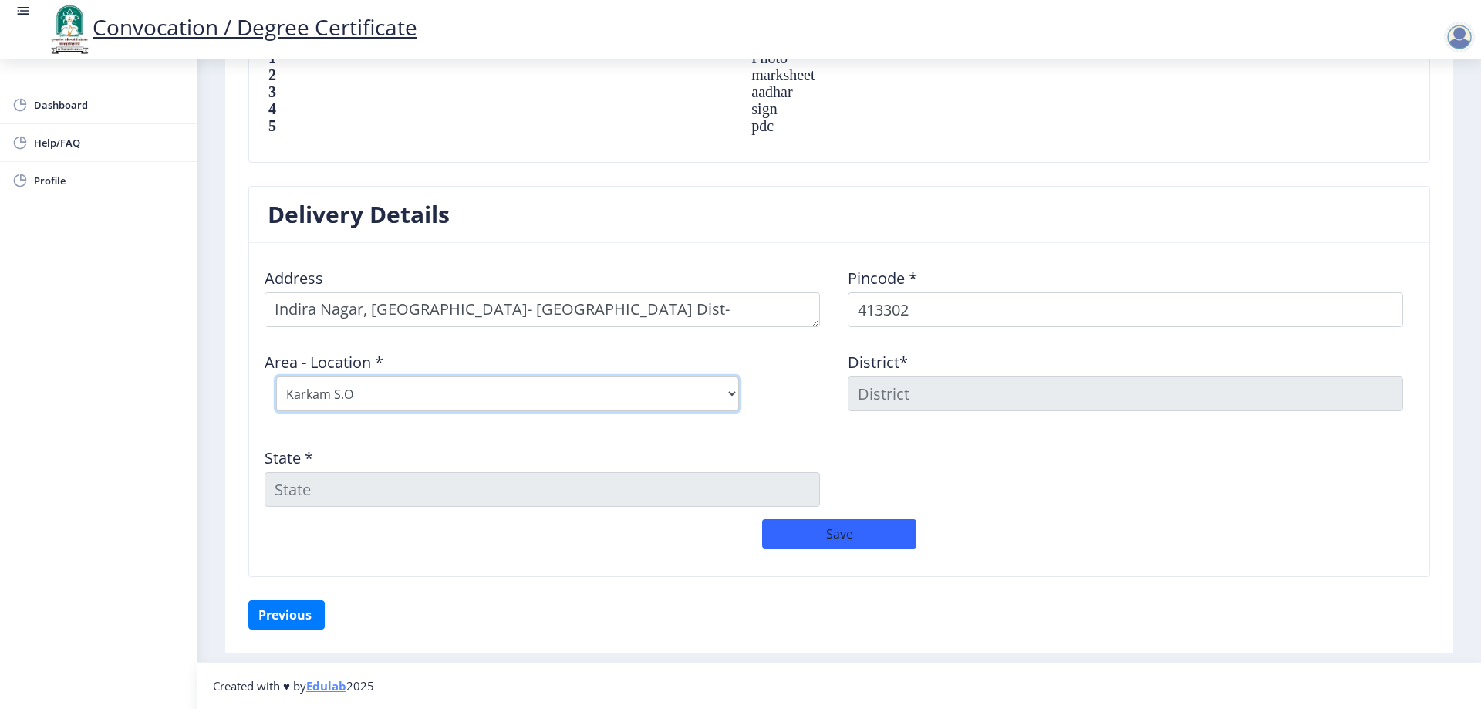
type input "Maharashtra"
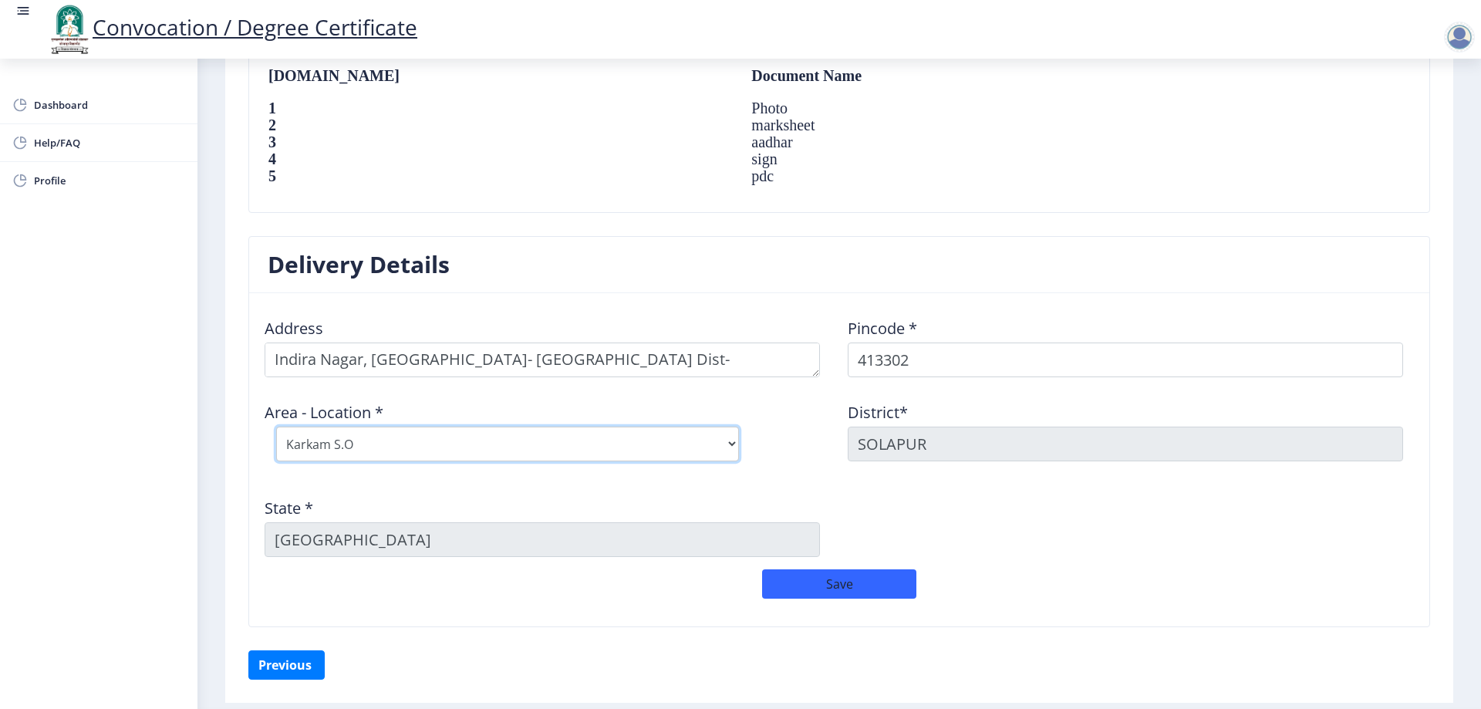
scroll to position [1080, 0]
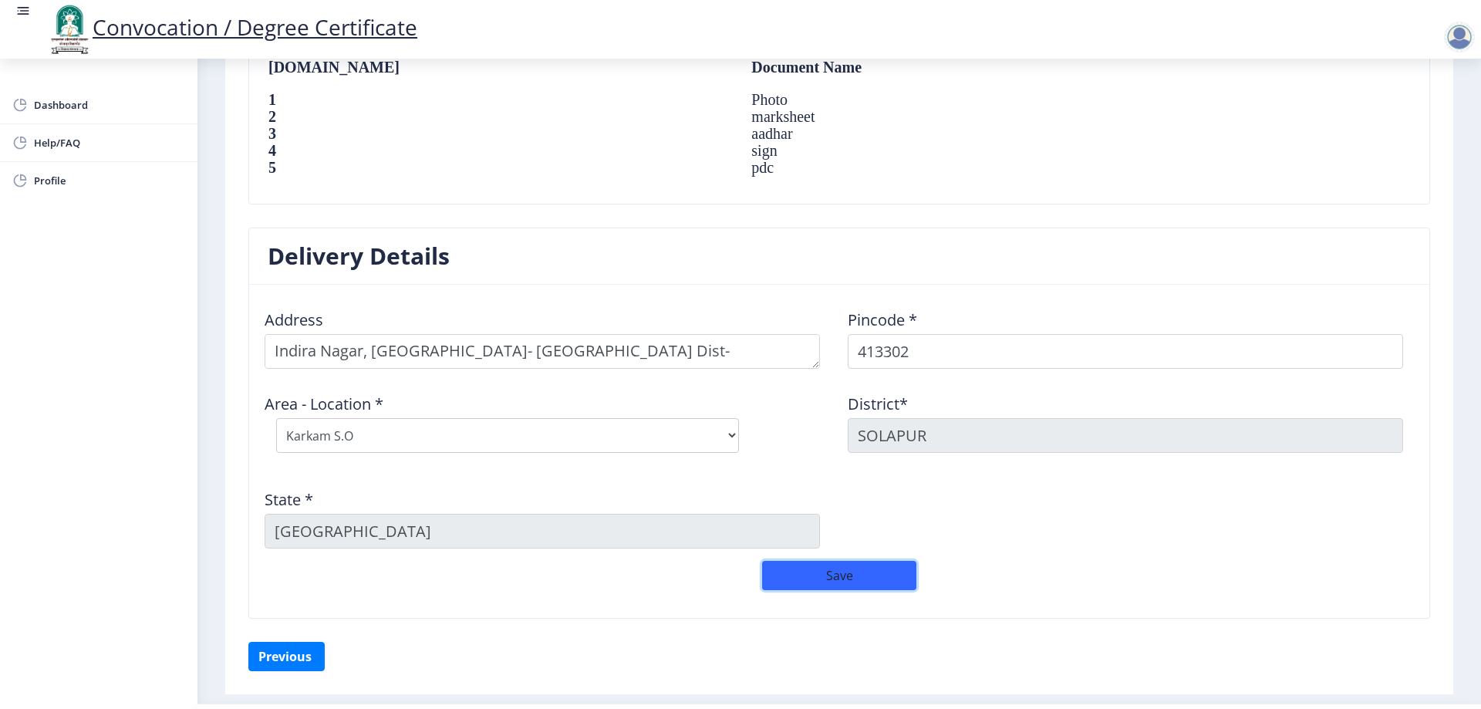
click at [816, 572] on button "Save" at bounding box center [839, 575] width 154 height 29
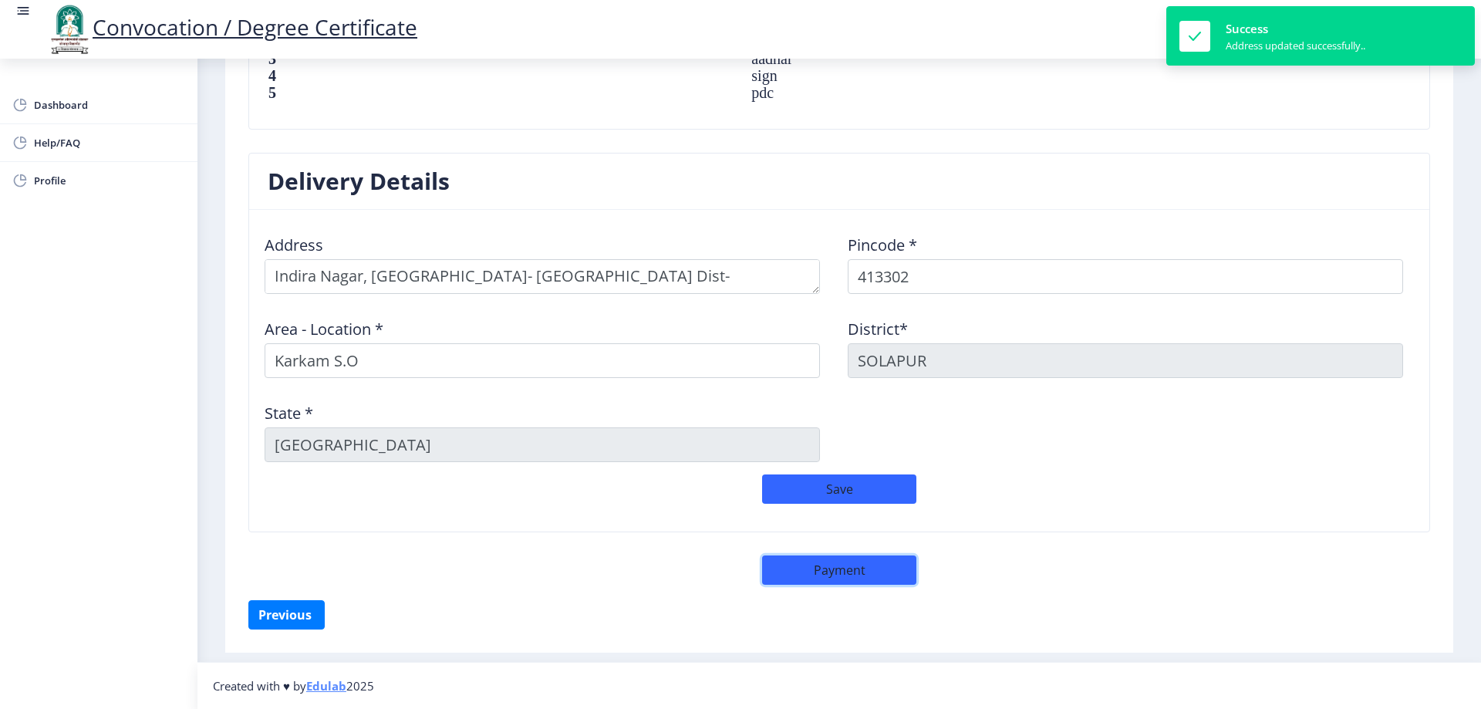
click at [841, 559] on button "Payment" at bounding box center [839, 569] width 154 height 29
select select "sealed"
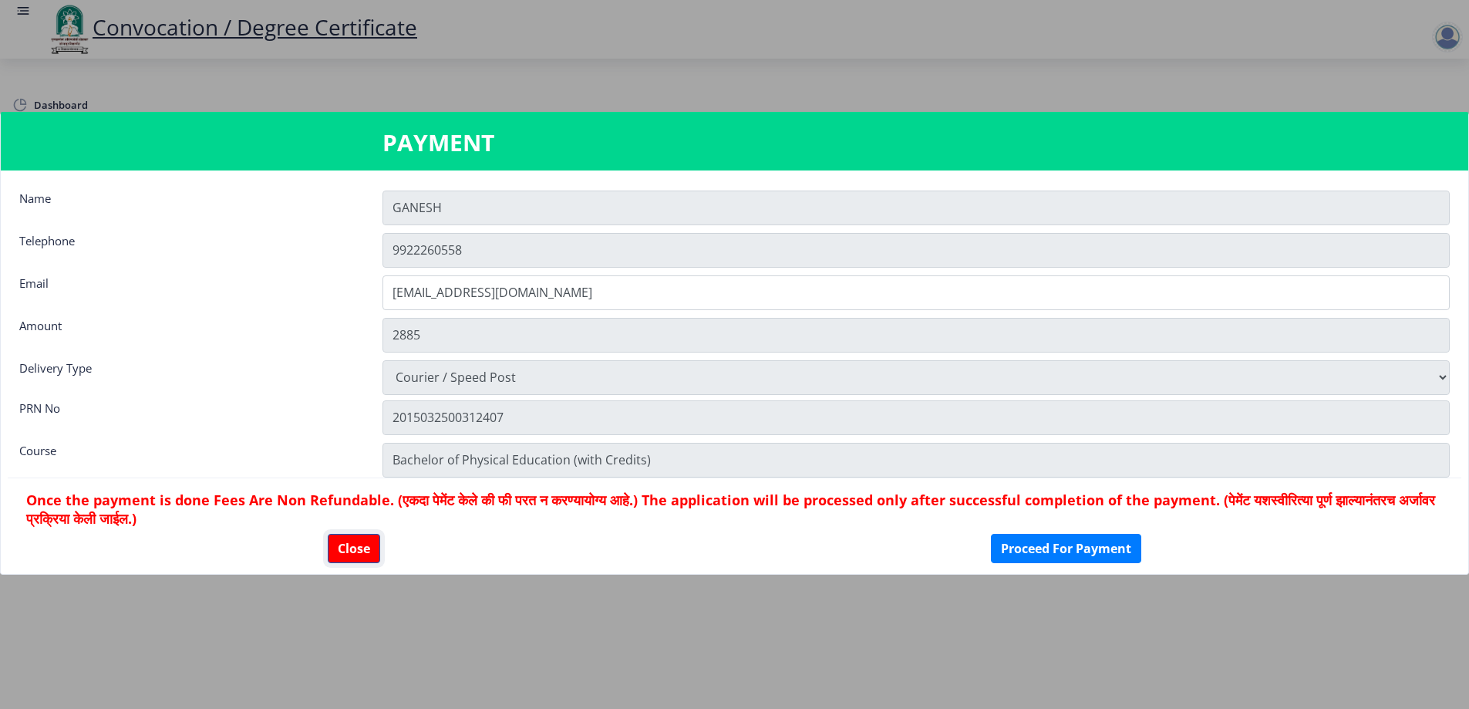
click at [359, 551] on button "Close" at bounding box center [354, 548] width 52 height 29
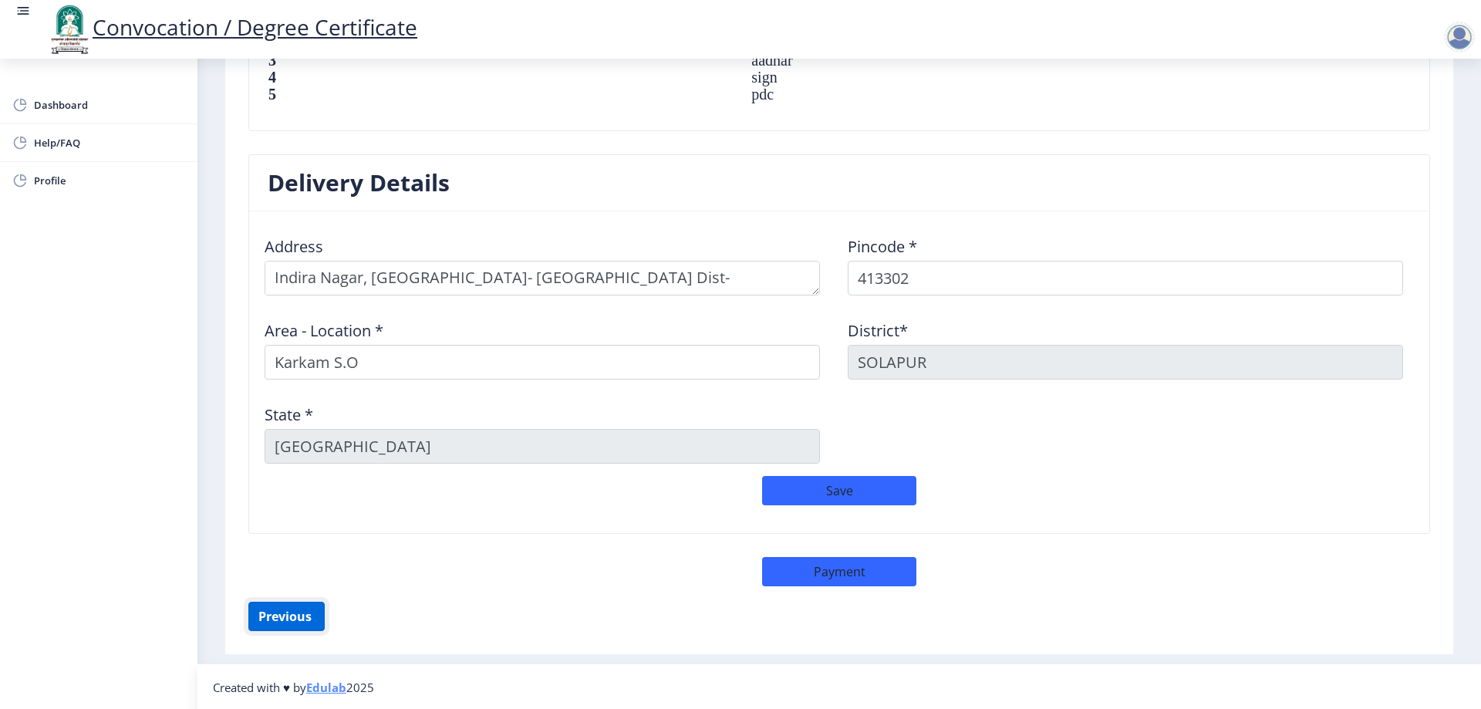
click at [292, 609] on button "Previous ‍" at bounding box center [286, 616] width 76 height 29
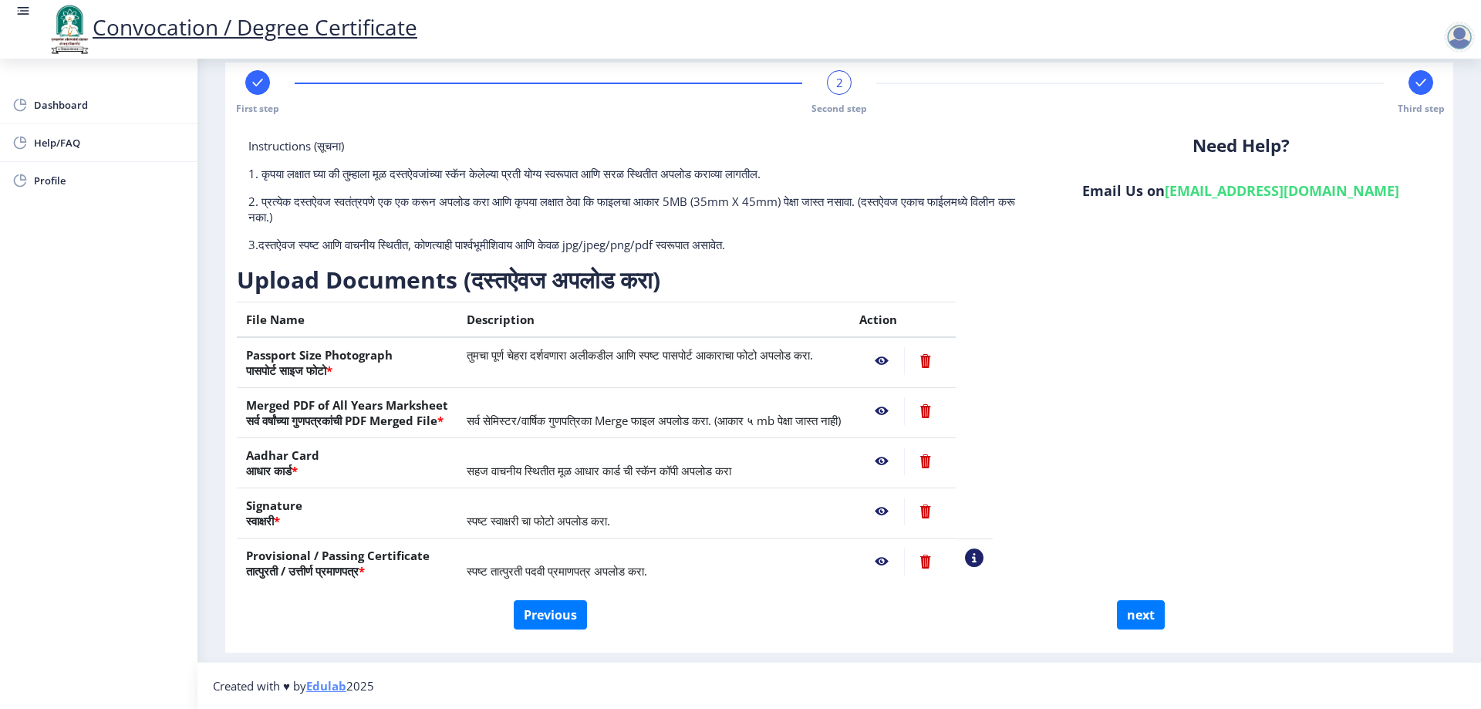
scroll to position [24, 0]
click at [545, 622] on button "Previous" at bounding box center [550, 614] width 73 height 29
select select "Regular"
select select "2017"
select select "March"
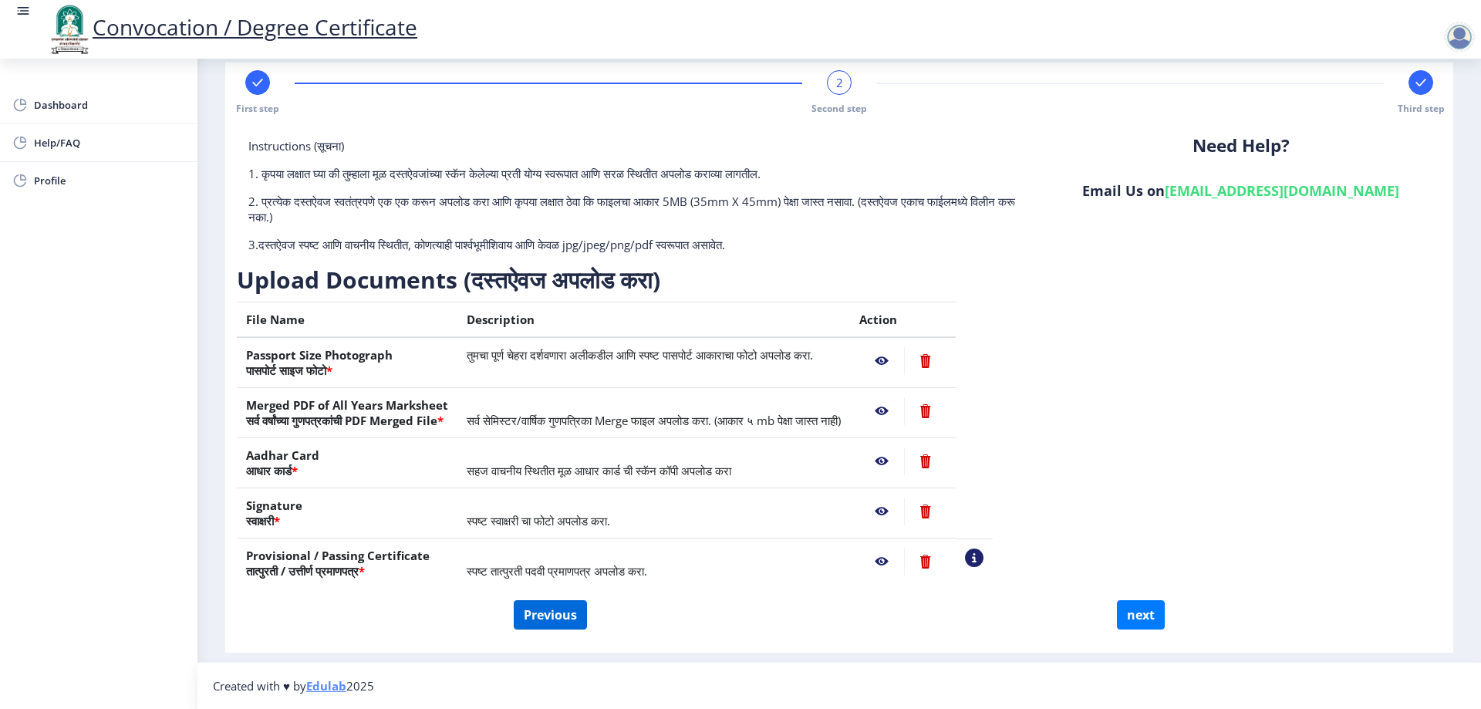
select select "Grade A"
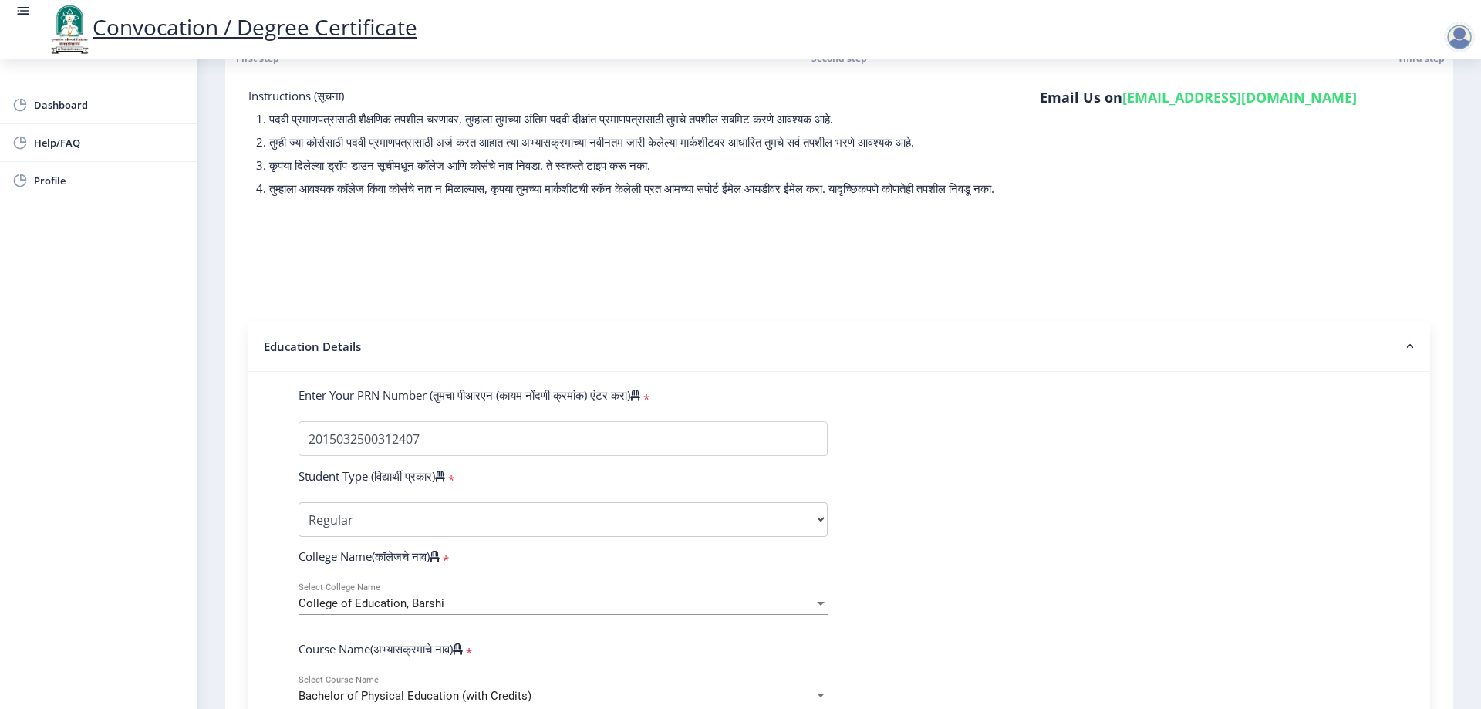
scroll to position [101, 0]
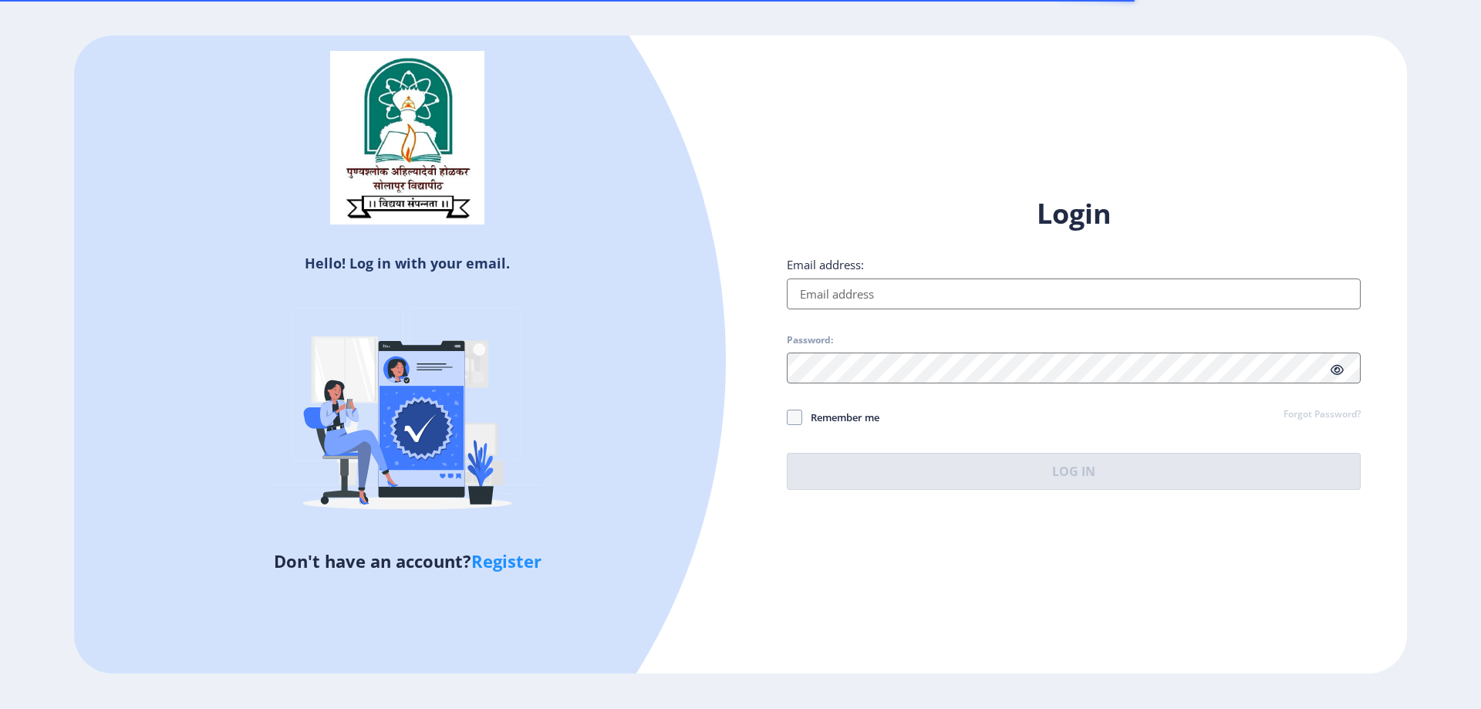
click at [897, 292] on input "Email address:" at bounding box center [1074, 293] width 574 height 31
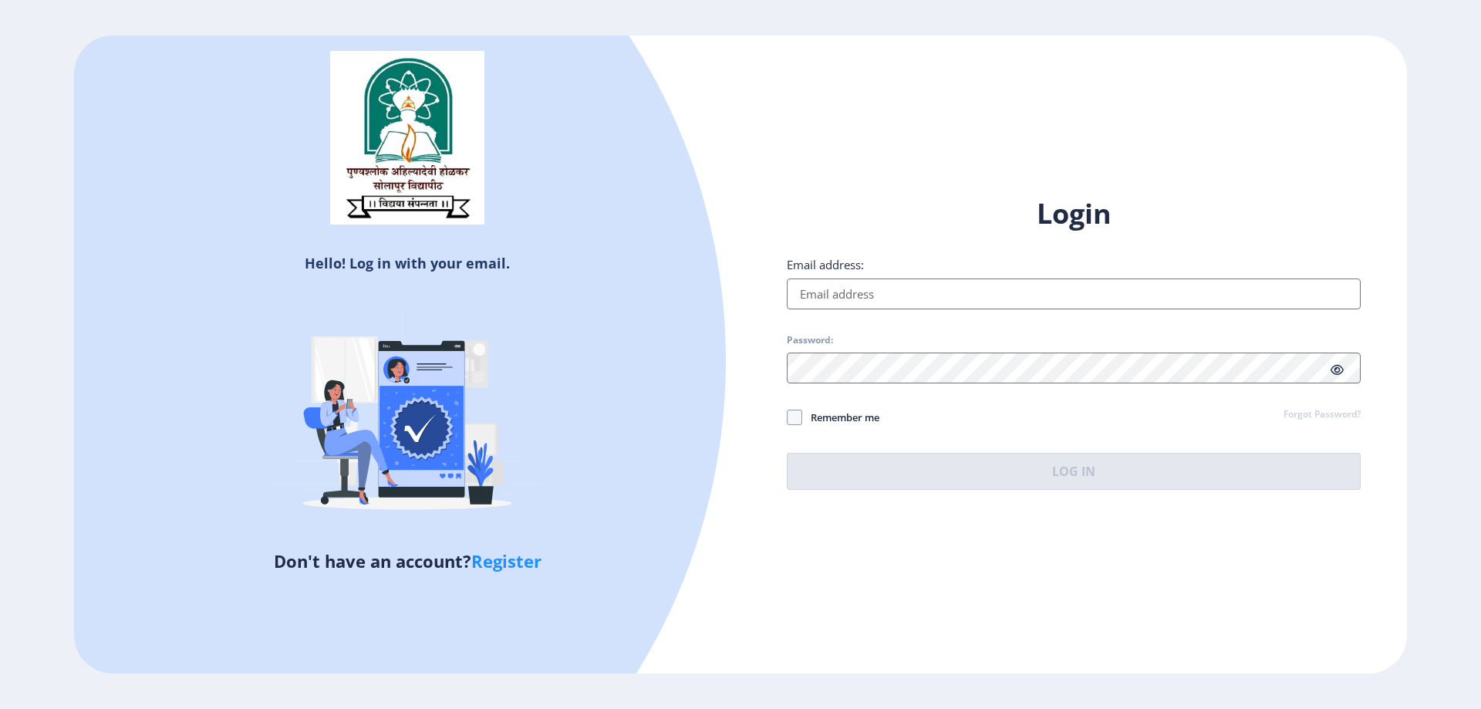
type input "[EMAIL_ADDRESS][DOMAIN_NAME]"
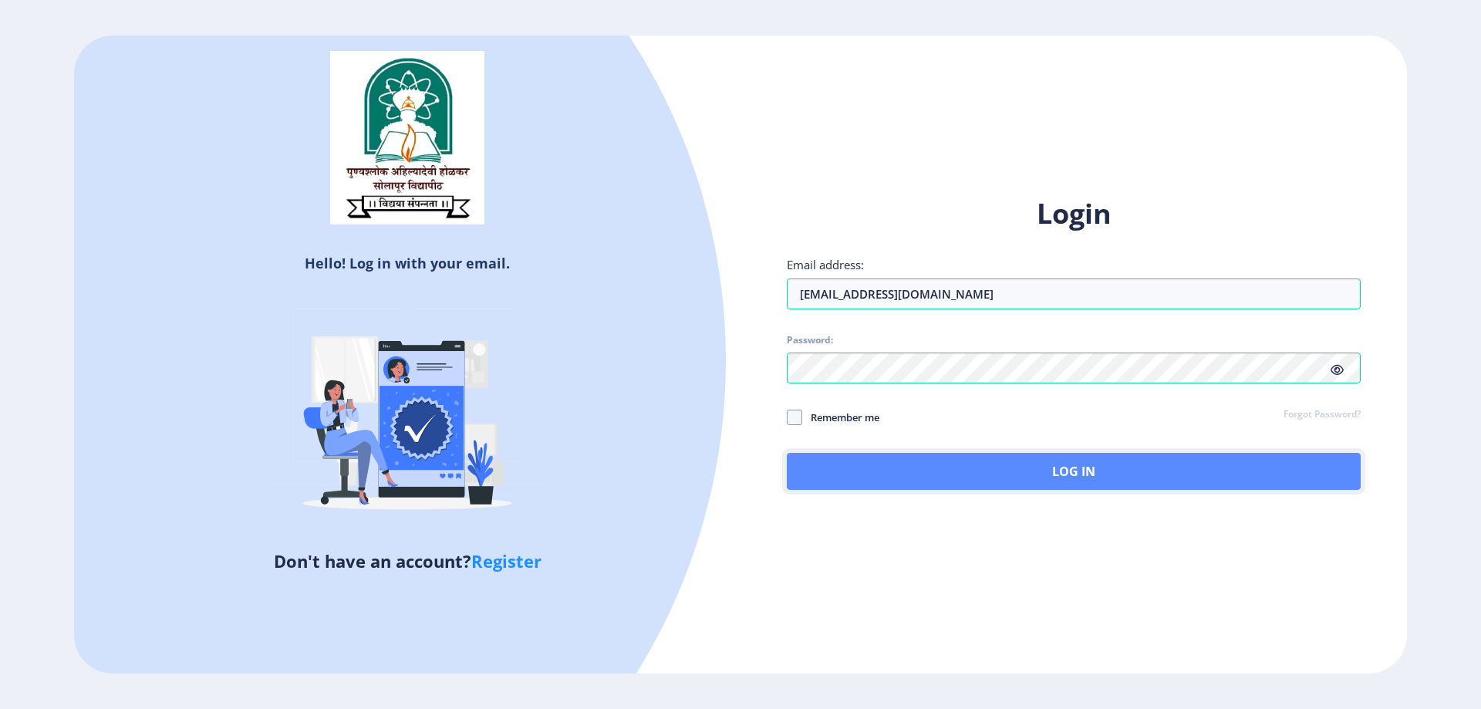
click at [973, 460] on button "Log In" at bounding box center [1074, 471] width 574 height 37
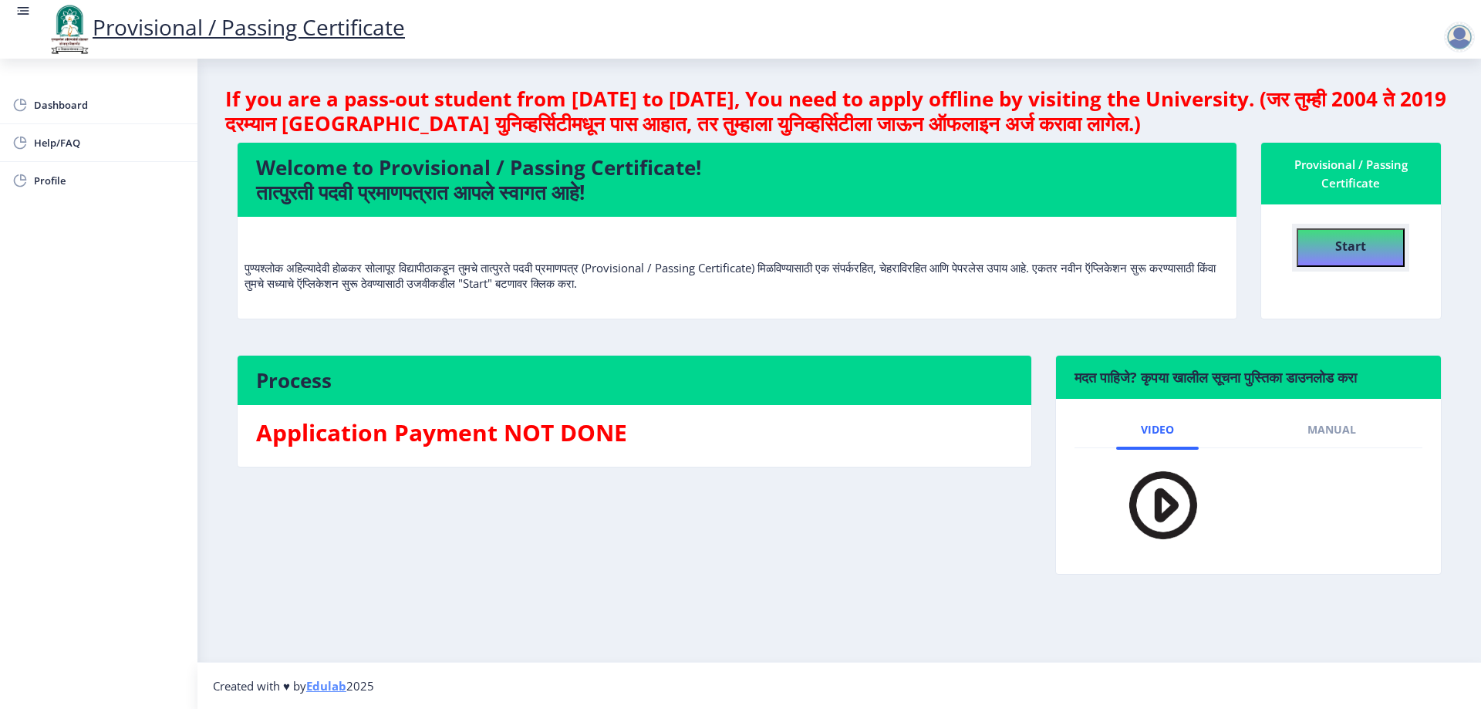
click at [1366, 241] on b "Start" at bounding box center [1350, 246] width 31 height 17
select select
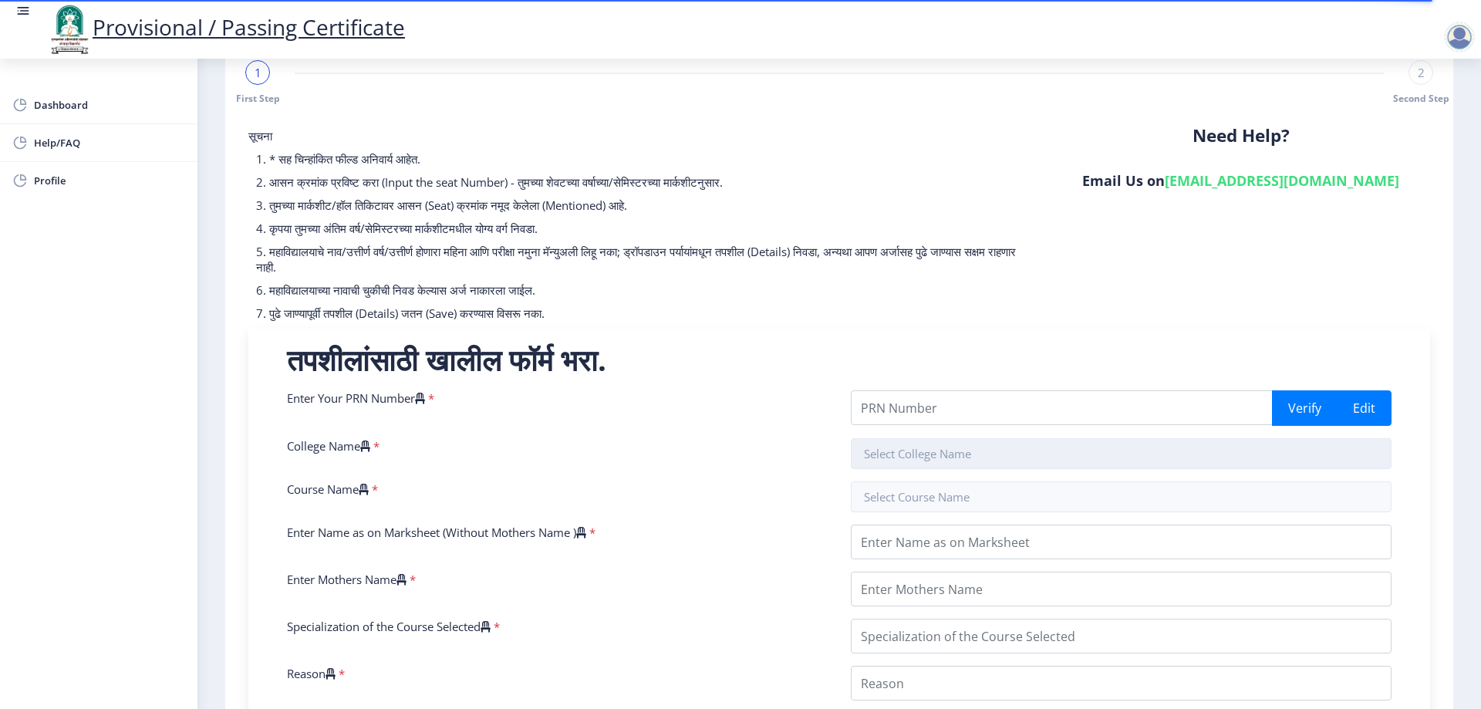
scroll to position [33, 0]
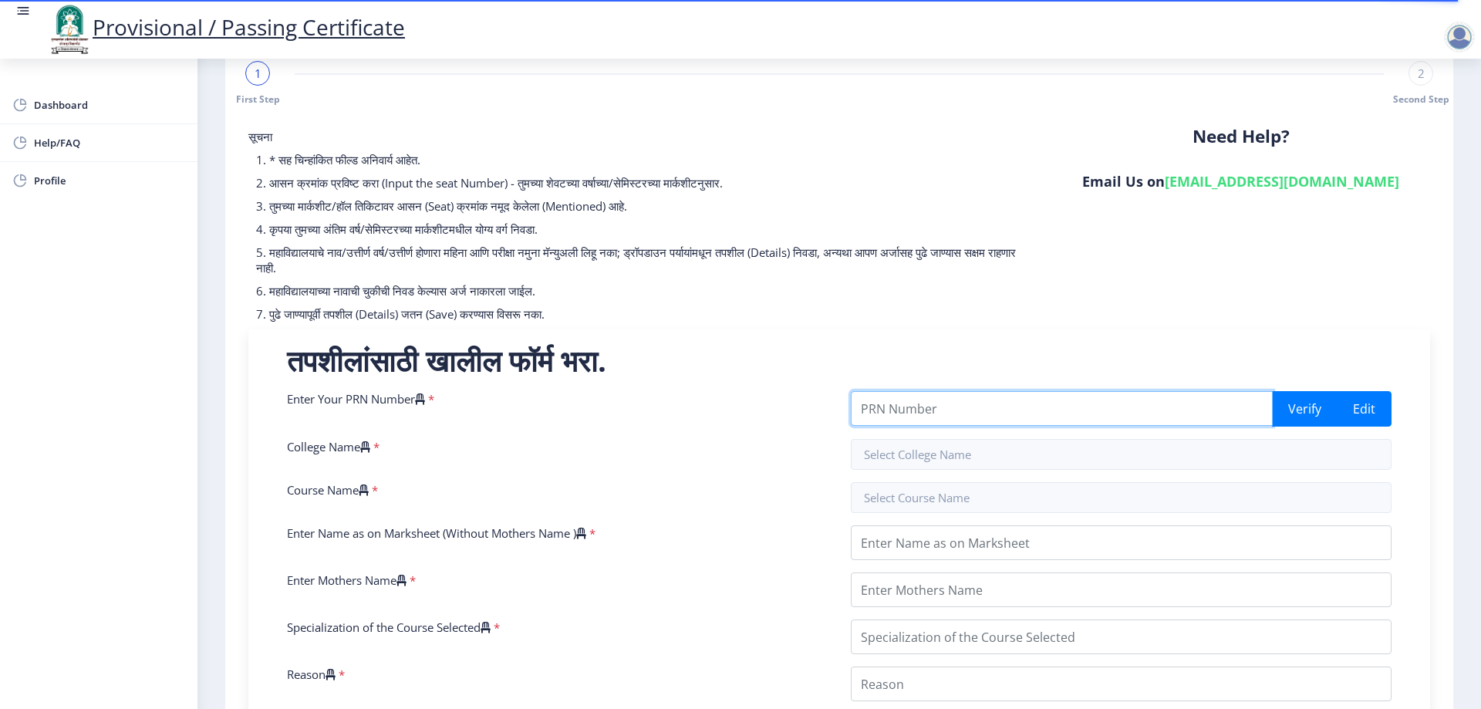
click at [1001, 415] on input "Enter Your PRN Number" at bounding box center [1062, 408] width 422 height 35
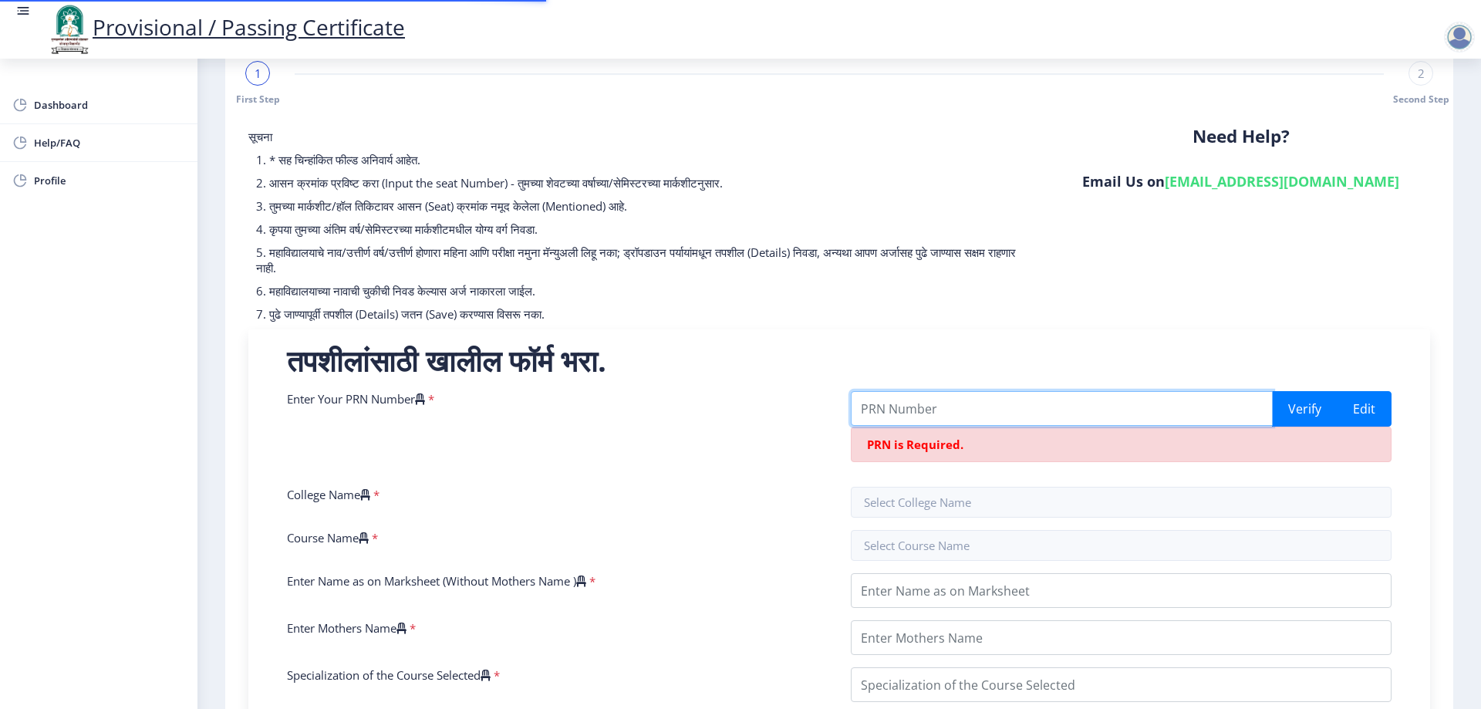
click at [923, 411] on input "Enter Your PRN Number" at bounding box center [1062, 408] width 422 height 35
paste input "2015032500312407"
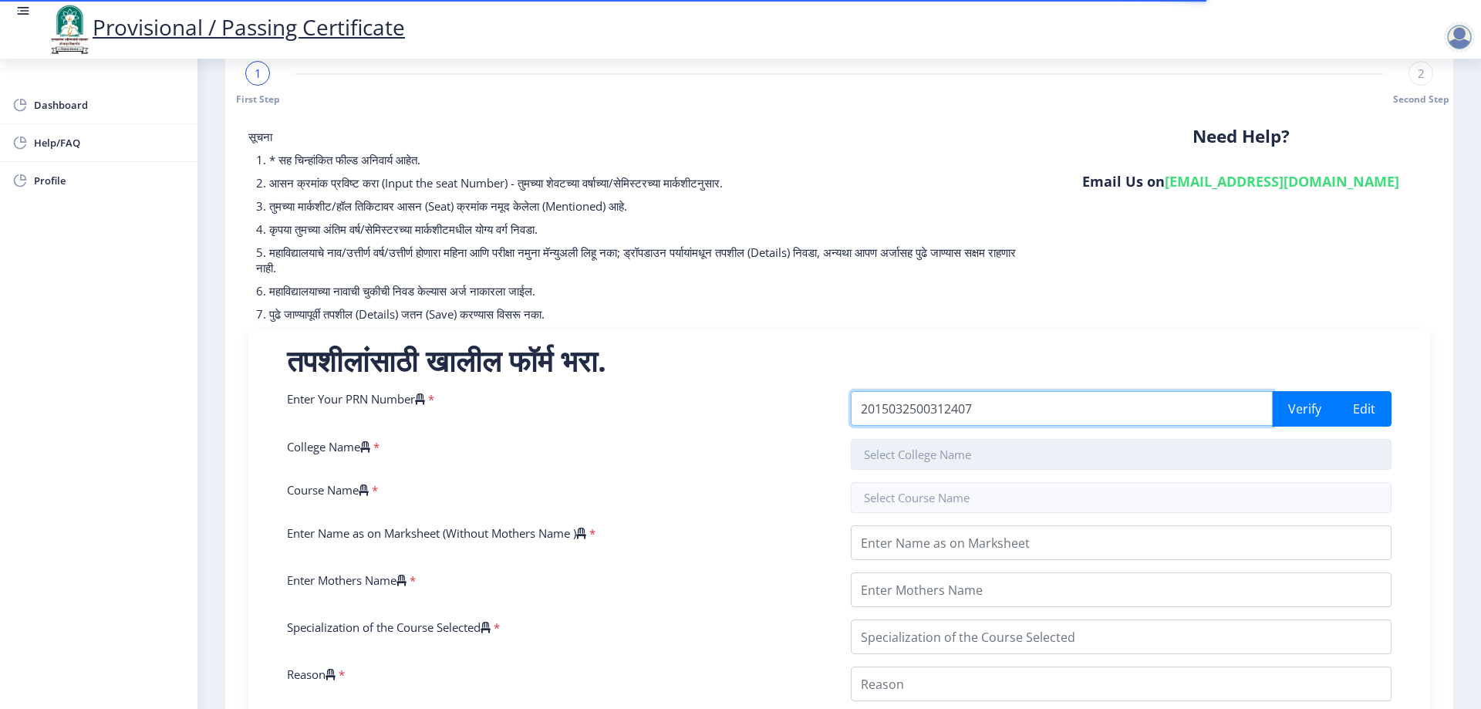
type input "2015032500312407"
click at [923, 463] on input "text" at bounding box center [1121, 454] width 541 height 31
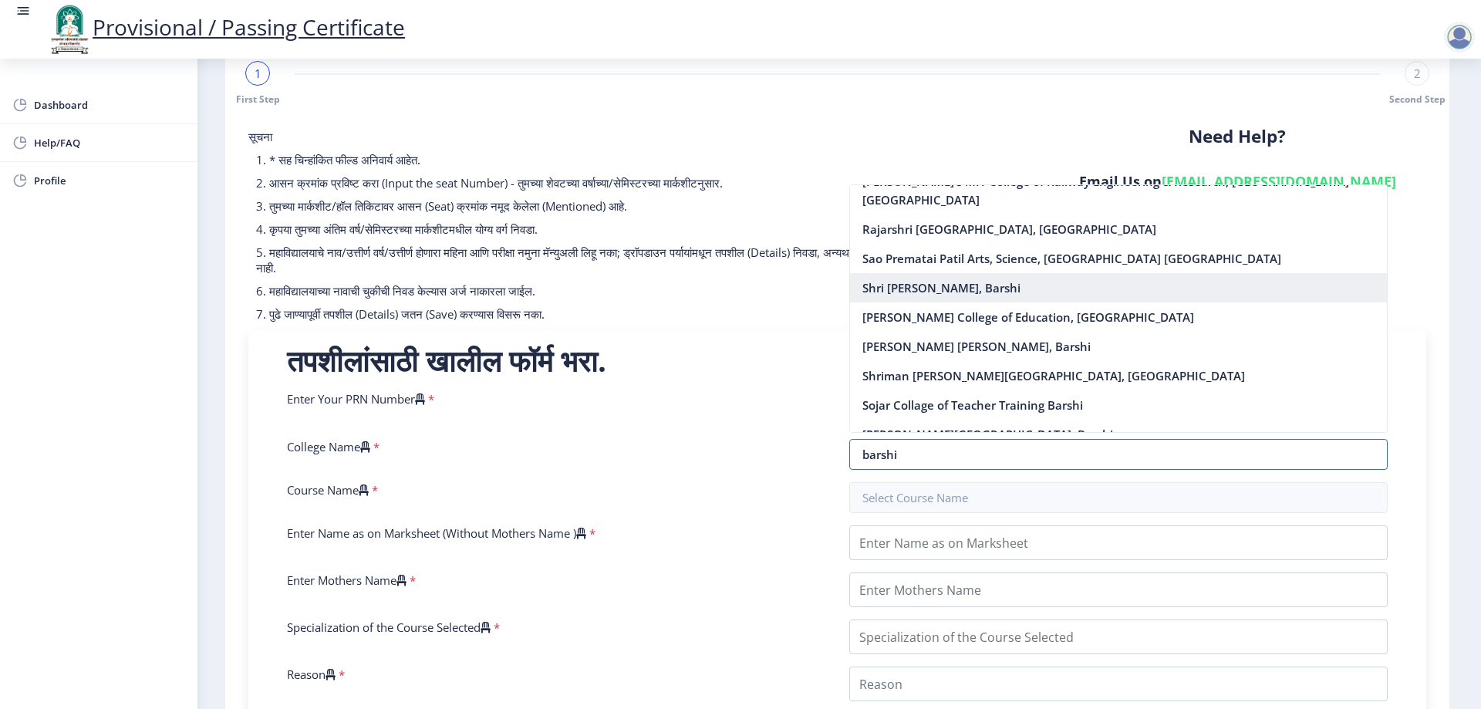
scroll to position [105, 0]
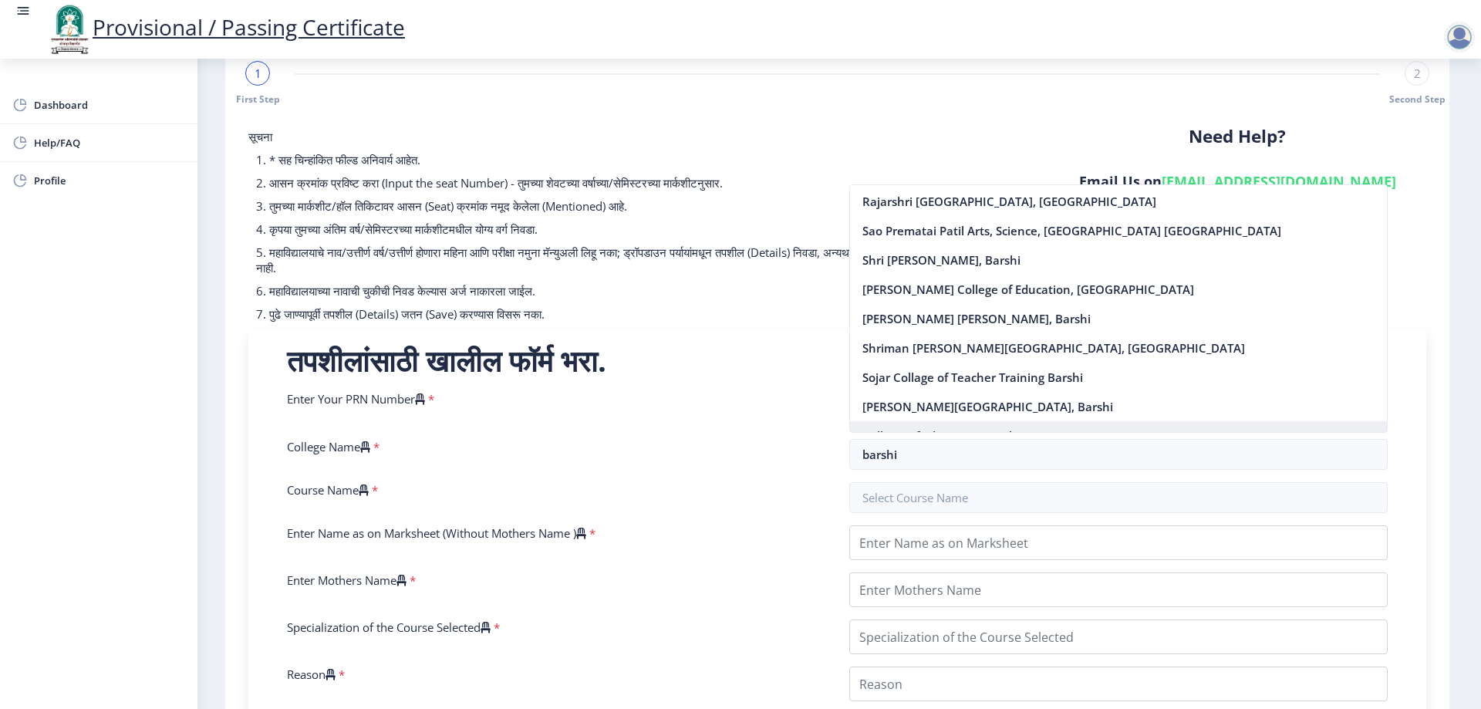
click at [873, 421] on nb-option "College Of Education, Barshi" at bounding box center [1119, 435] width 538 height 29
type input "College Of Education, Barshi"
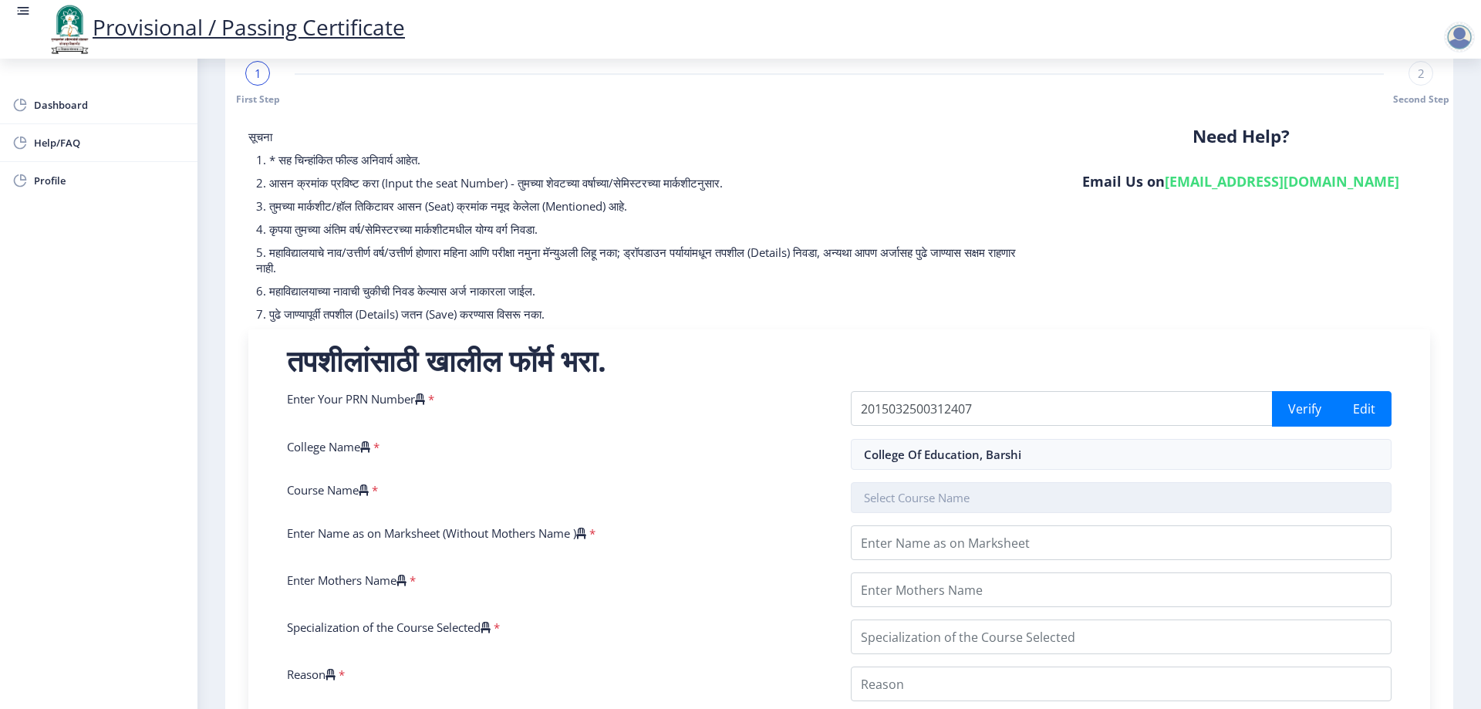
click at [962, 504] on input "text" at bounding box center [1121, 497] width 541 height 31
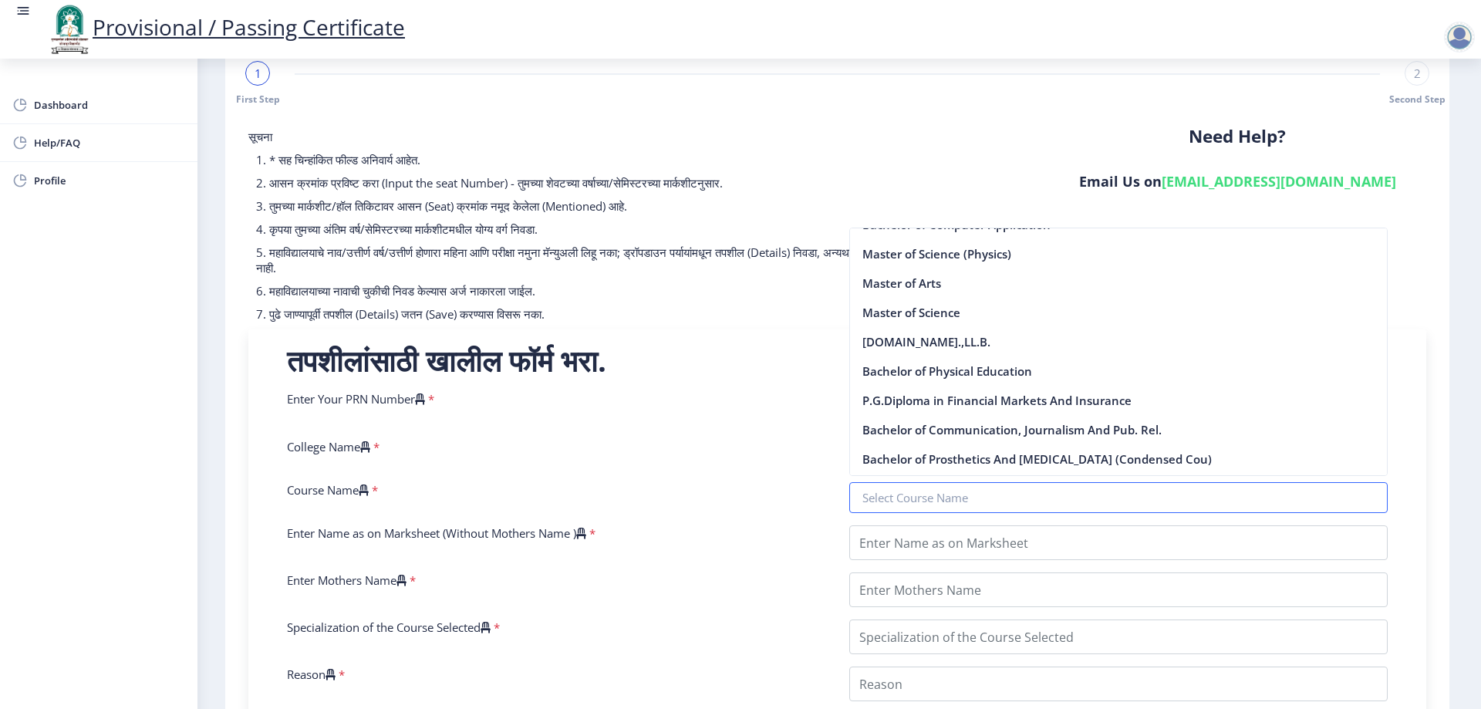
scroll to position [3394, 0]
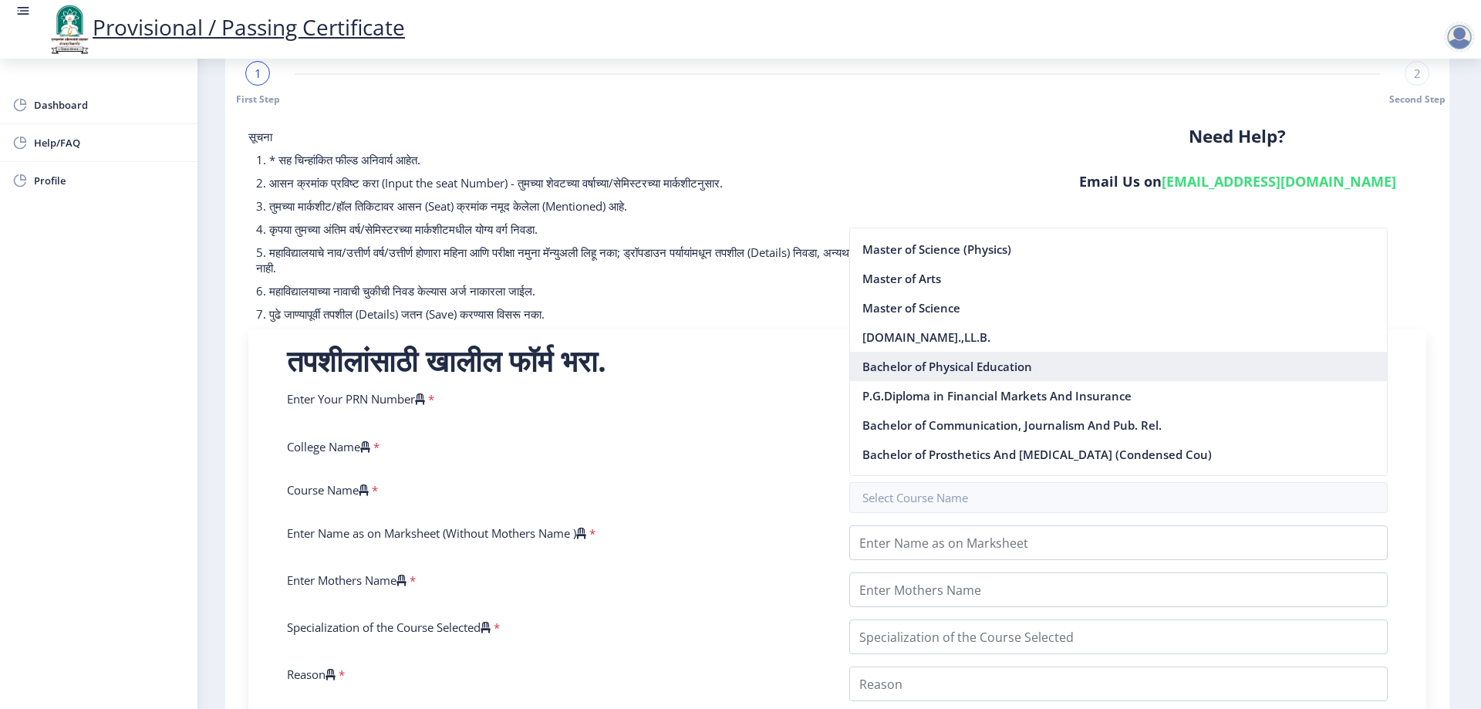
click at [973, 364] on nb-option "Bachelor of Physical Education" at bounding box center [1119, 366] width 538 height 29
type input "Bachelor of Physical Education"
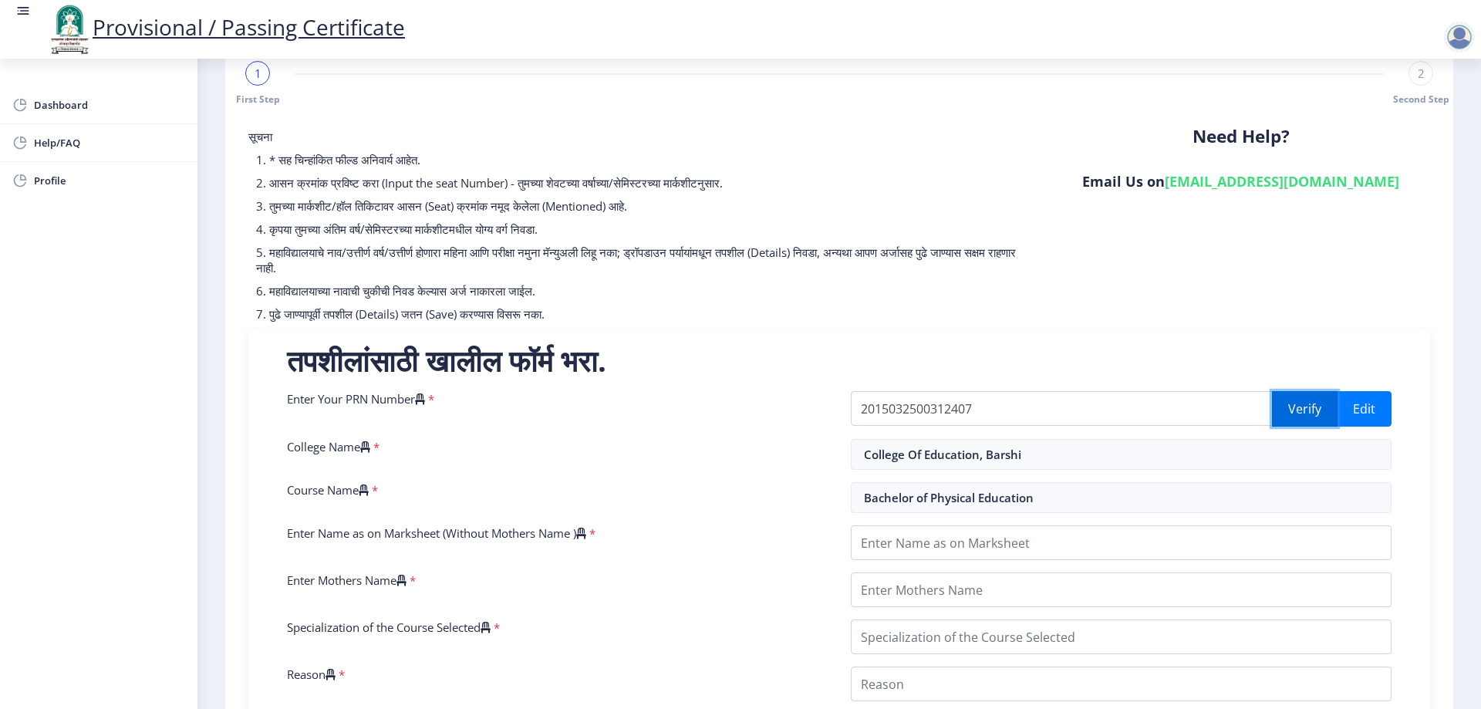
click at [1303, 406] on button "Verify" at bounding box center [1305, 408] width 66 height 35
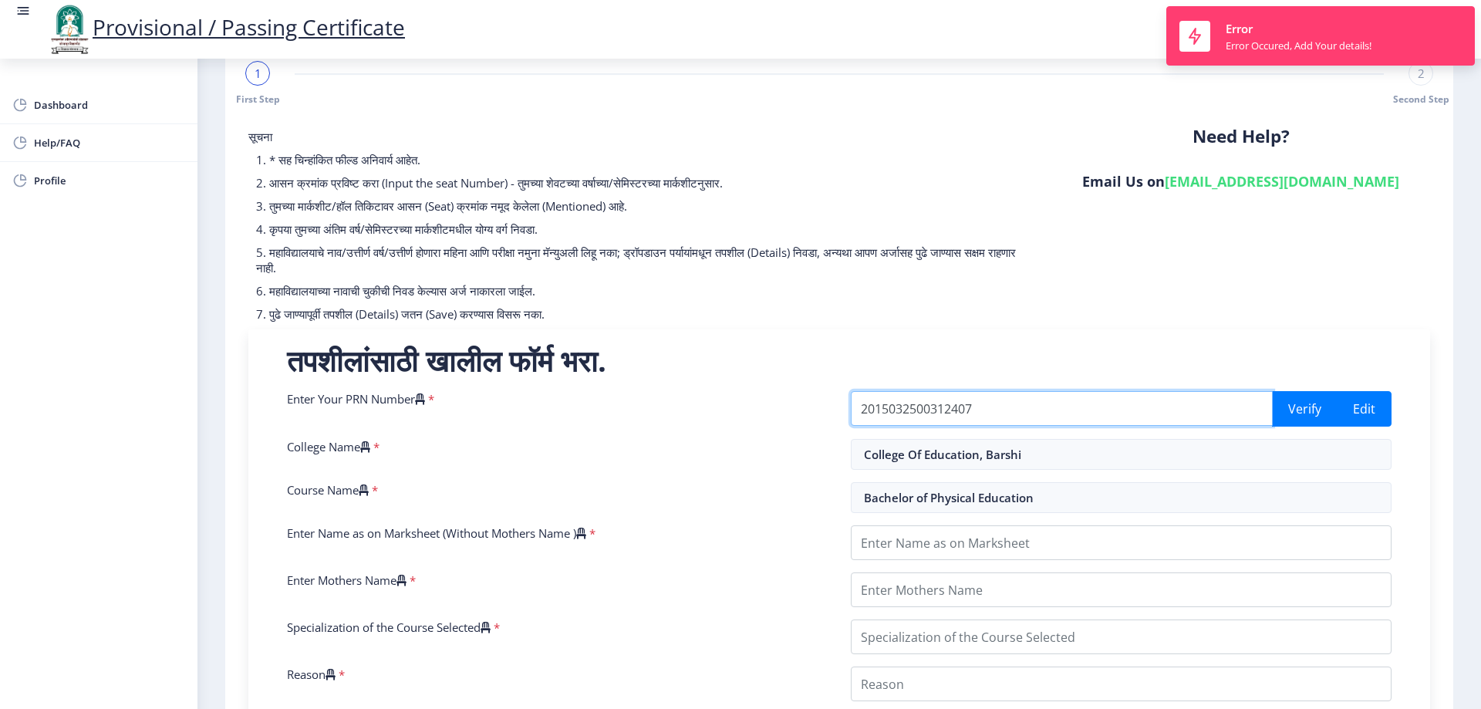
click at [1017, 422] on input "2015032500312407" at bounding box center [1062, 408] width 422 height 35
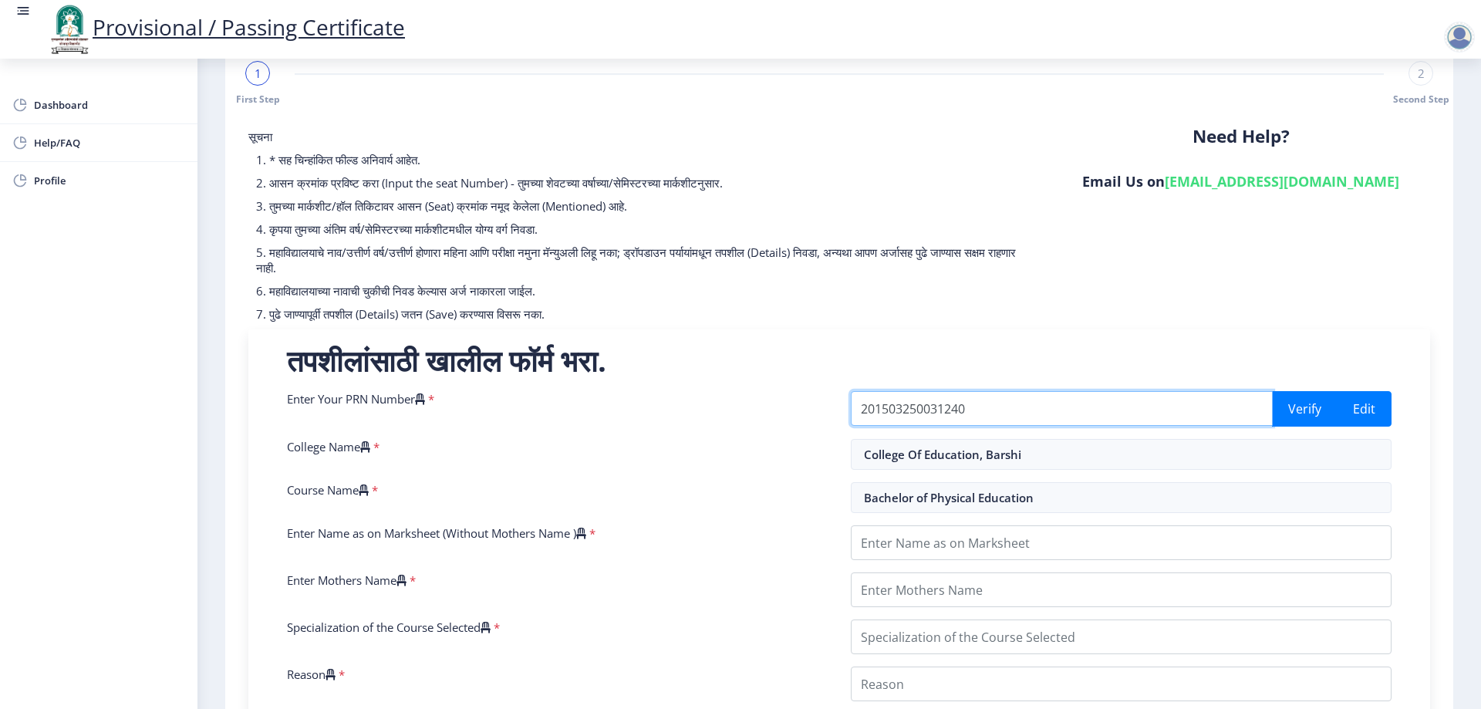
type input "2015032500312407"
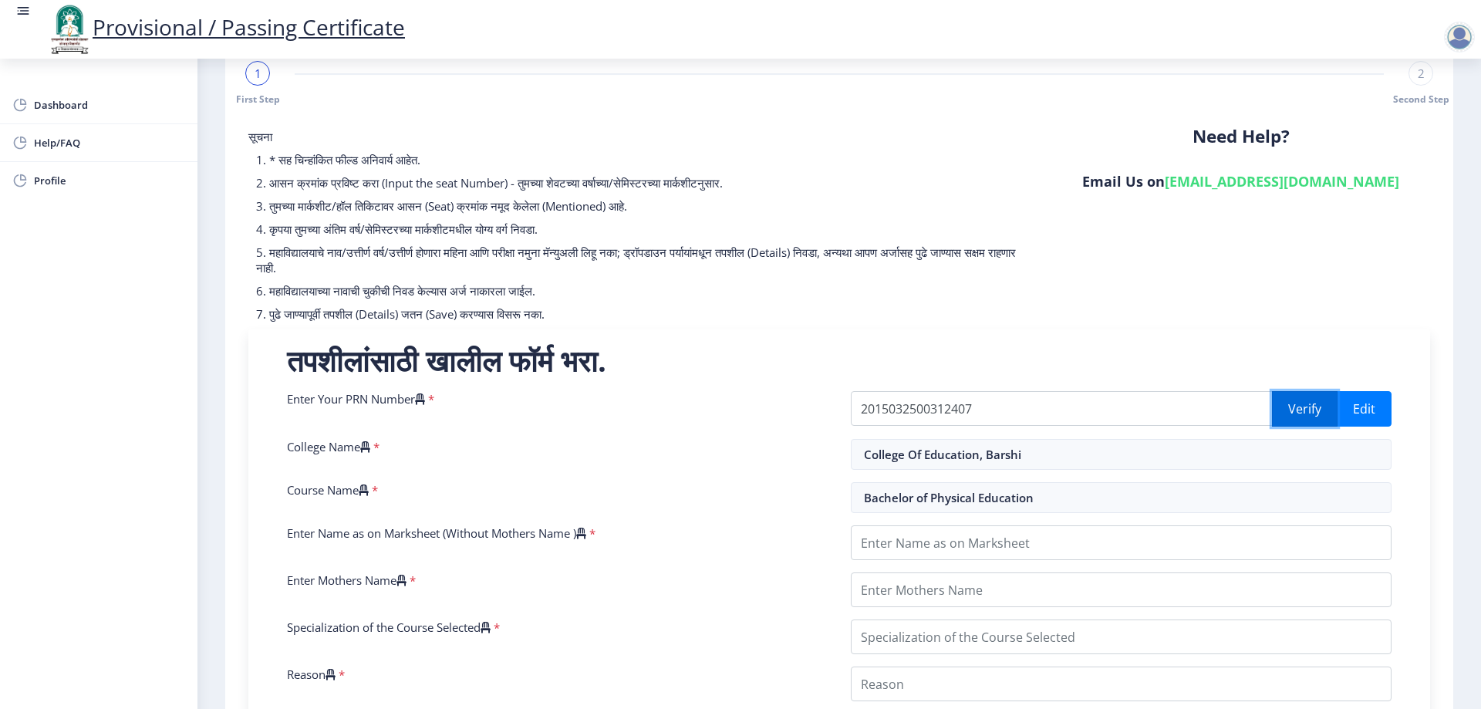
click at [1314, 399] on button "Verify" at bounding box center [1305, 408] width 66 height 35
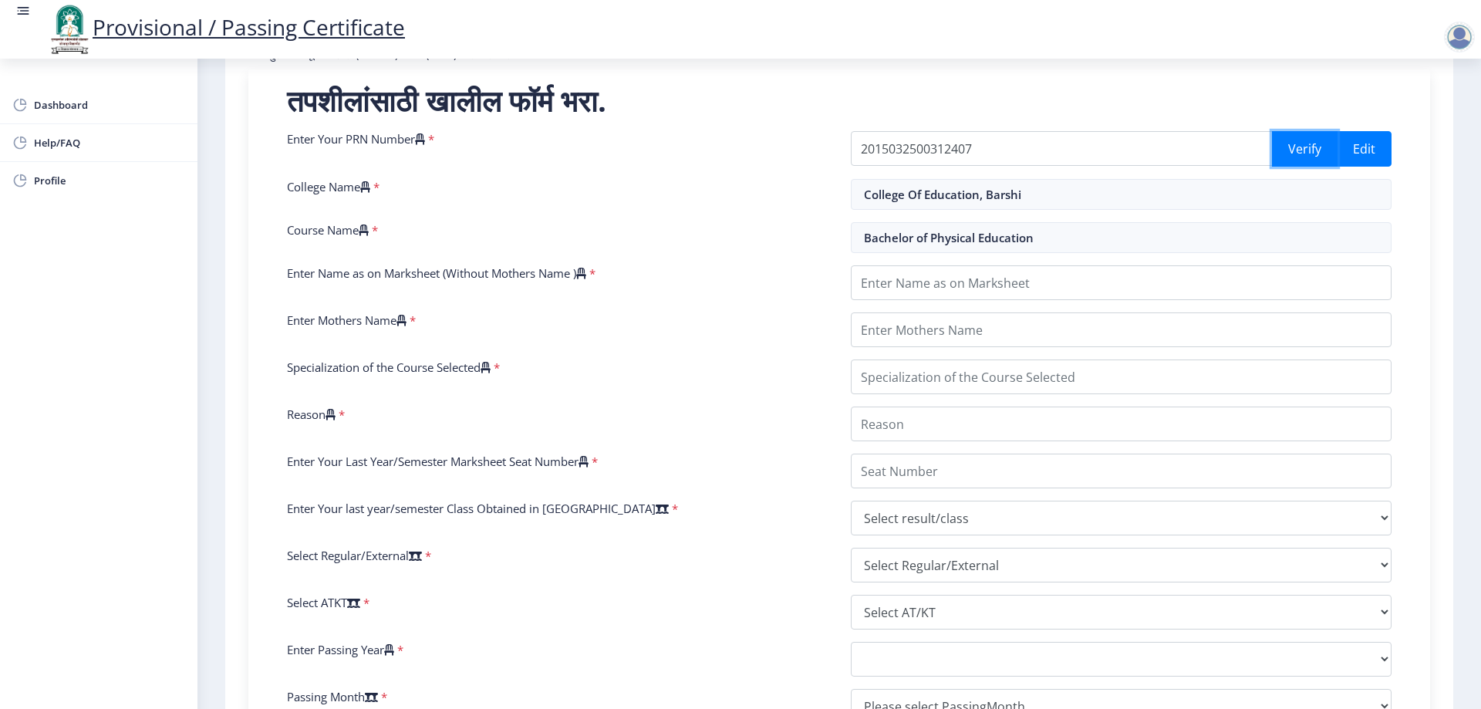
scroll to position [342, 0]
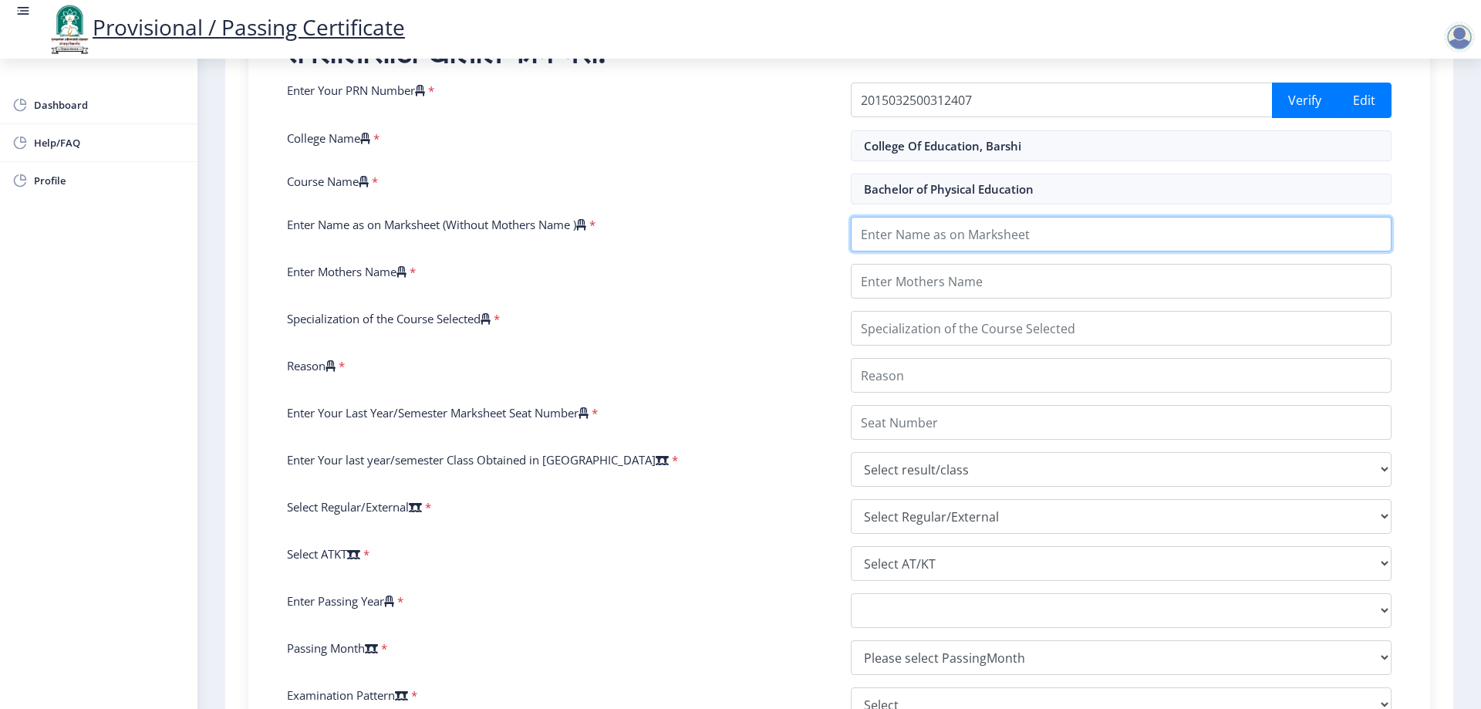
click at [949, 238] on input "Enter Name as on Marksheet (Without Mothers Name )" at bounding box center [1121, 234] width 541 height 35
type input "d"
type input "[PERSON_NAME]"
click at [997, 282] on input "Enter Mothers Name" at bounding box center [1121, 281] width 541 height 35
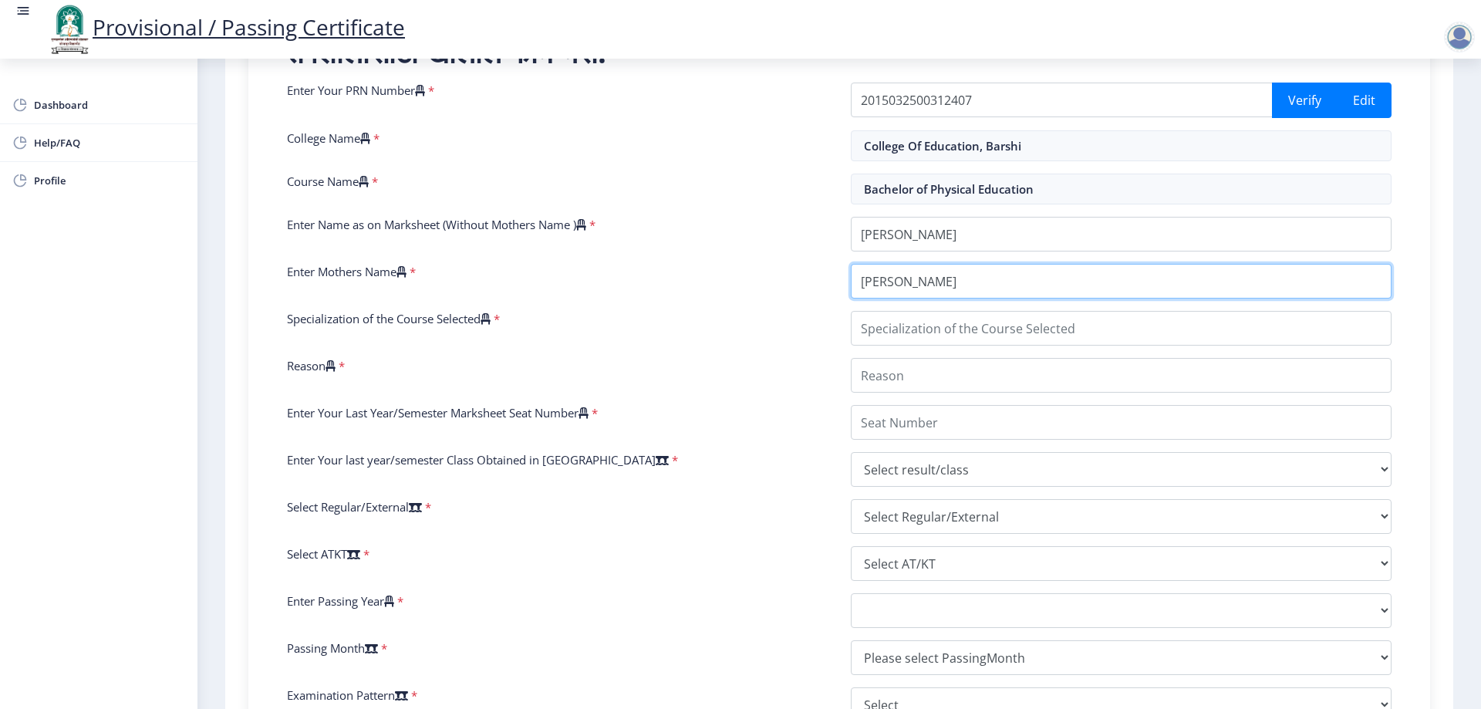
type input "[PERSON_NAME]"
click at [981, 329] on input "Specialization of the Course Selected" at bounding box center [1121, 328] width 541 height 35
click at [1121, 335] on input "Specialization of the Course Selected" at bounding box center [1121, 328] width 541 height 35
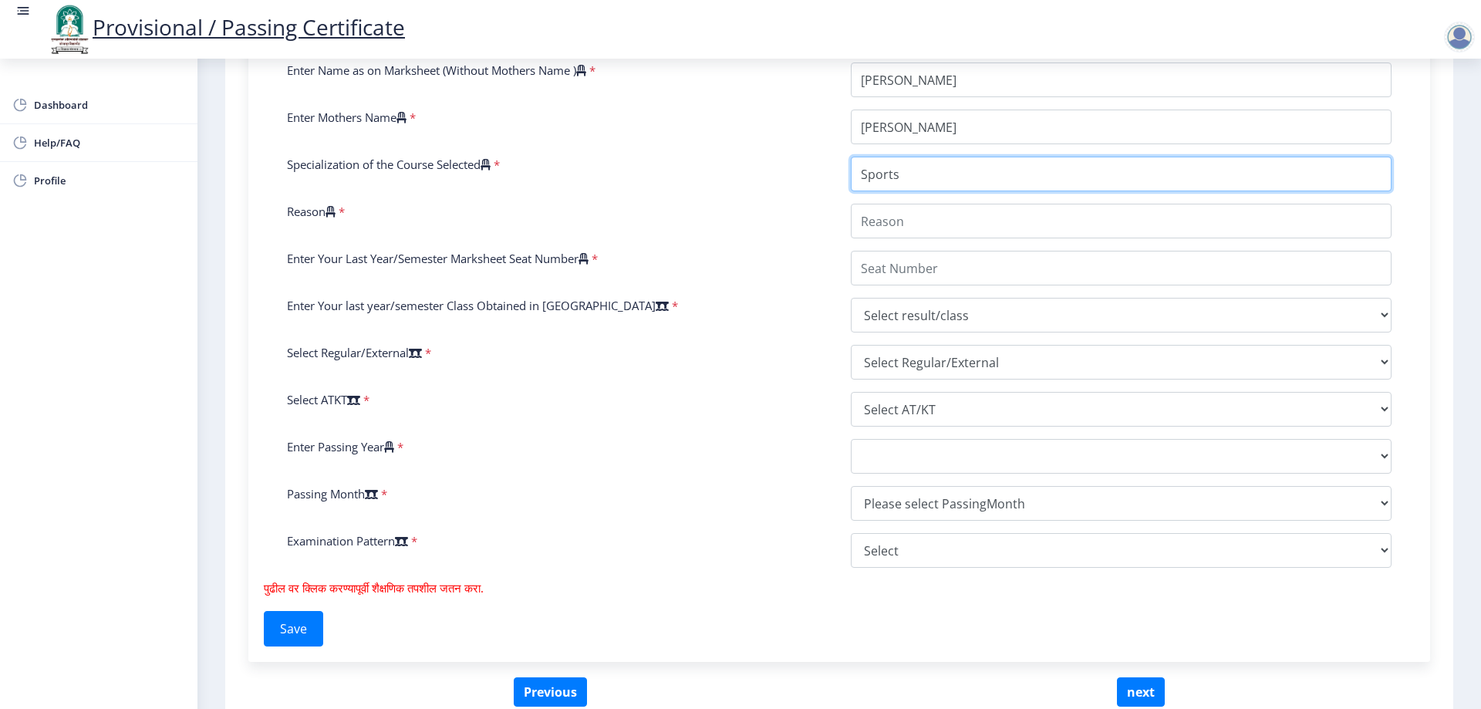
type input "Sports"
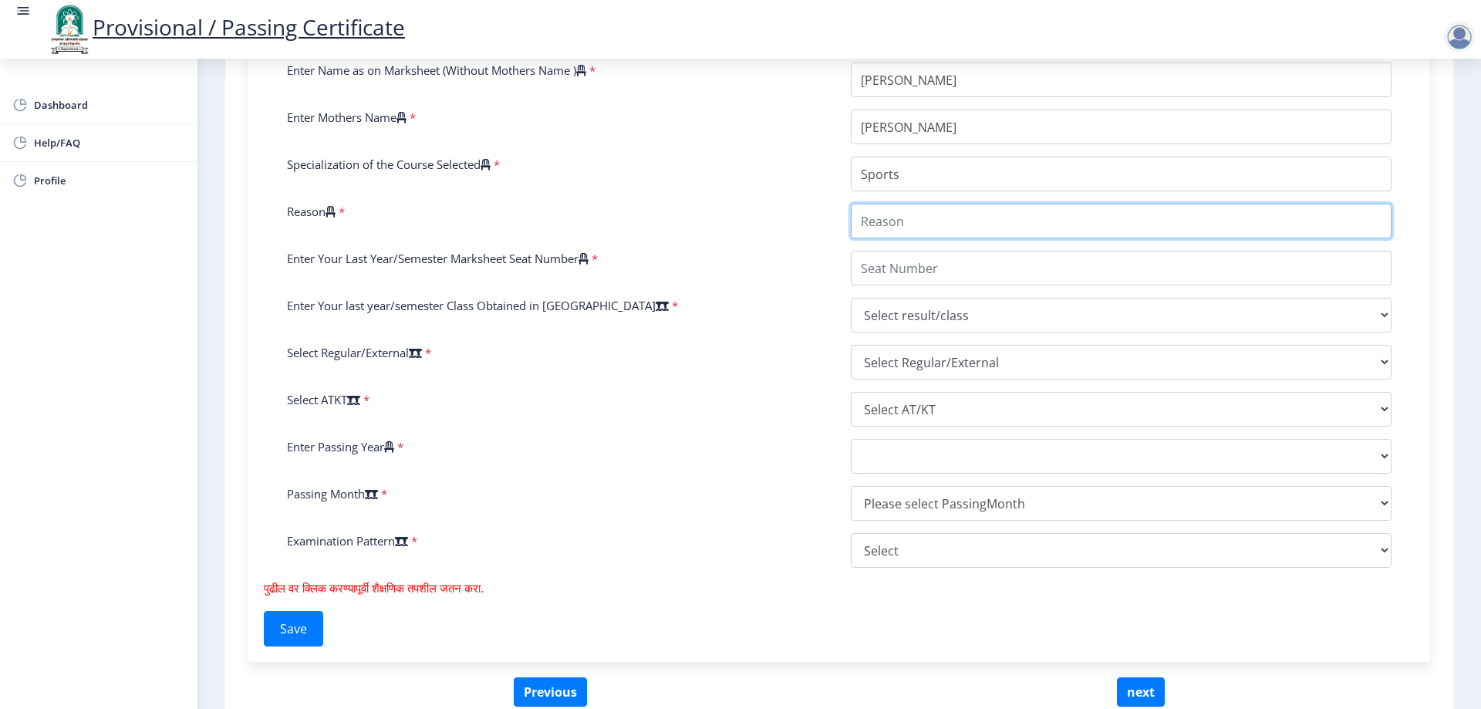
click at [868, 224] on input "Reason" at bounding box center [1121, 221] width 541 height 35
type input "-"
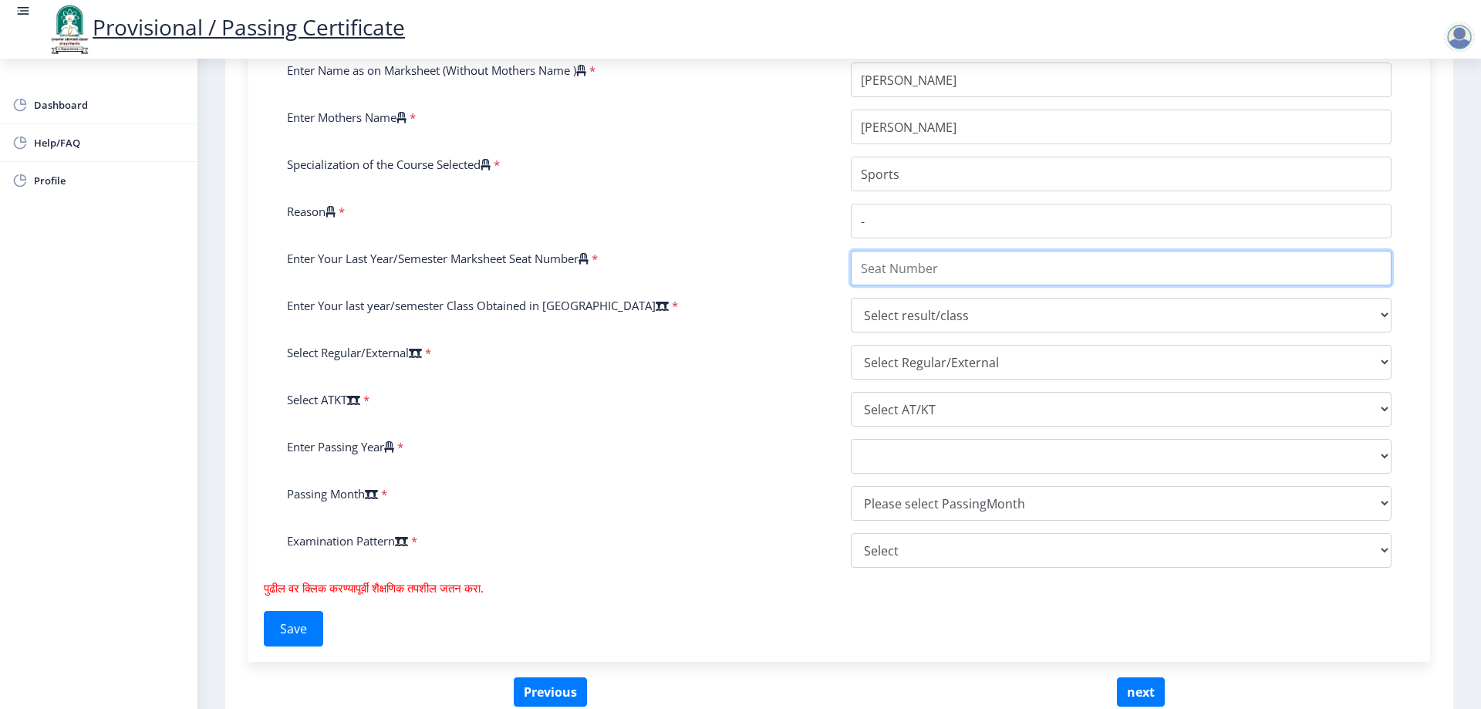
click at [895, 266] on input "Enter Your Last Year/Semester Marksheet Seat Number" at bounding box center [1121, 268] width 541 height 35
type input "602801"
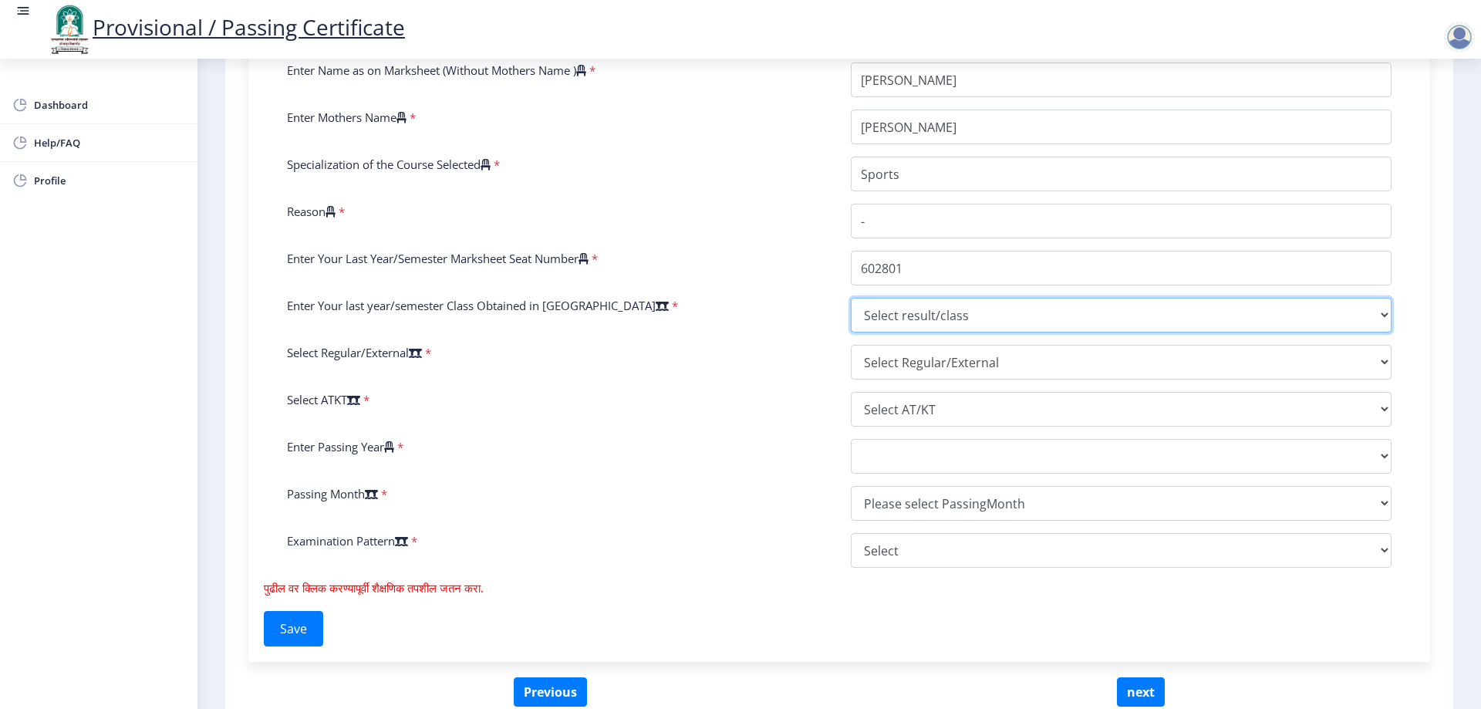
click at [889, 309] on select "Select result/class DISTINCTION FIRST CLASS HIGHER SECOND CLASS SECOND CLASS PA…" at bounding box center [1121, 315] width 541 height 35
select select "Grade A"
click at [851, 298] on select "Select result/class DISTINCTION FIRST CLASS HIGHER SECOND CLASS SECOND CLASS PA…" at bounding box center [1121, 315] width 541 height 35
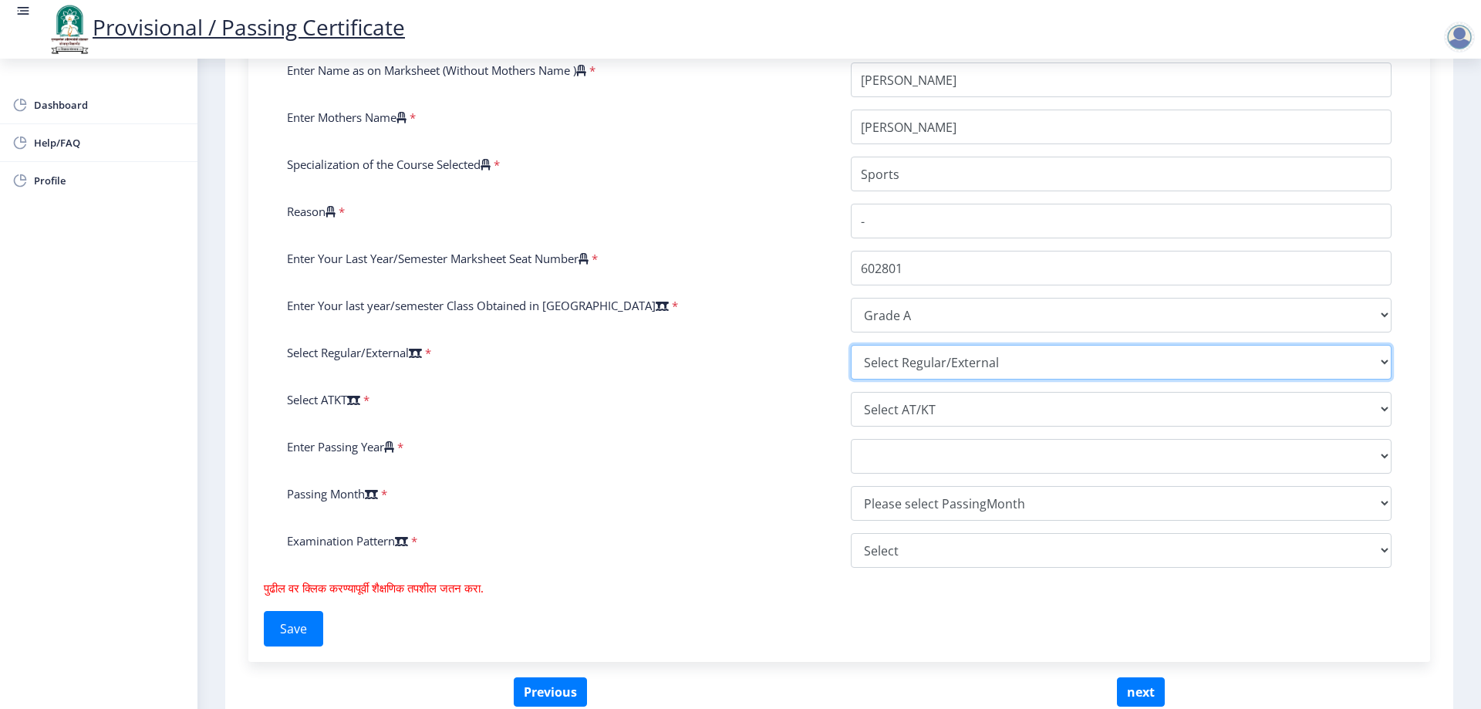
click at [885, 354] on select "Select Regular/External Regular External Special" at bounding box center [1121, 362] width 541 height 35
select select "Regular"
click at [851, 345] on select "Select Regular/External Regular External Special" at bounding box center [1121, 362] width 541 height 35
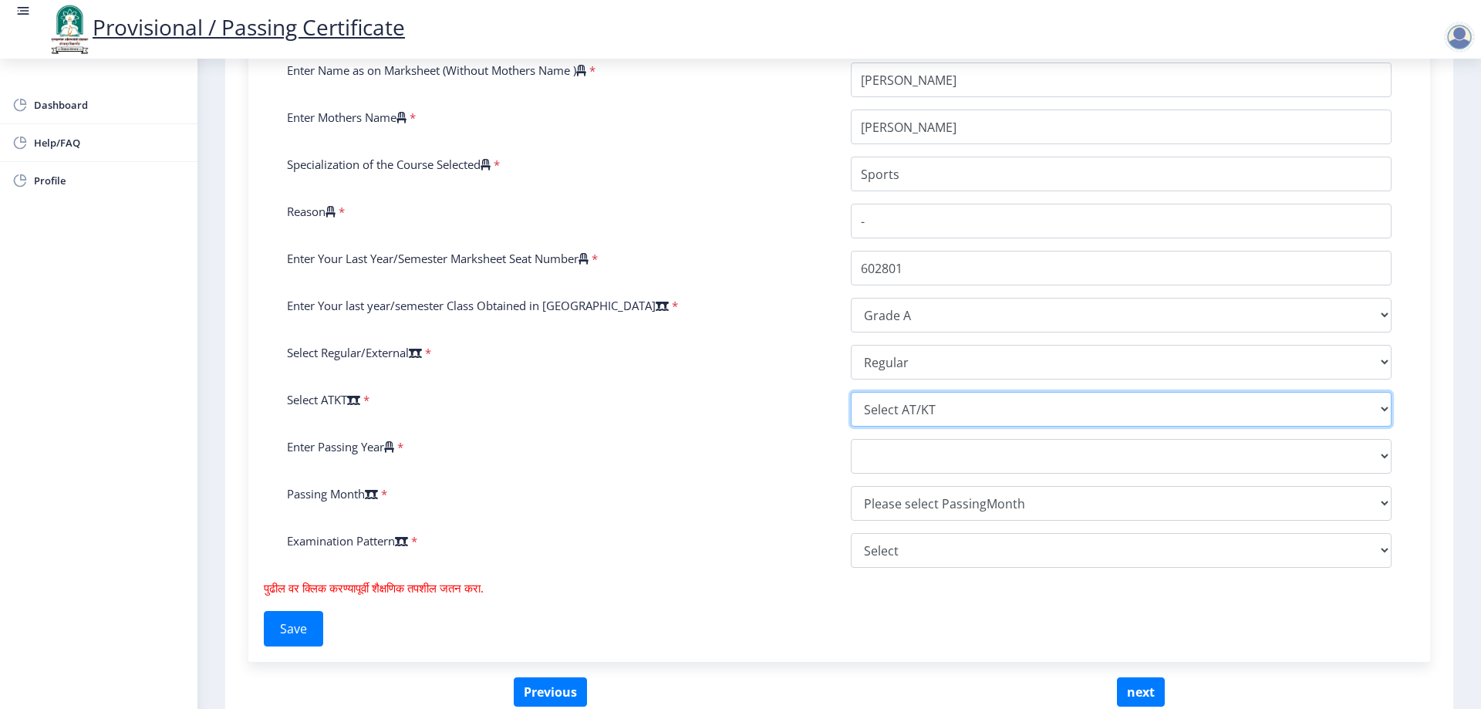
click at [895, 413] on select "Select AT/KT None ATKT" at bounding box center [1121, 409] width 541 height 35
select select "None"
click at [851, 392] on select "Select AT/KT None ATKT" at bounding box center [1121, 409] width 541 height 35
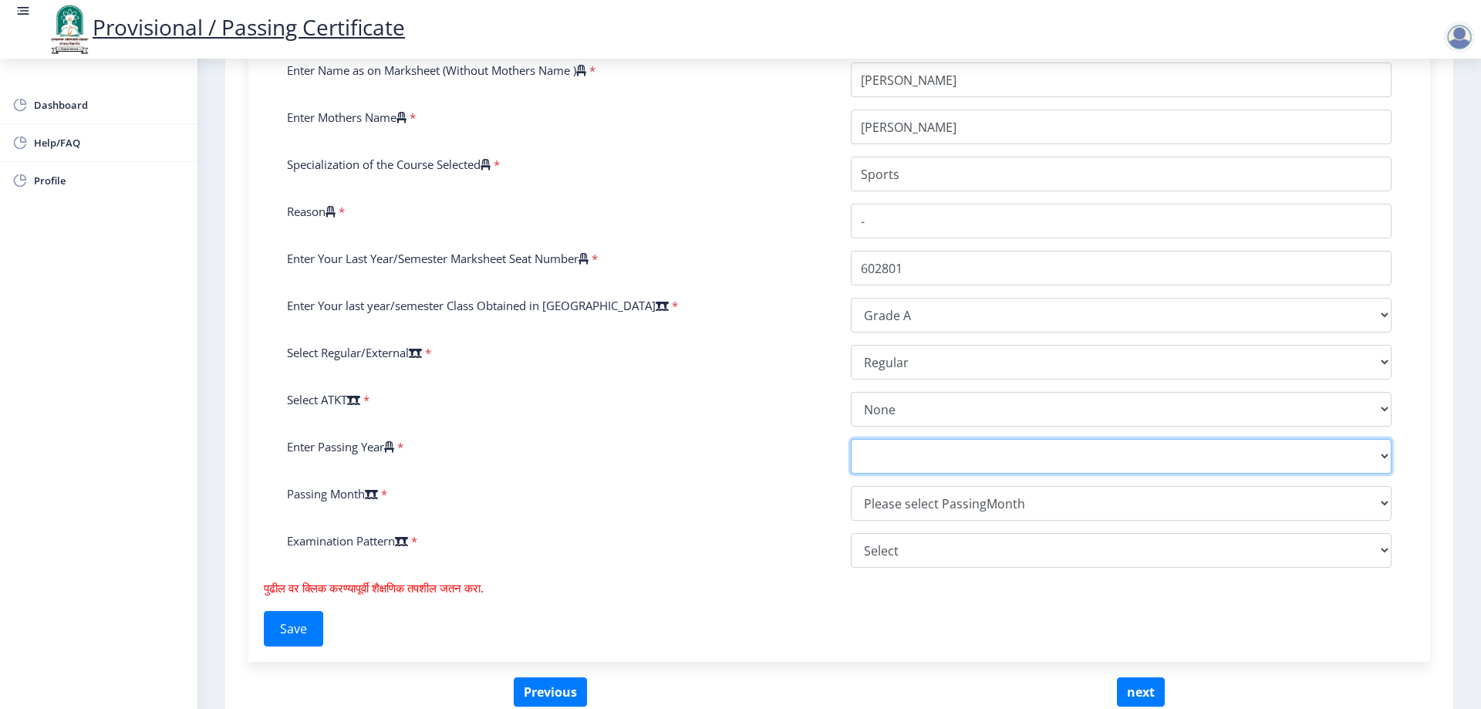
click at [893, 460] on select "2025 2024 2023 2022 2021 2020 2019 2018 2017 2016 2015 2014 2013 2012 2011 2010…" at bounding box center [1121, 456] width 541 height 35
select select "2017"
click at [851, 439] on select "2025 2024 2023 2022 2021 2020 2019 2018 2017 2016 2015 2014 2013 2012 2011 2010…" at bounding box center [1121, 456] width 541 height 35
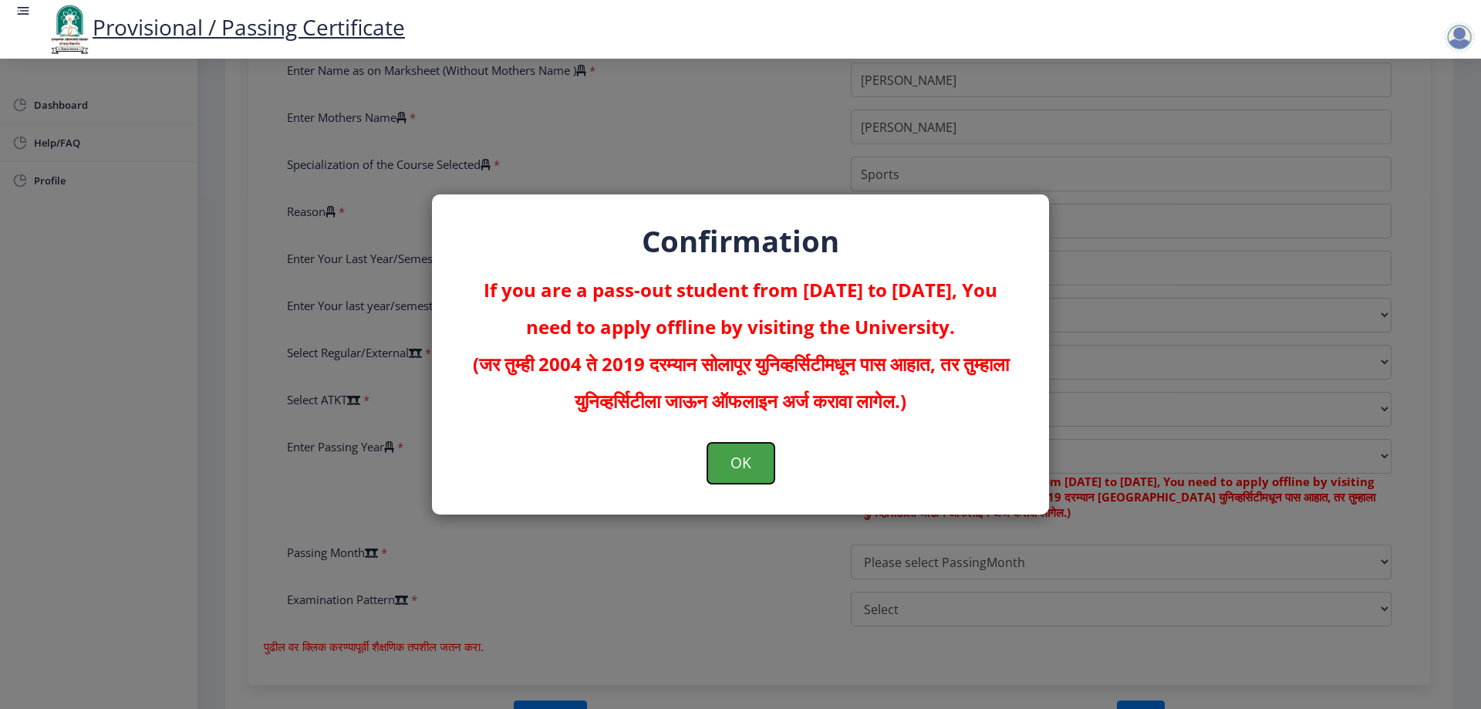
click at [758, 447] on button "OK" at bounding box center [740, 463] width 67 height 40
